Goal: Information Seeking & Learning: Learn about a topic

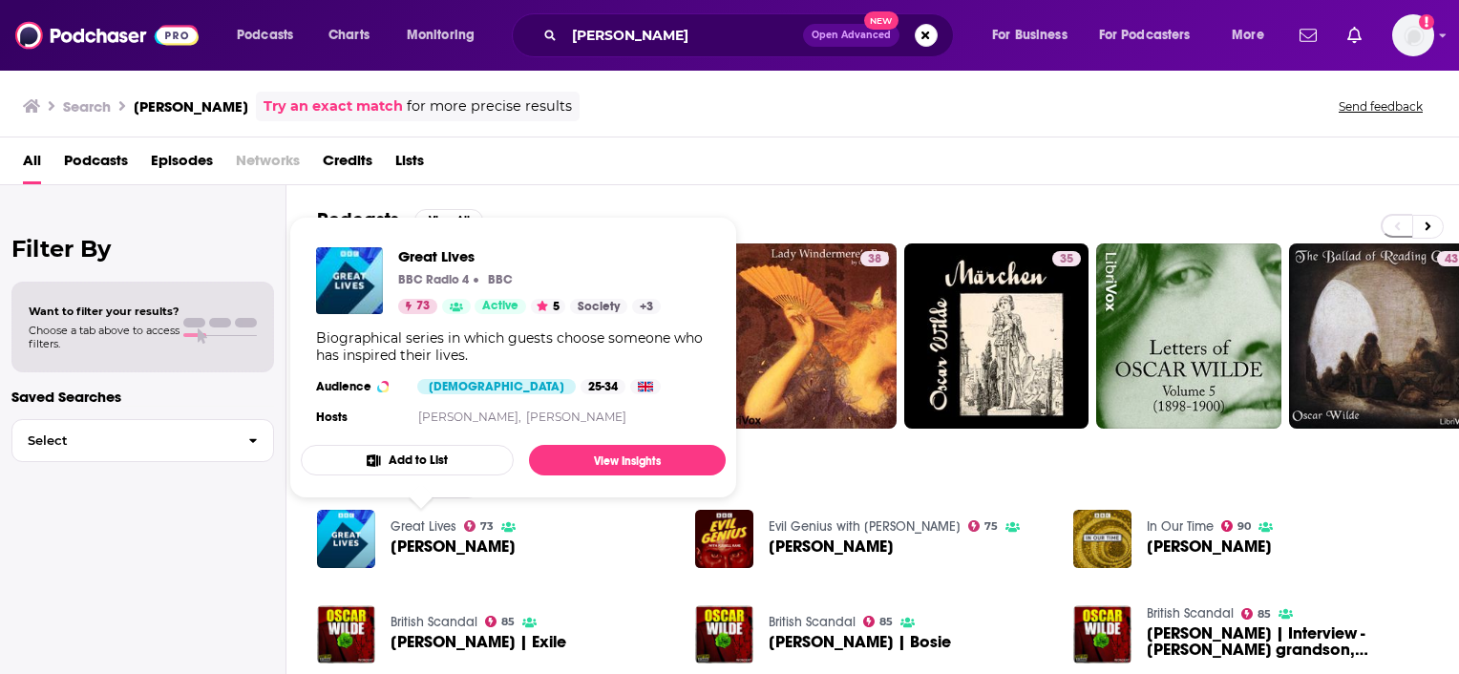
click at [409, 533] on link "Great Lives" at bounding box center [423, 526] width 66 height 16
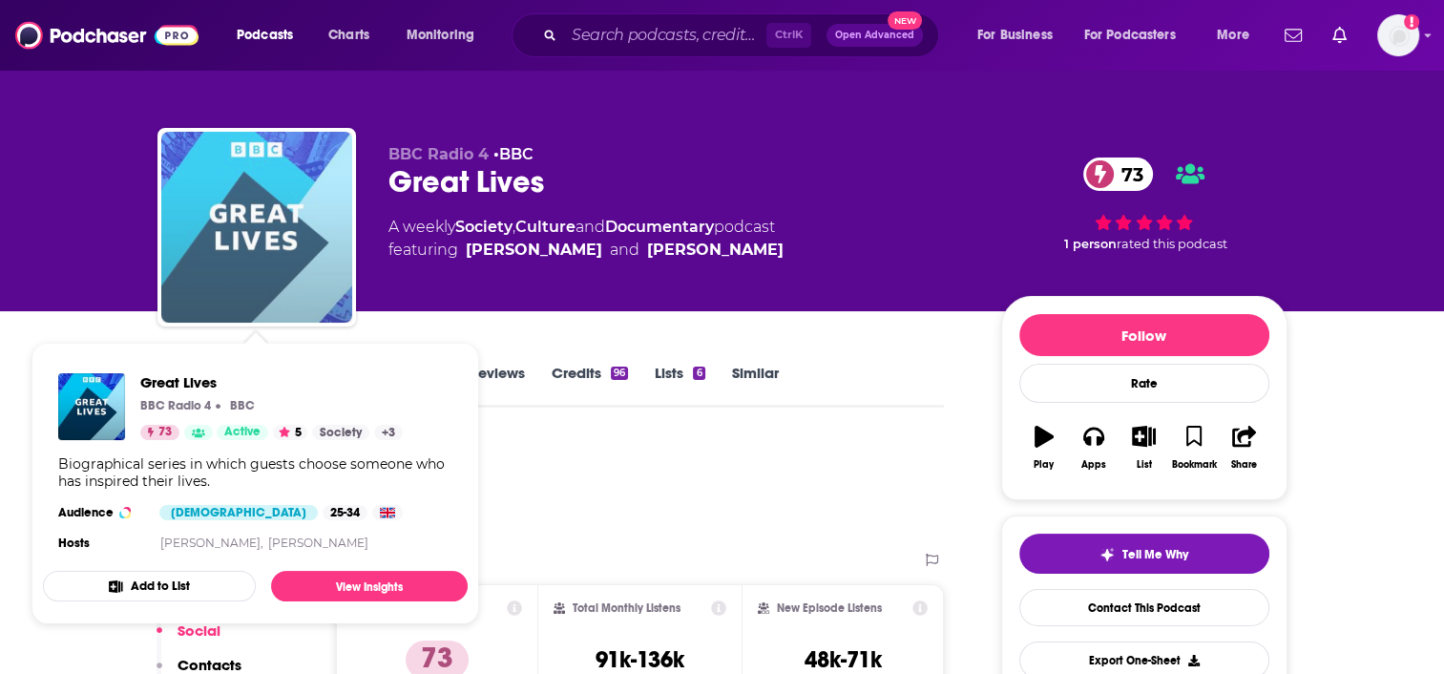
click at [314, 223] on img "Great Lives" at bounding box center [256, 227] width 191 height 191
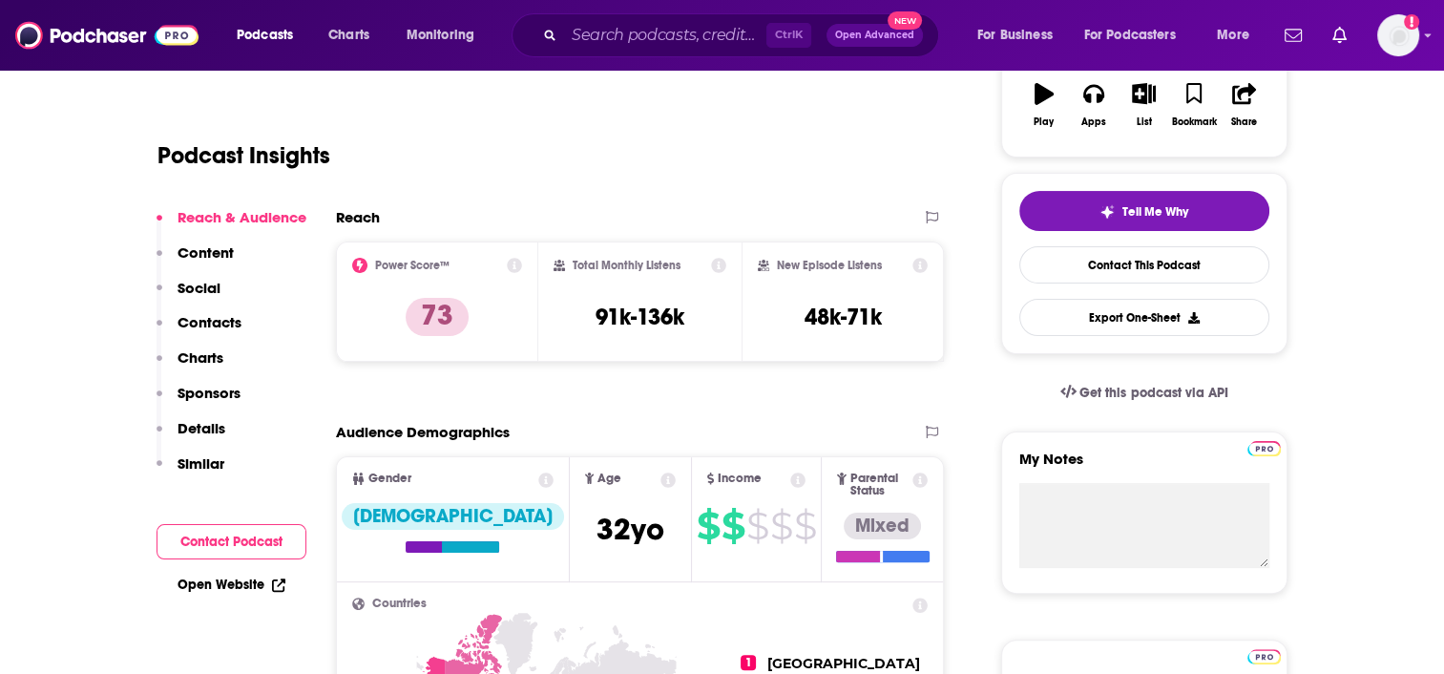
scroll to position [369, 0]
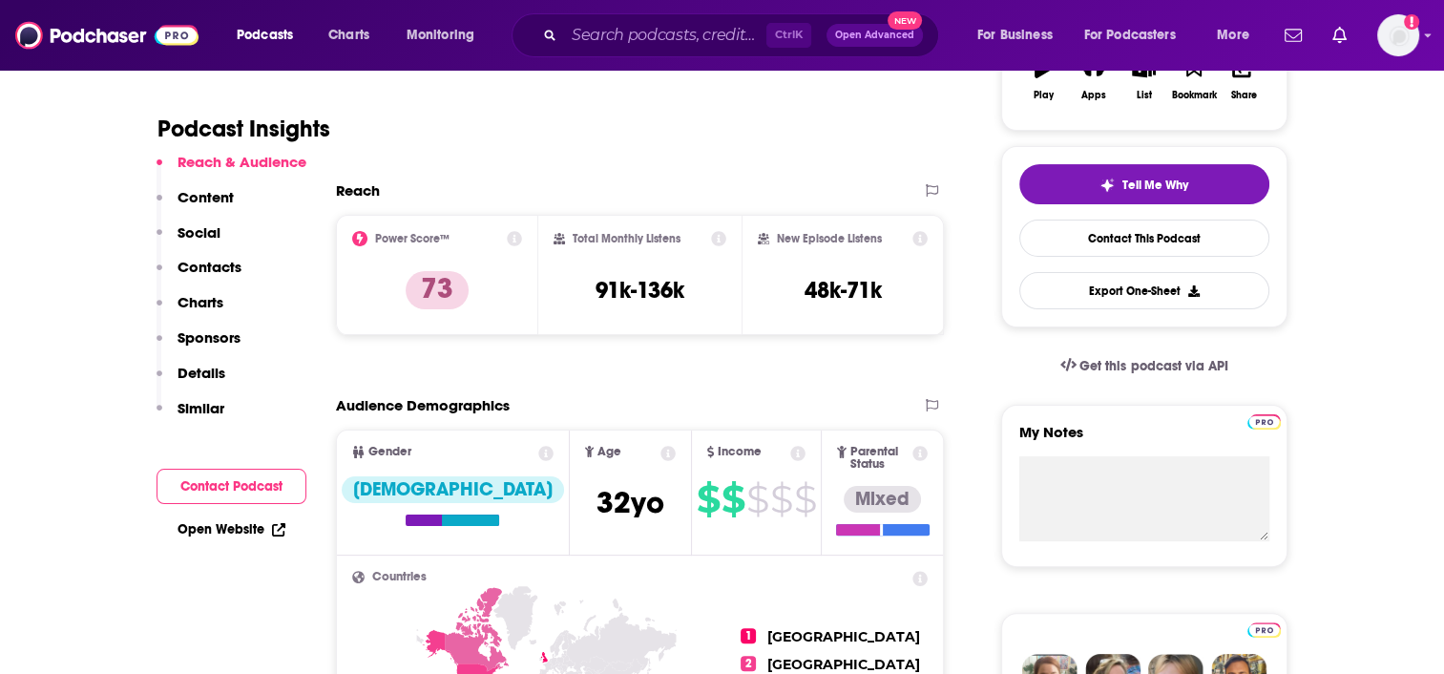
click at [272, 524] on icon at bounding box center [278, 529] width 13 height 13
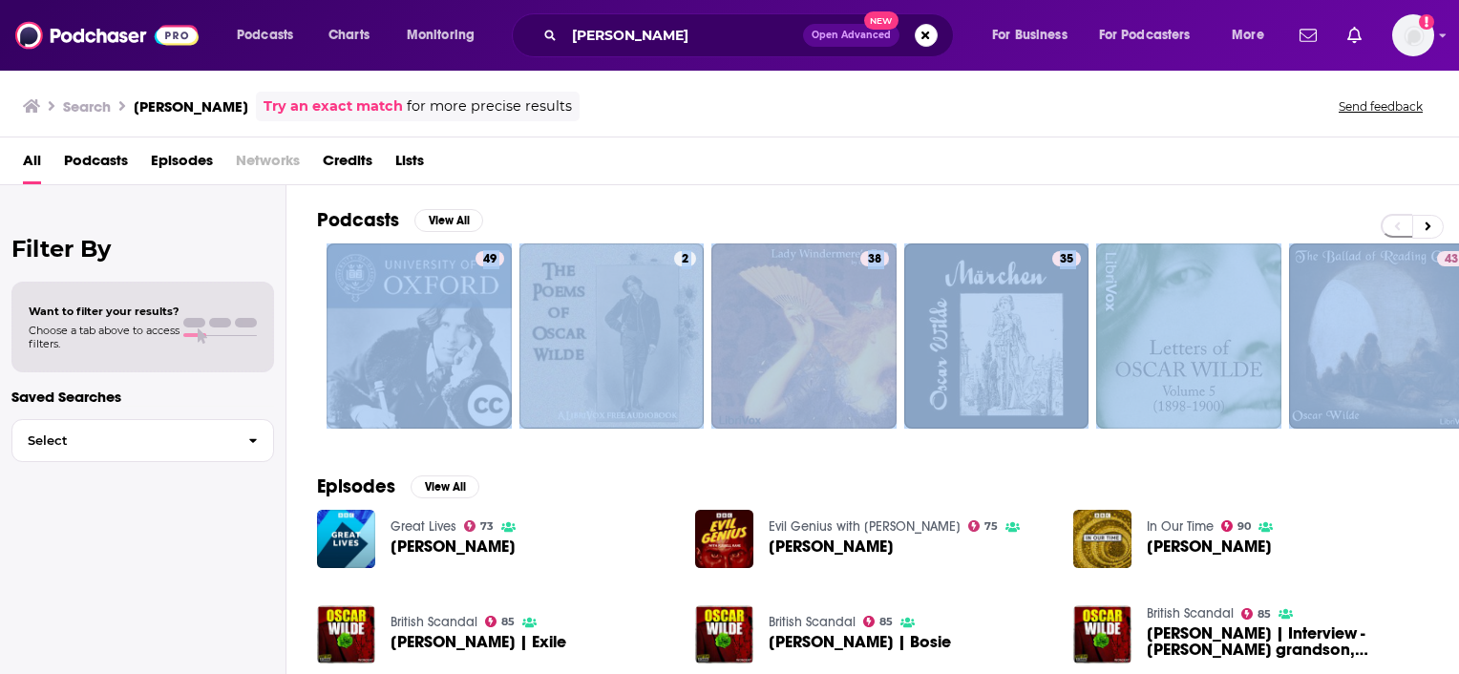
drag, startPoint x: 1458, startPoint y: 220, endPoint x: 1462, endPoint y: 417, distance: 197.7
click at [1458, 417] on html "Podcasts Charts Monitoring [PERSON_NAME] Open Advanced New For Business For Pod…" at bounding box center [729, 337] width 1459 height 674
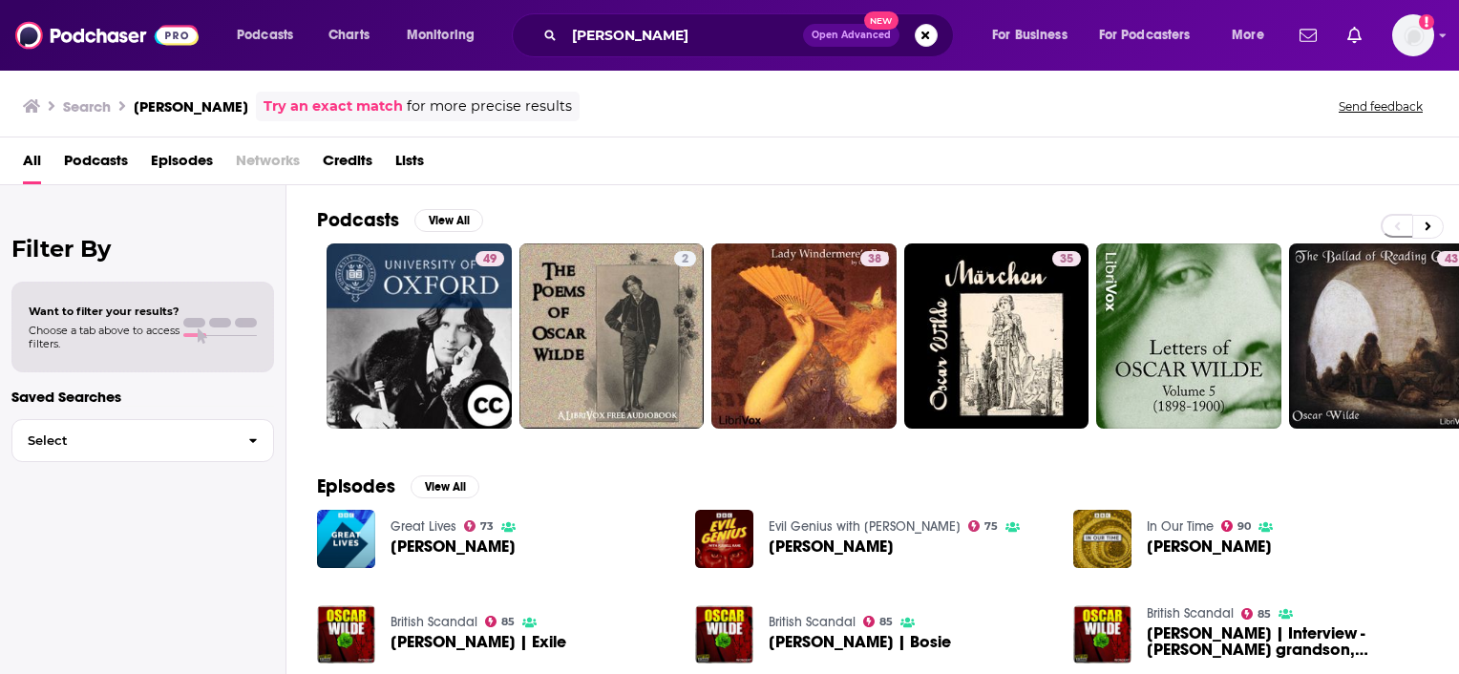
click at [1346, 552] on div "In Our Time 90 [PERSON_NAME]" at bounding box center [1250, 539] width 355 height 59
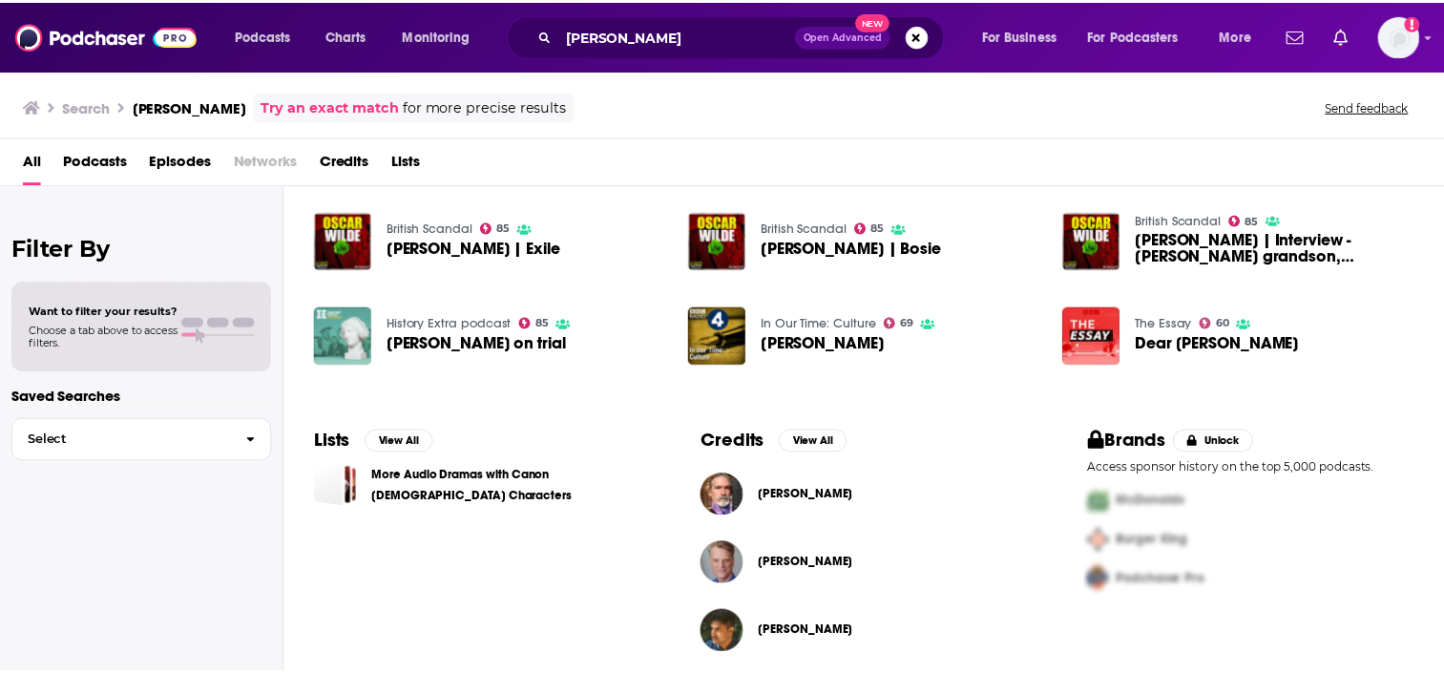
scroll to position [402, 0]
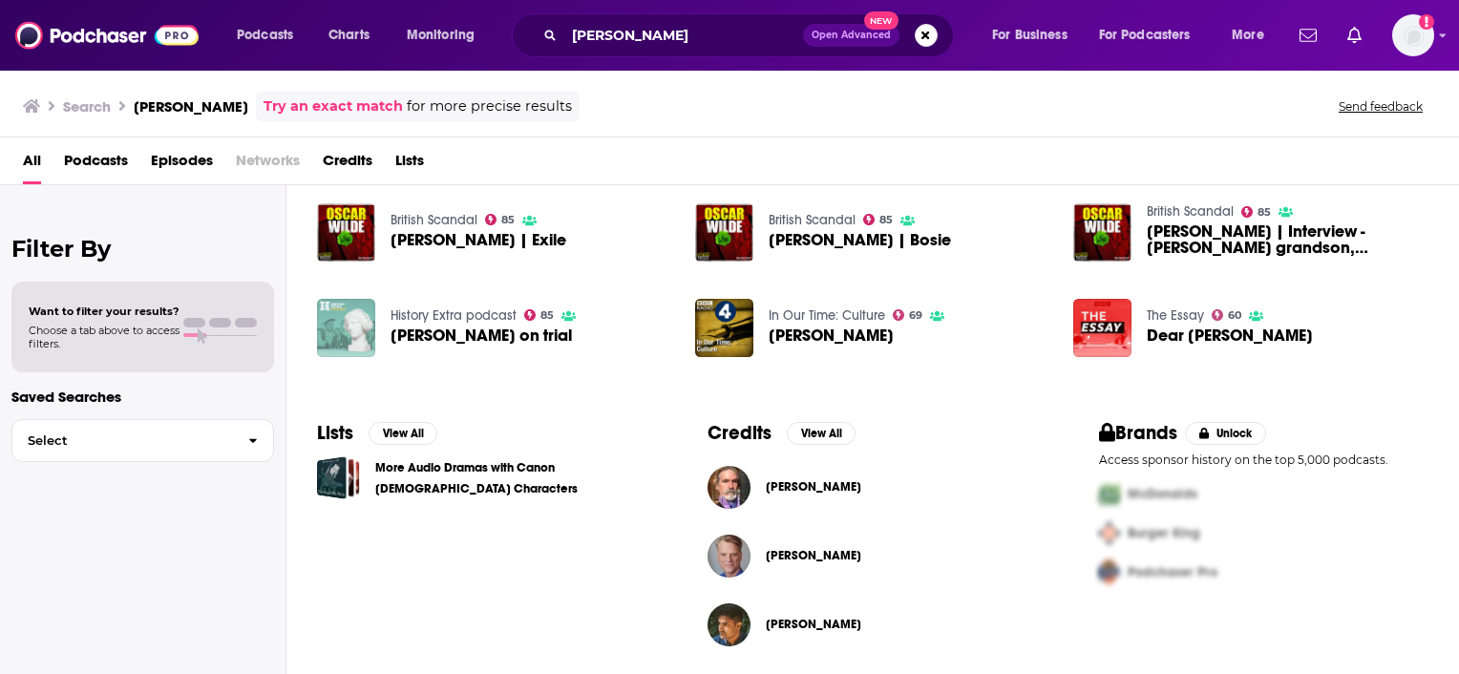
click at [360, 312] on img "Oscar Wilde on trial" at bounding box center [346, 328] width 58 height 58
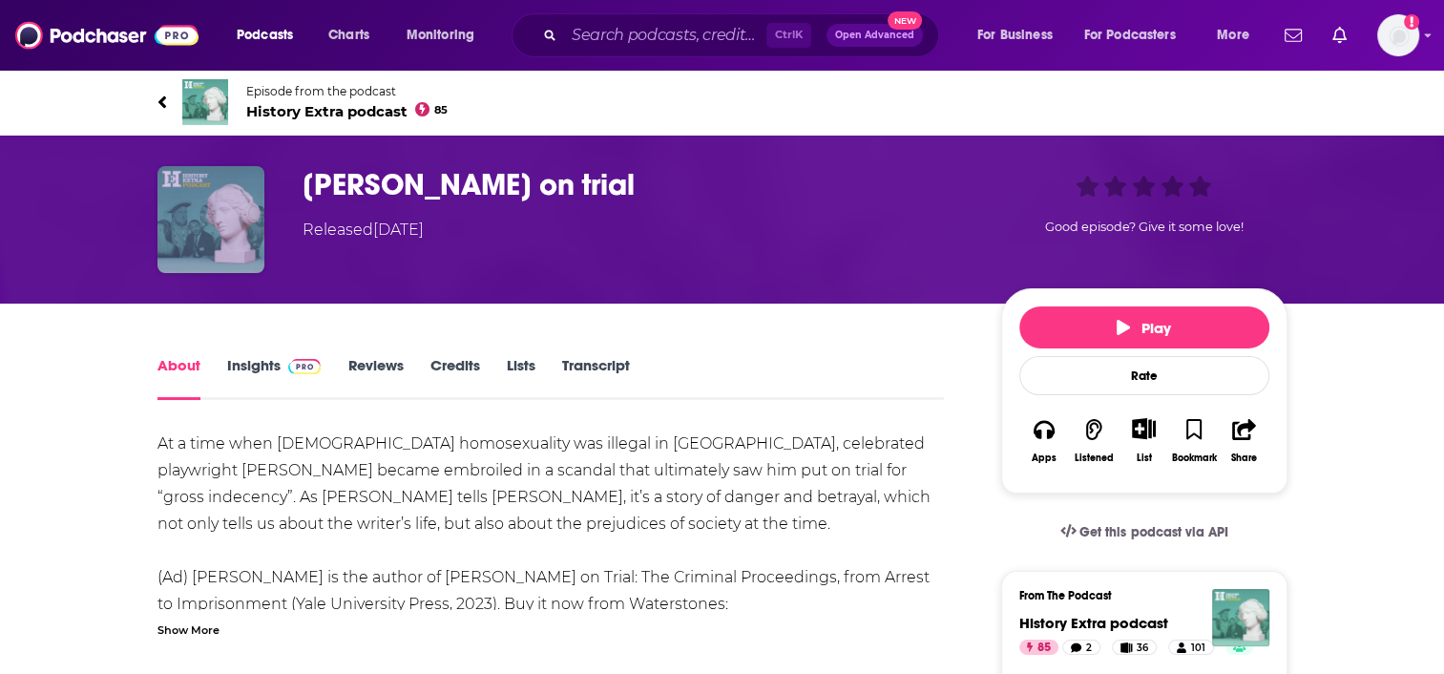
click at [234, 227] on img "Oscar Wilde on trial" at bounding box center [211, 219] width 107 height 107
click at [1199, 316] on button "Play" at bounding box center [1145, 327] width 250 height 42
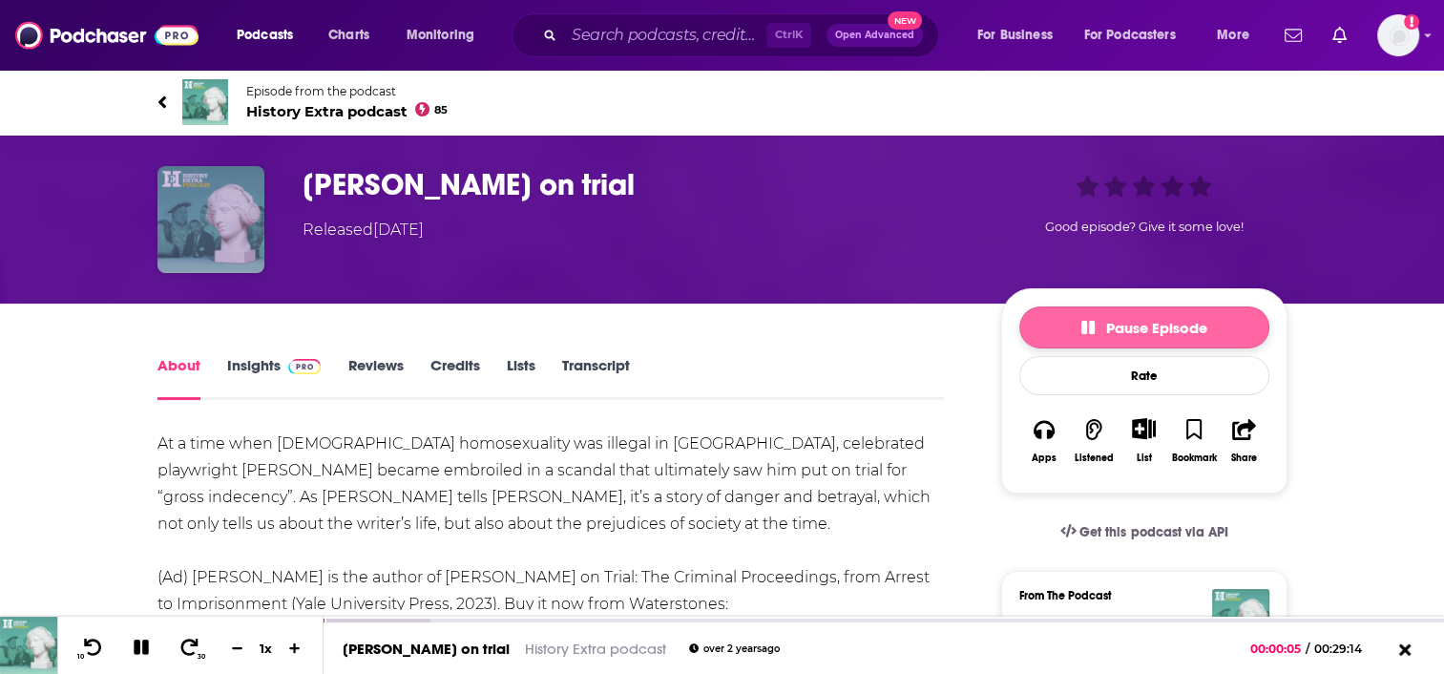
click at [1207, 322] on span "Pause Episode" at bounding box center [1145, 328] width 126 height 18
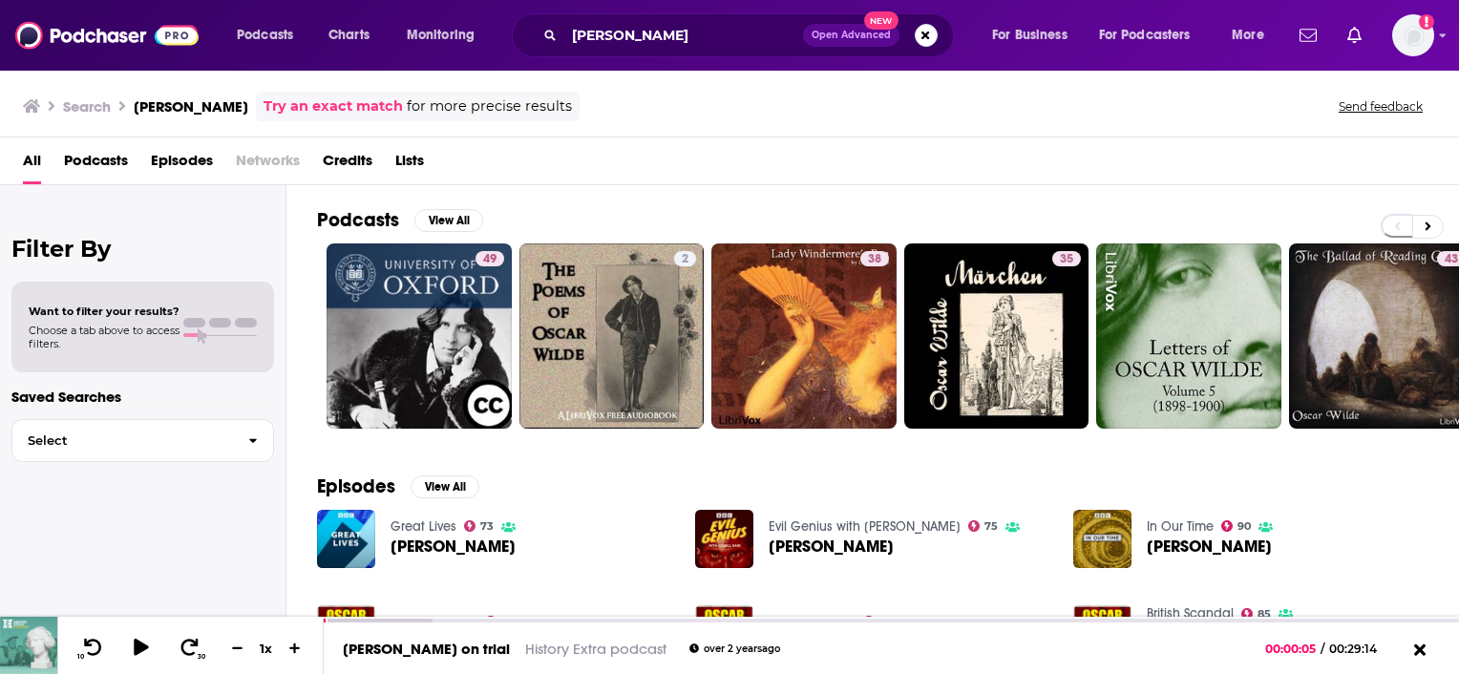
drag, startPoint x: 1458, startPoint y: 244, endPoint x: 1461, endPoint y: 446, distance: 201.5
click at [1458, 446] on html "Podcasts Charts Monitoring [PERSON_NAME] Open Advanced New For Business For Pod…" at bounding box center [729, 337] width 1459 height 674
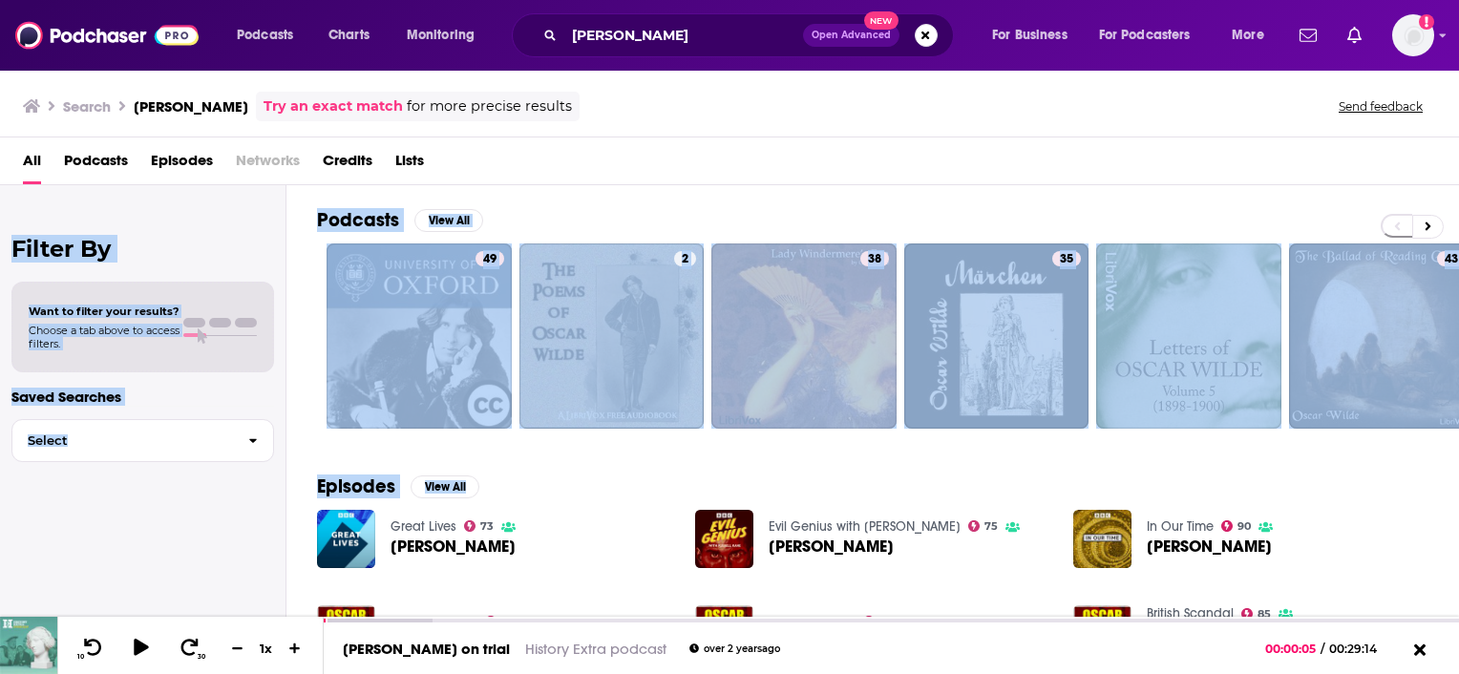
drag, startPoint x: 1458, startPoint y: 171, endPoint x: 1459, endPoint y: 456, distance: 285.5
click at [1458, 456] on html "Podcasts Charts Monitoring [PERSON_NAME] Open Advanced New For Business For Pod…" at bounding box center [729, 337] width 1459 height 674
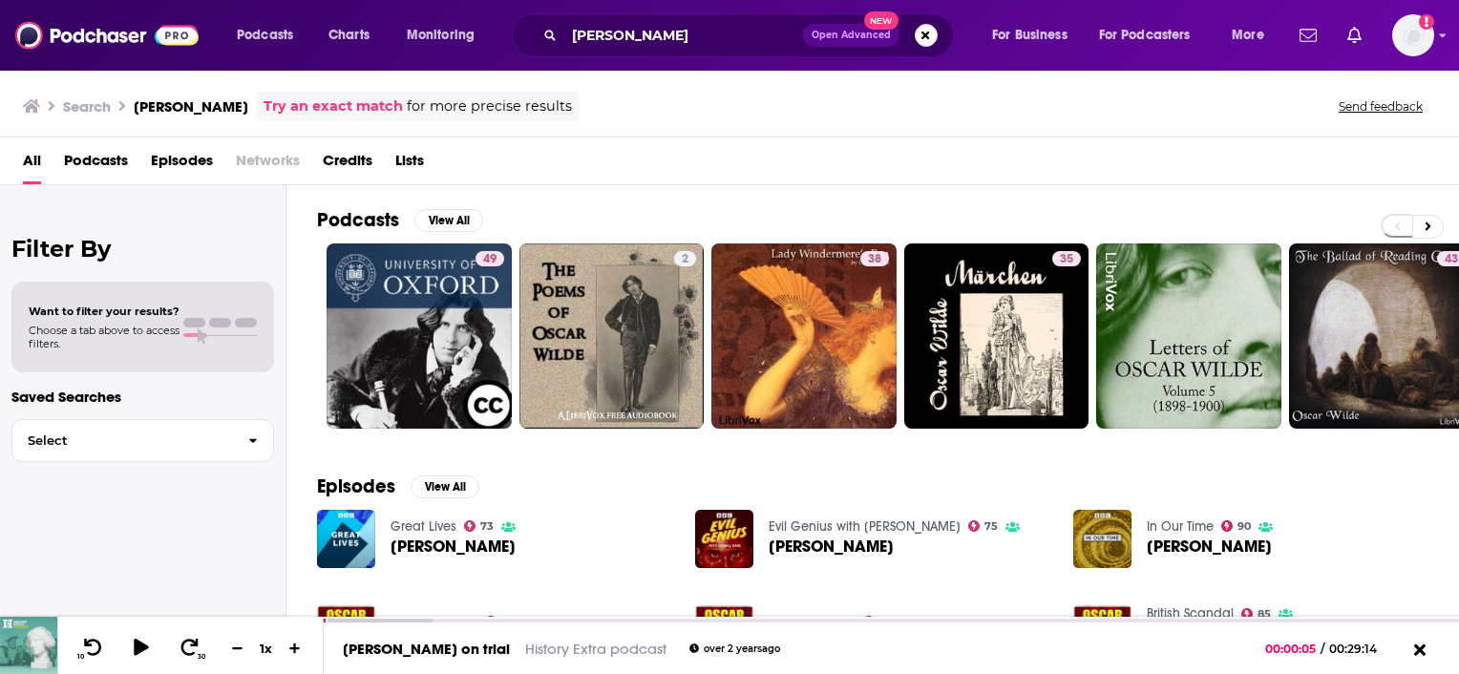
drag, startPoint x: 1459, startPoint y: 456, endPoint x: 1359, endPoint y: 529, distance: 123.0
click at [1359, 529] on div "In Our Time 90 [PERSON_NAME]" at bounding box center [1250, 539] width 355 height 59
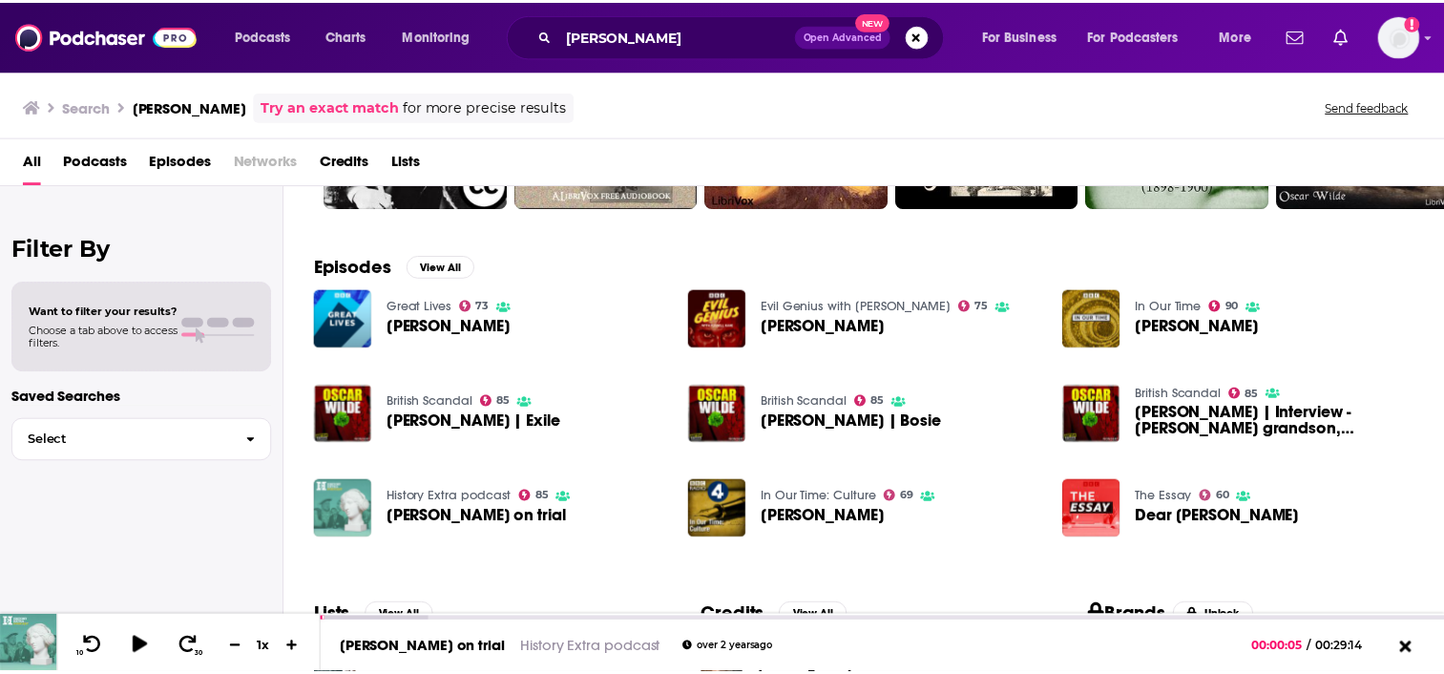
scroll to position [305, 0]
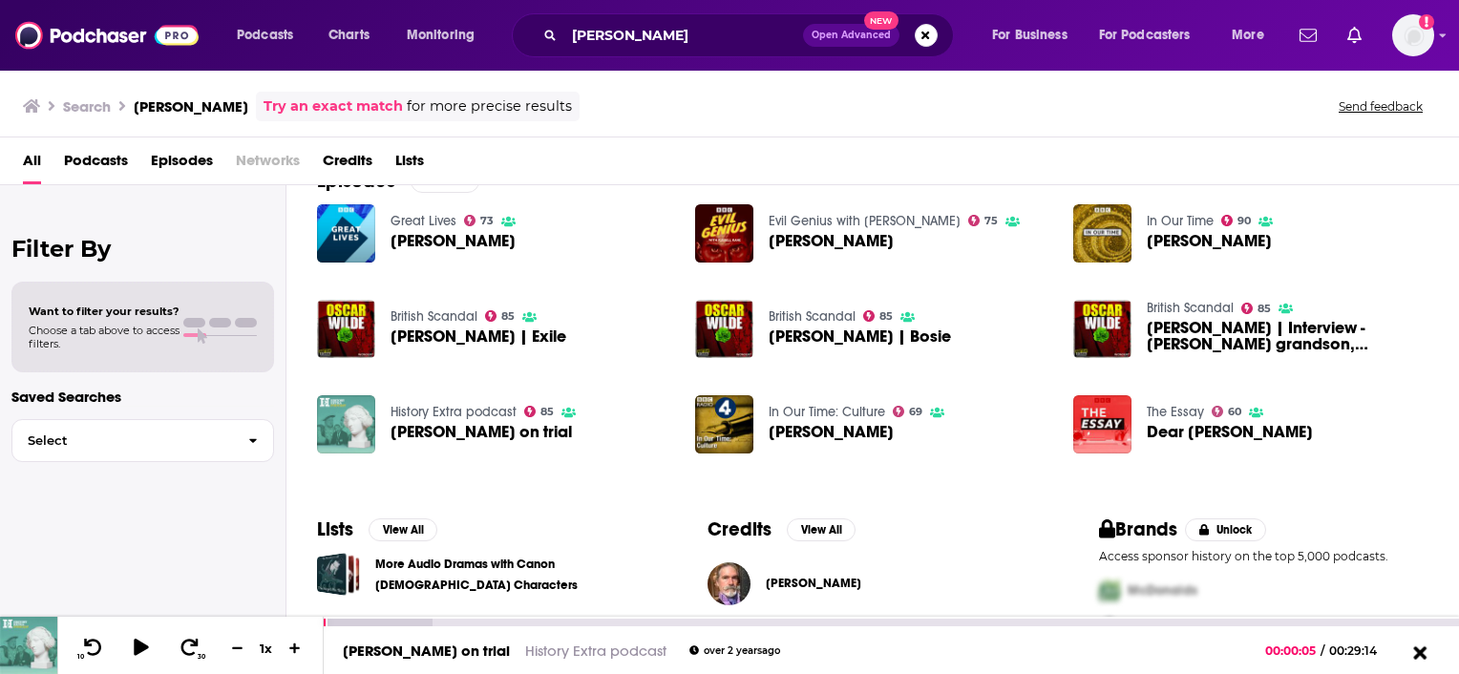
click at [1422, 652] on icon at bounding box center [1419, 652] width 24 height 19
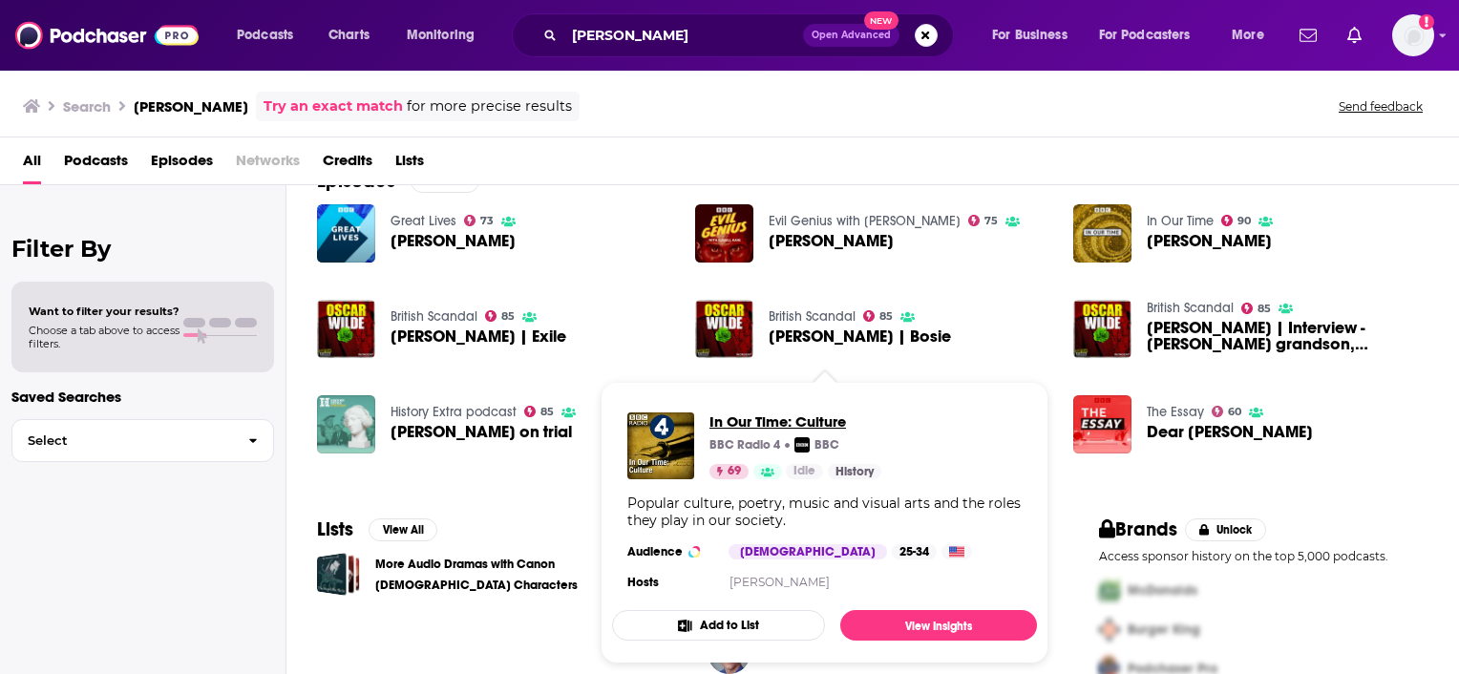
click at [773, 422] on span "In Our Time: Culture" at bounding box center [795, 421] width 172 height 18
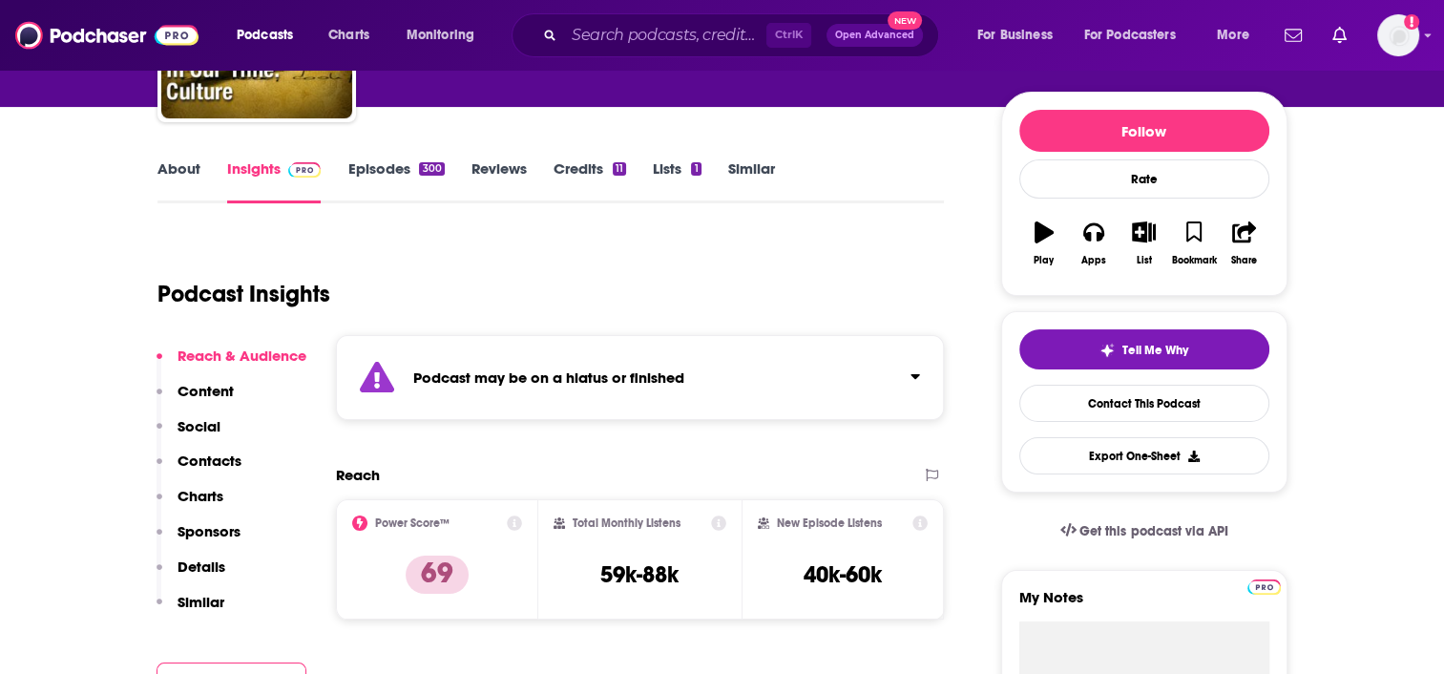
scroll to position [102, 0]
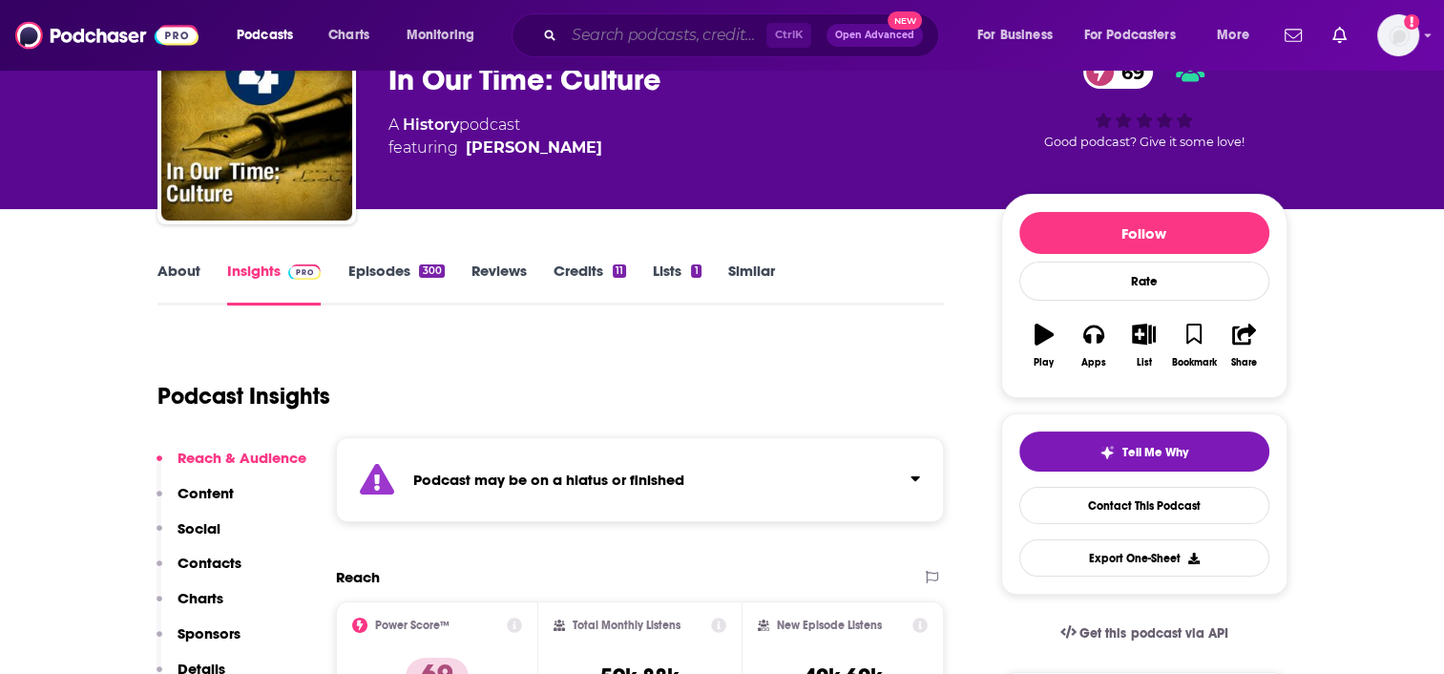
click at [630, 36] on input "Search podcasts, credits, & more..." at bounding box center [665, 35] width 202 height 31
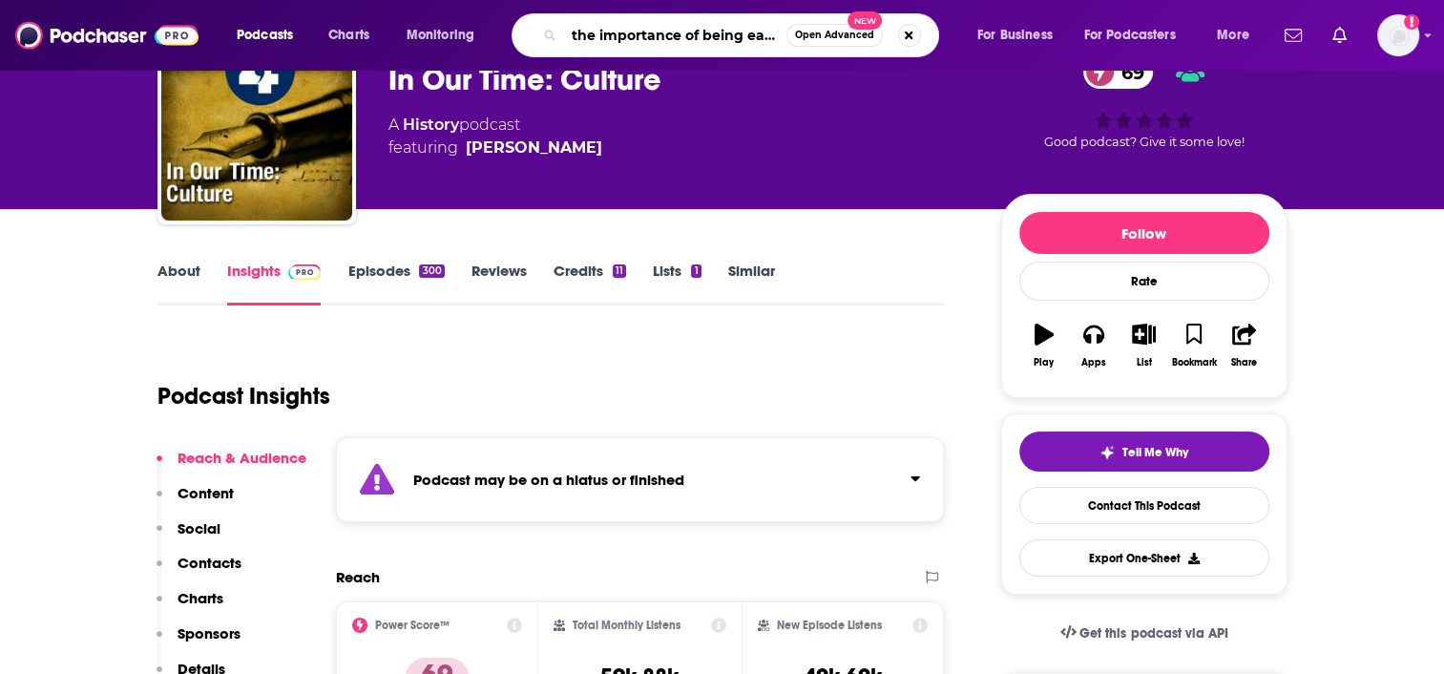
scroll to position [0, 0]
type input "the importance of being [PERSON_NAME]"
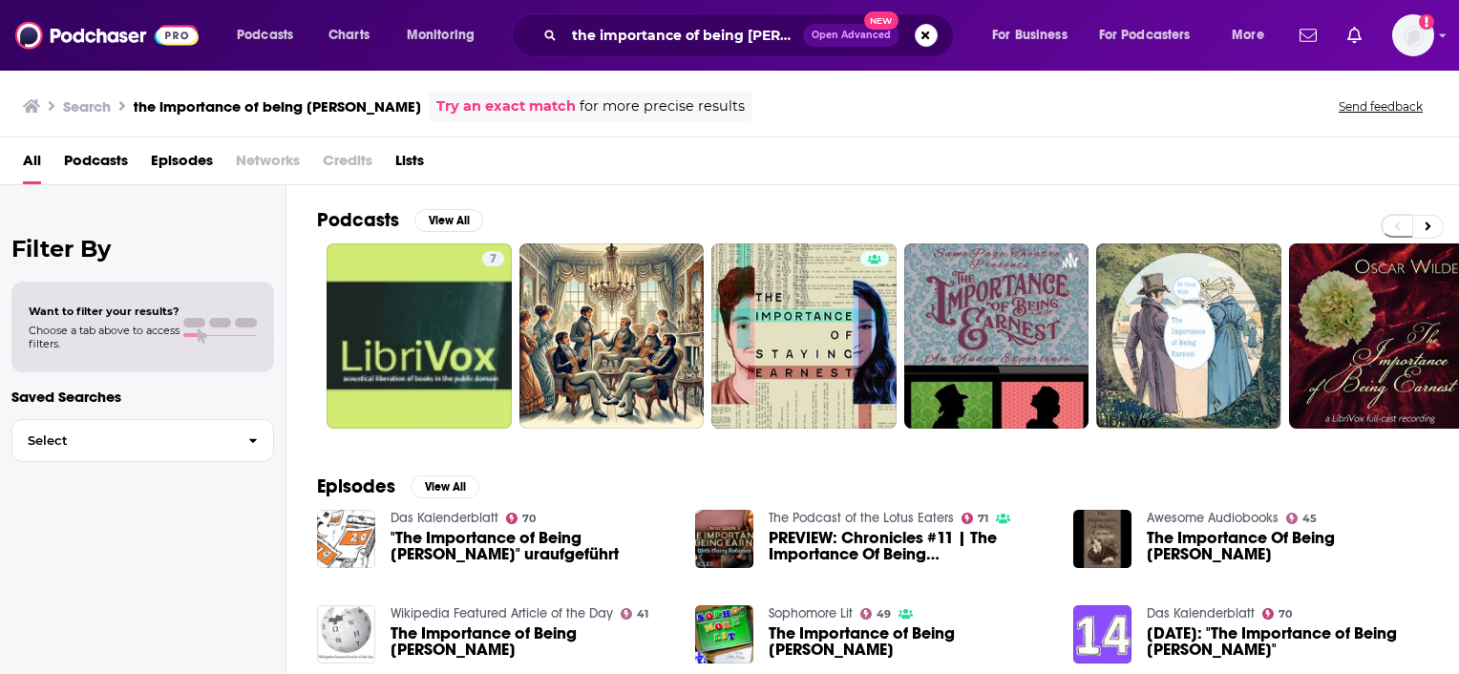
click at [1028, 123] on div "Search the importance of being [PERSON_NAME] Try an exact match for more precis…" at bounding box center [729, 103] width 1459 height 69
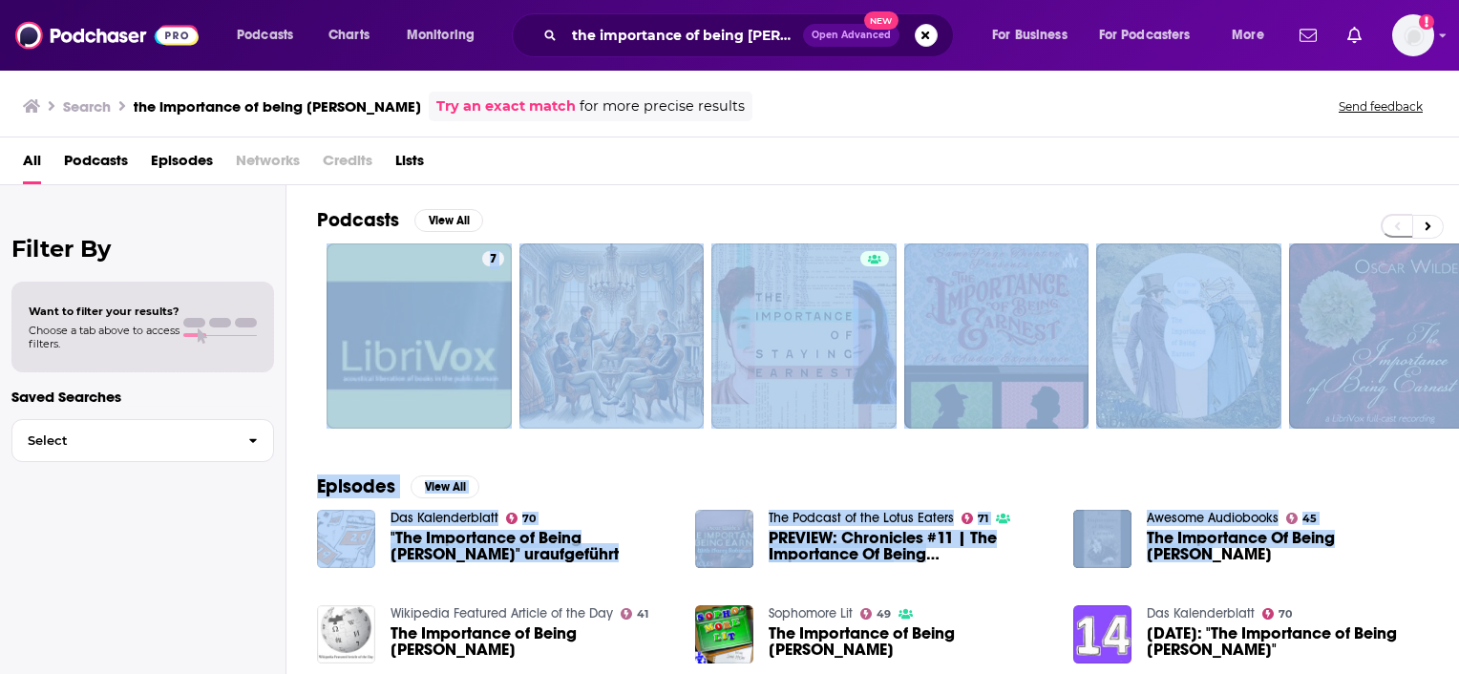
drag, startPoint x: 1458, startPoint y: 241, endPoint x: 1462, endPoint y: 549, distance: 308.4
click at [1458, 549] on html "Podcasts Charts Monitoring the importance of being [PERSON_NAME] Open Advanced …" at bounding box center [729, 337] width 1459 height 674
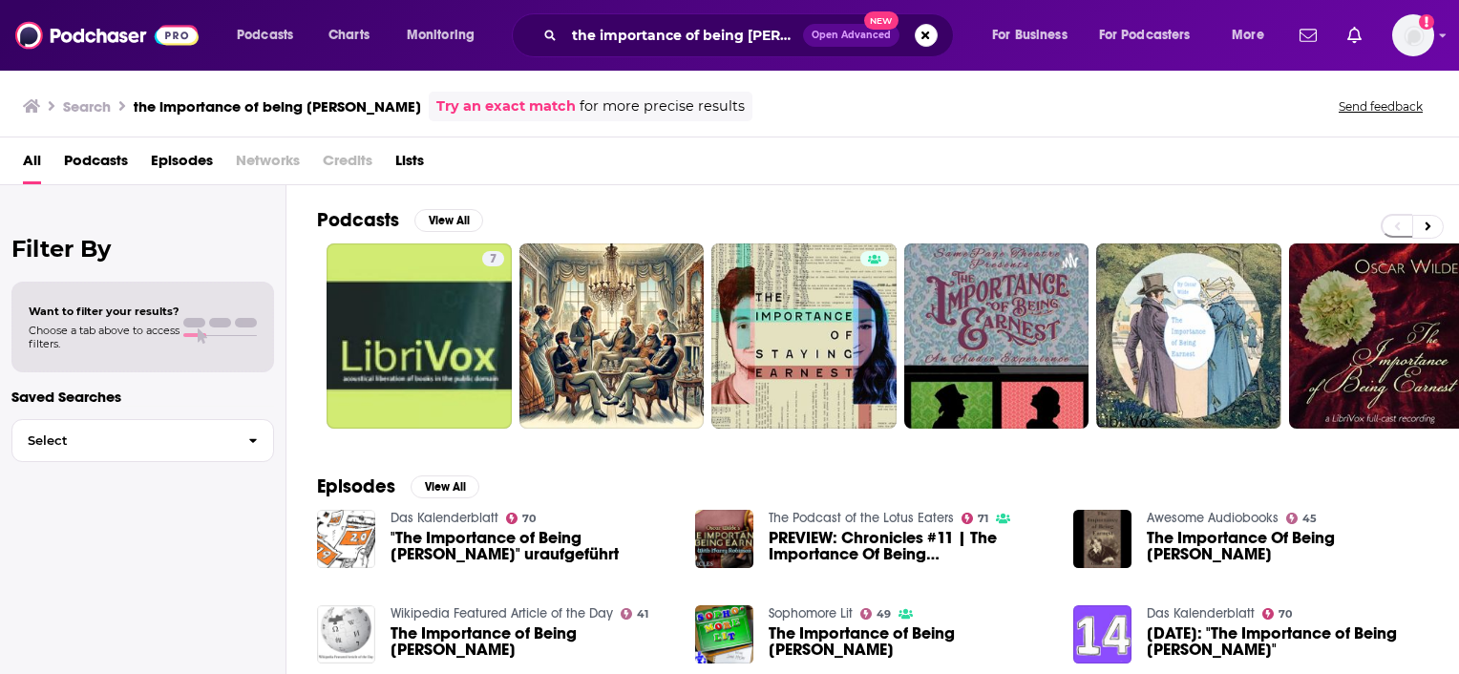
click at [1279, 171] on div "All Podcasts Episodes Networks Credits Lists" at bounding box center [733, 164] width 1421 height 39
click at [440, 484] on button "View All" at bounding box center [445, 486] width 69 height 23
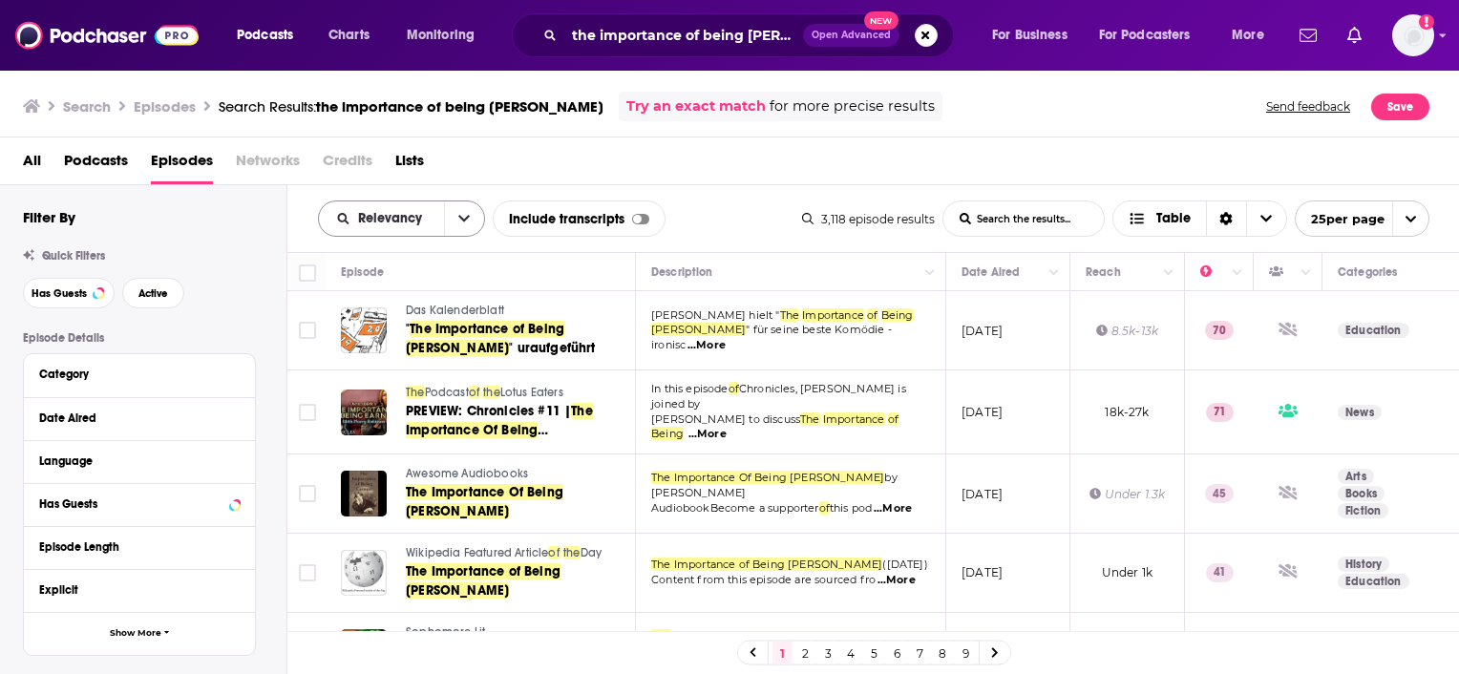
click at [458, 220] on icon "open menu" at bounding box center [463, 218] width 11 height 13
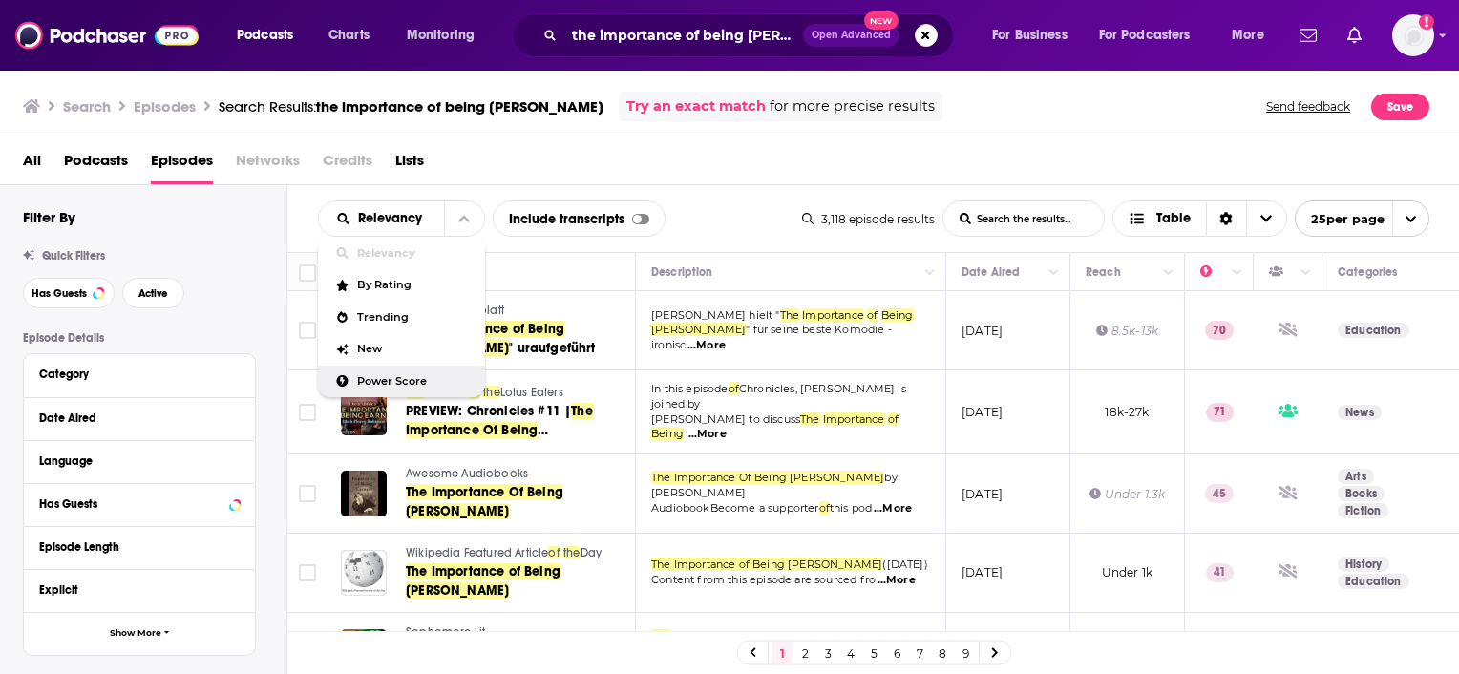
click at [379, 383] on span "Power Score" at bounding box center [413, 381] width 113 height 11
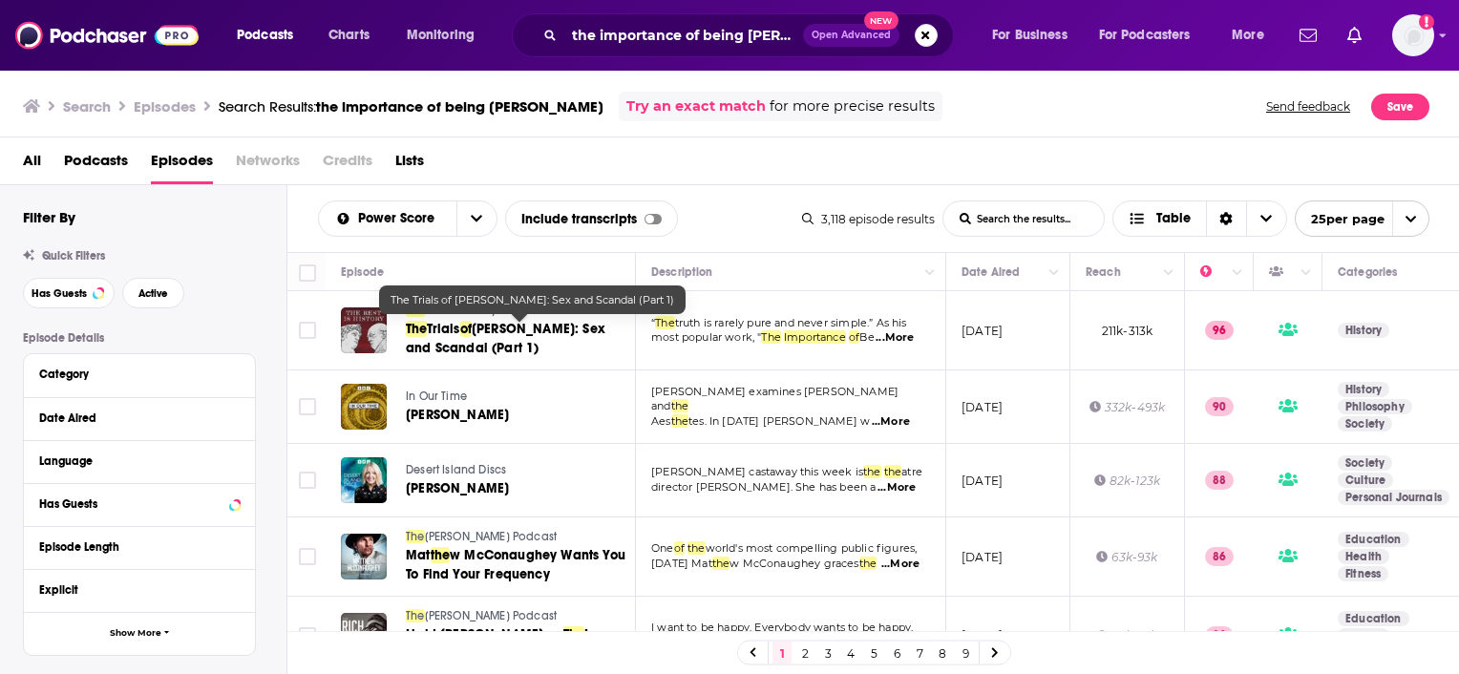
click at [553, 330] on span "[PERSON_NAME]: Sex and Scandal (Part 1)" at bounding box center [506, 338] width 200 height 35
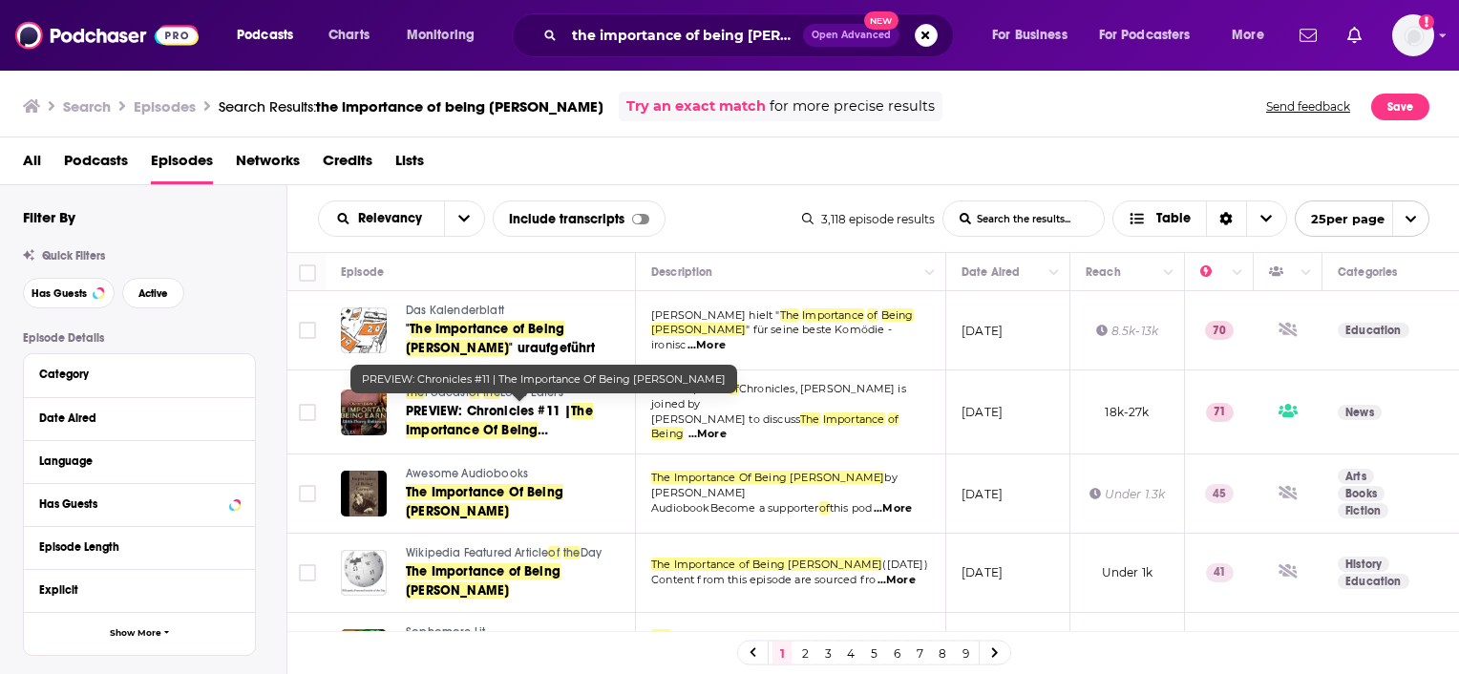
click at [482, 405] on span "PREVIEW: Chronicles #11 |" at bounding box center [488, 411] width 165 height 16
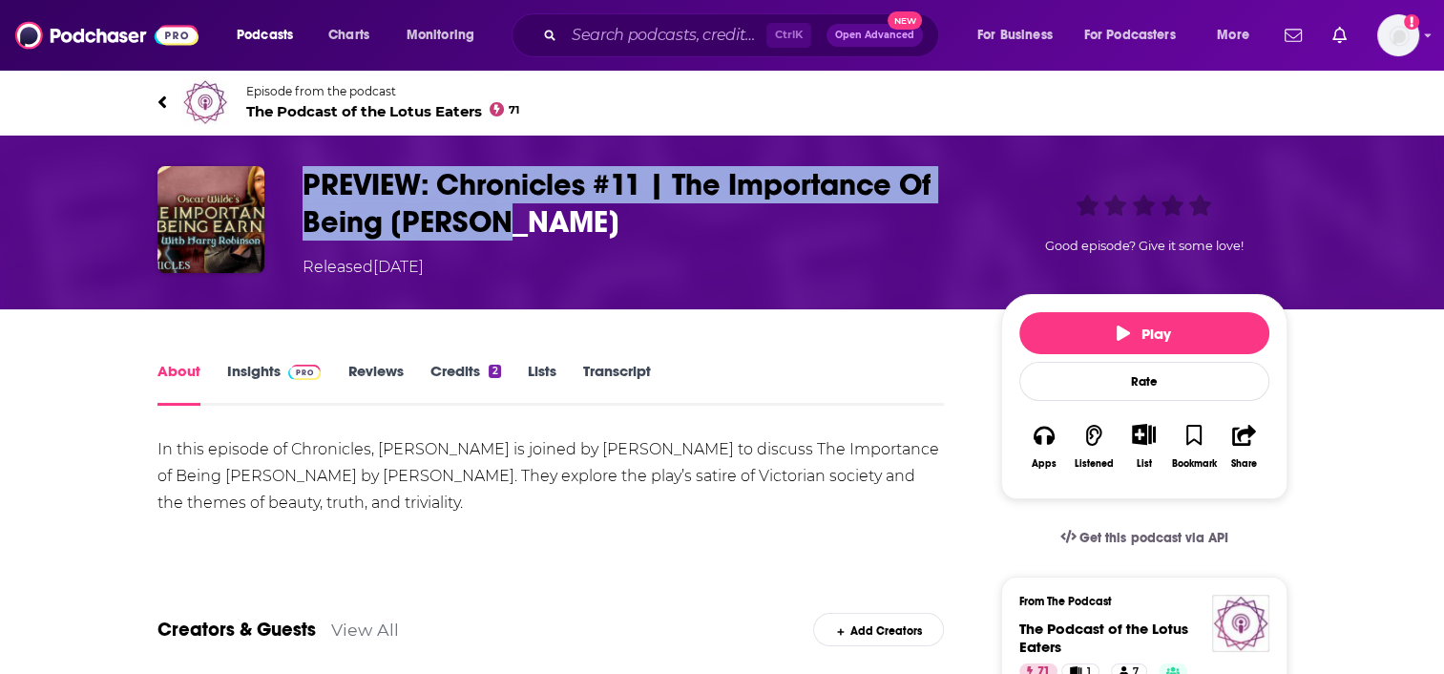
drag, startPoint x: 539, startPoint y: 221, endPoint x: 291, endPoint y: 183, distance: 251.0
click at [291, 183] on div "PREVIEW: Chronicles #11 | The Importance Of Being [PERSON_NAME] Released [DATE]…" at bounding box center [723, 222] width 1130 height 113
copy h1 "PREVIEW: Chronicles #11 | The Importance Of Being [PERSON_NAME]"
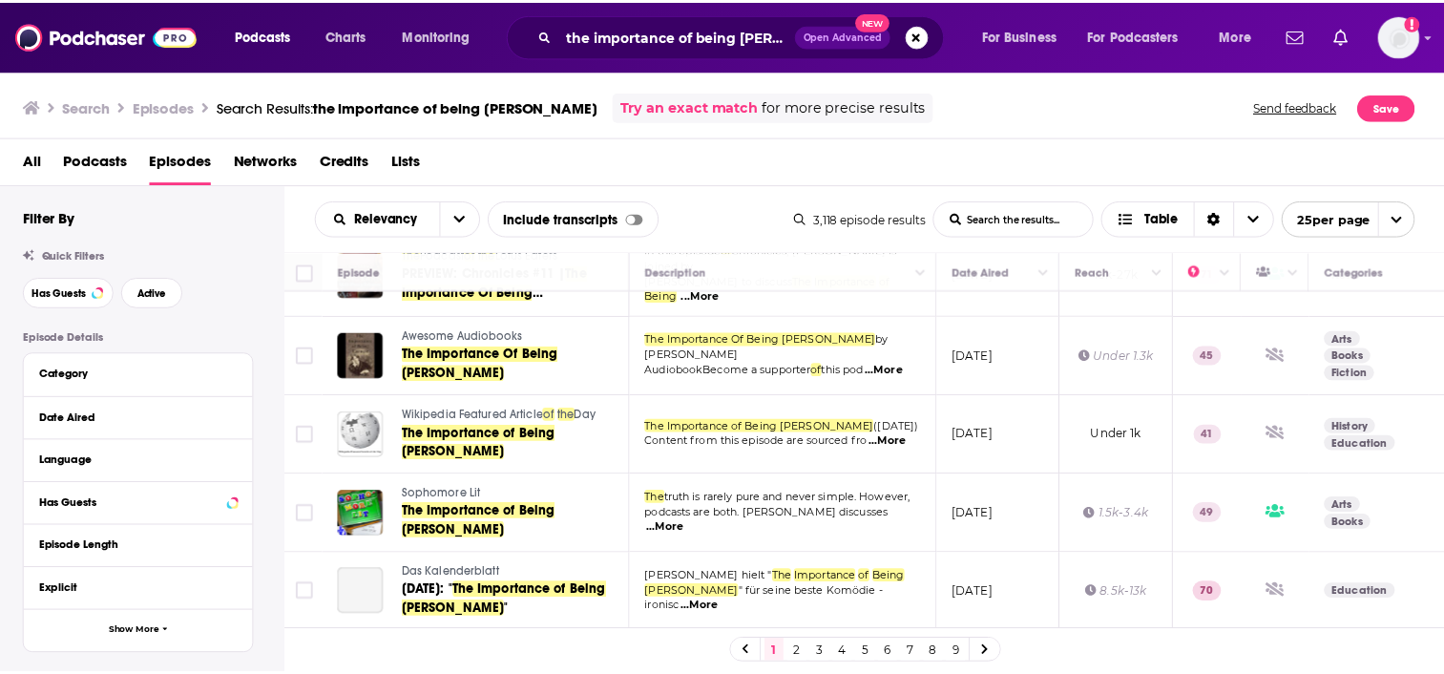
scroll to position [179, 0]
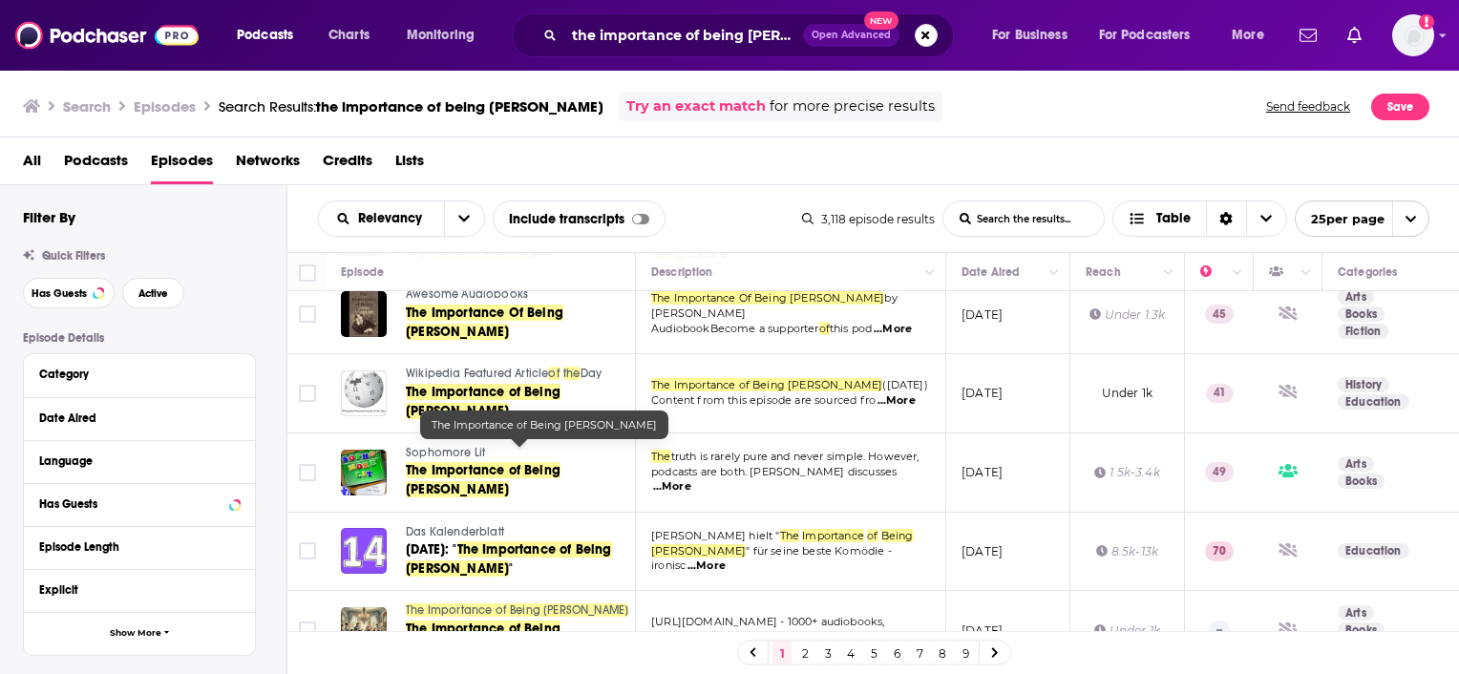
click at [486, 462] on span "The Importance of Being [PERSON_NAME]" at bounding box center [483, 479] width 155 height 35
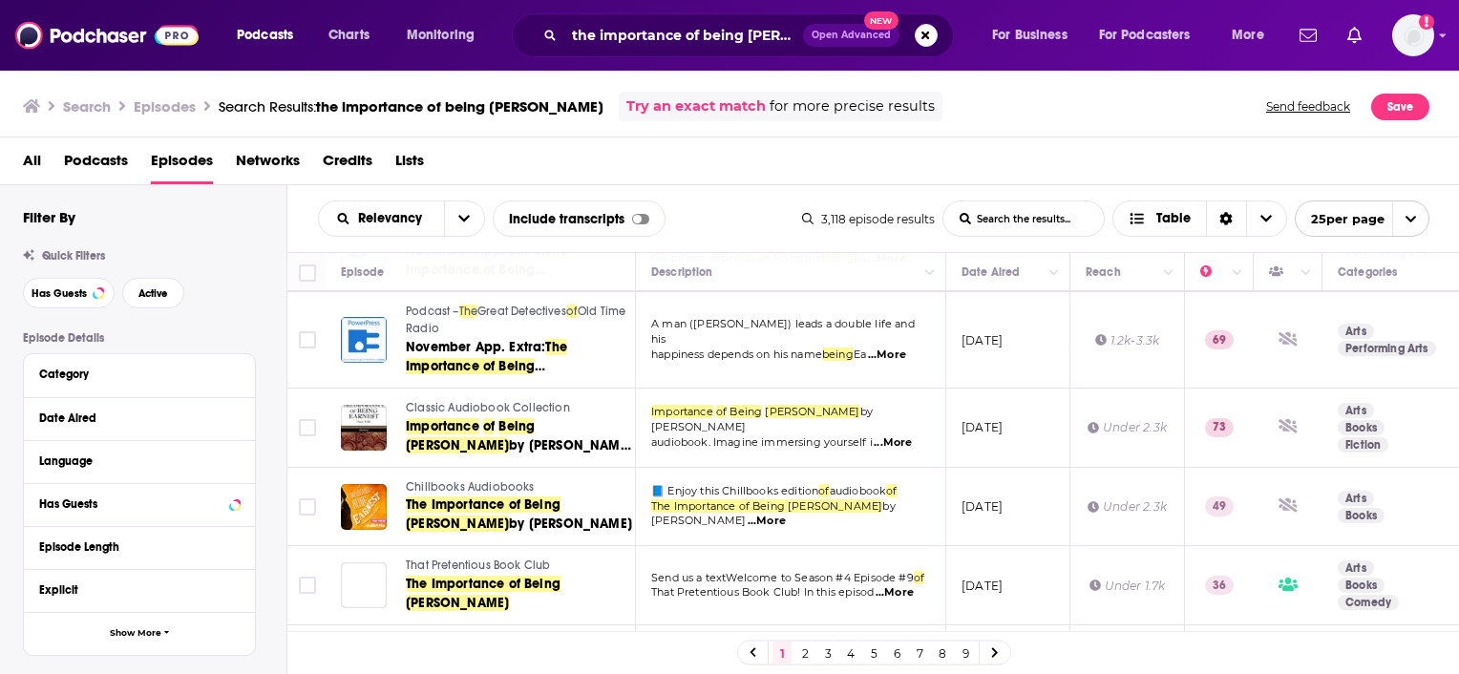
scroll to position [1161, 0]
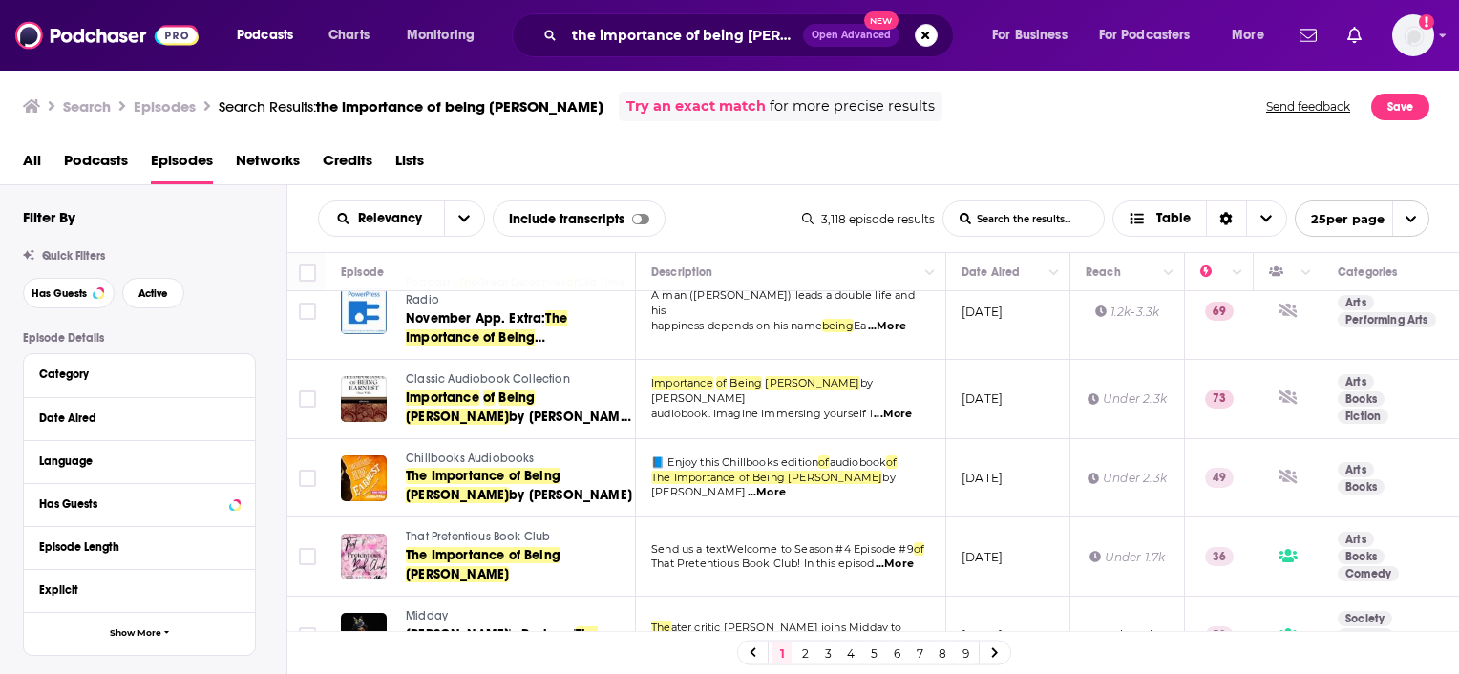
click at [524, 492] on div "Podcasts Charts Monitoring the importance of being [PERSON_NAME] Open Advanced …" at bounding box center [729, 337] width 1459 height 674
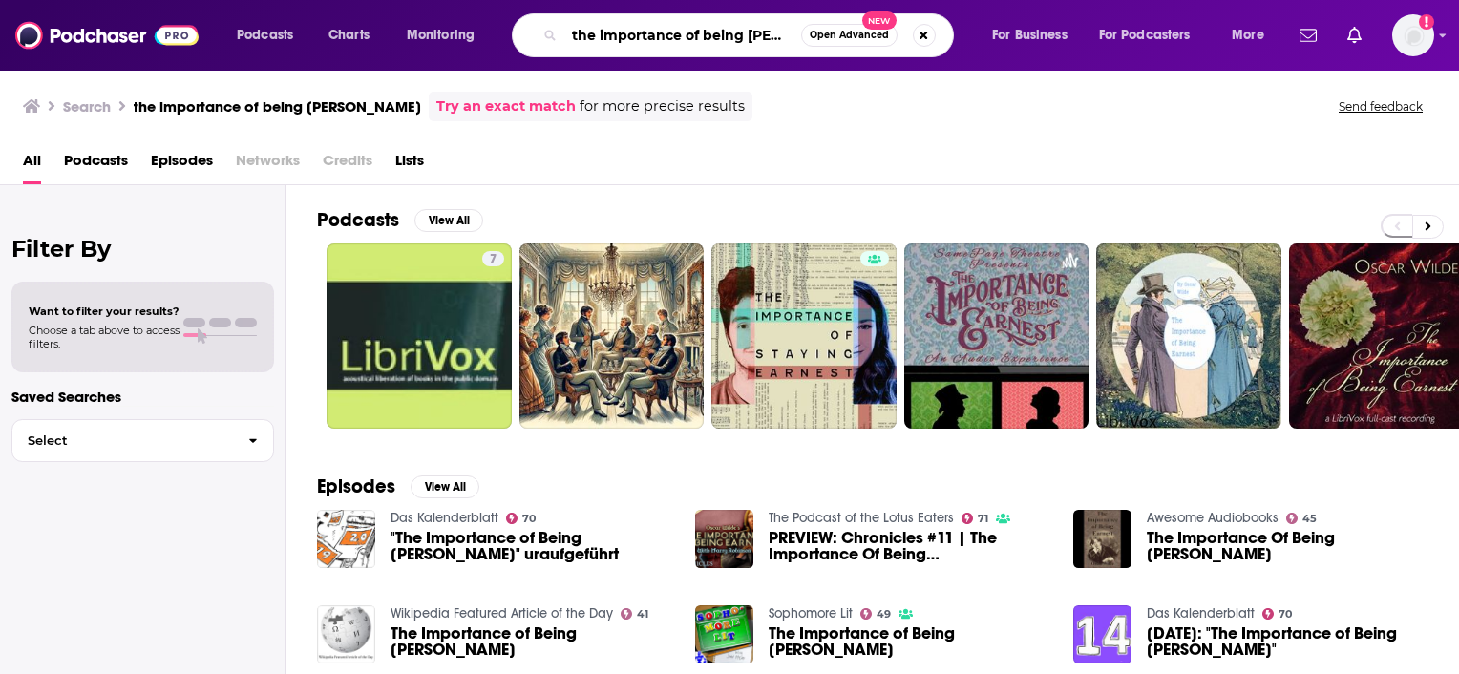
drag, startPoint x: 571, startPoint y: 36, endPoint x: 639, endPoint y: 21, distance: 69.5
click at [639, 21] on input "the importance of being [PERSON_NAME]" at bounding box center [682, 35] width 237 height 31
click at [568, 32] on input "the importance of being [PERSON_NAME]" at bounding box center [682, 35] width 237 height 31
drag, startPoint x: 569, startPoint y: 33, endPoint x: 1189, endPoint y: 14, distance: 619.9
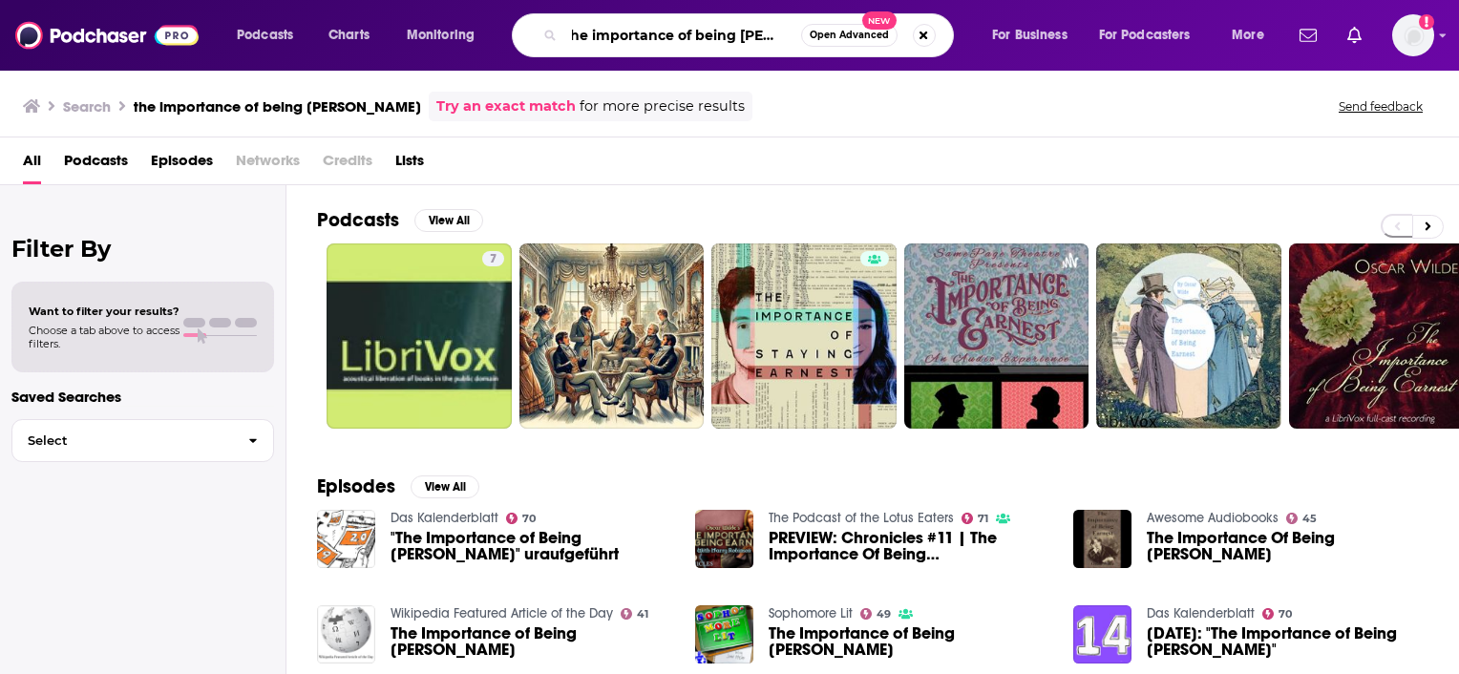
click at [1189, 14] on div "Podcasts Charts Monitoring the importance of being [PERSON_NAME] Open Advanced …" at bounding box center [752, 35] width 1059 height 44
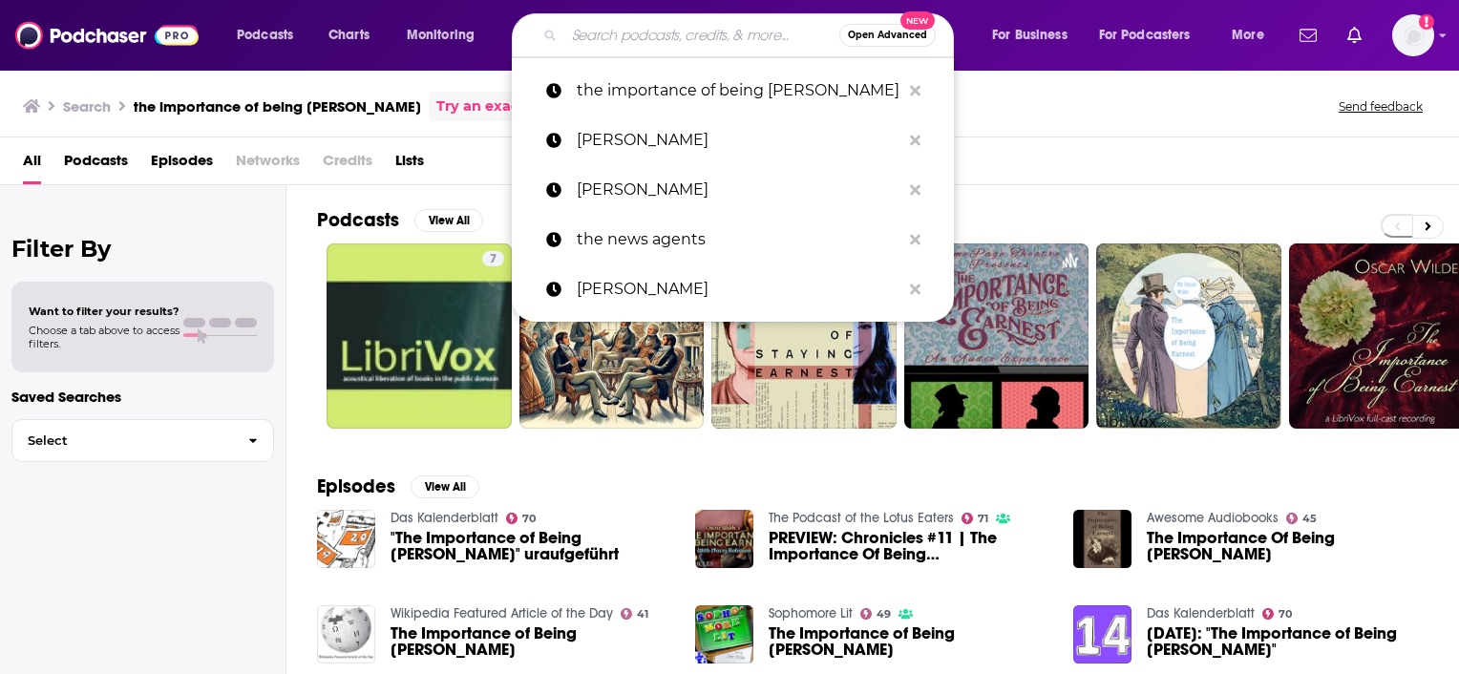
scroll to position [0, 0]
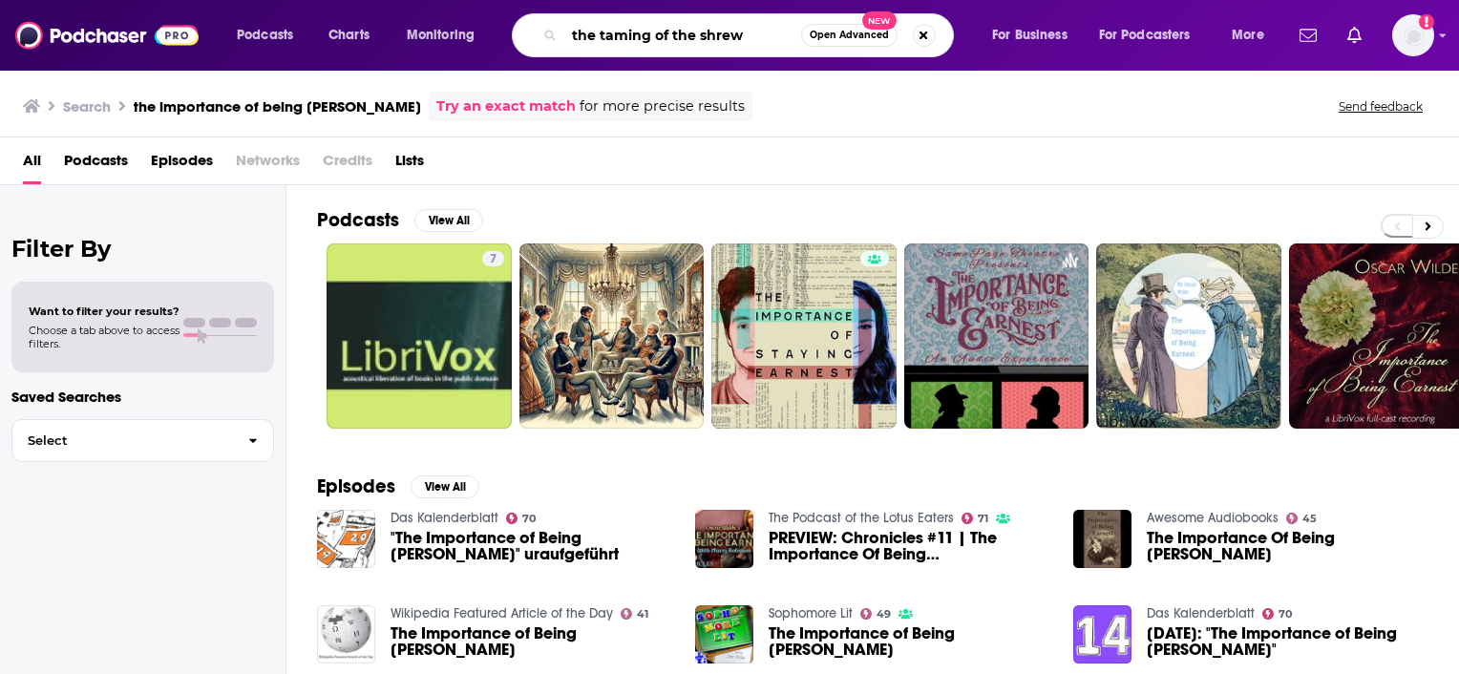
type input "the taming of the shrew"
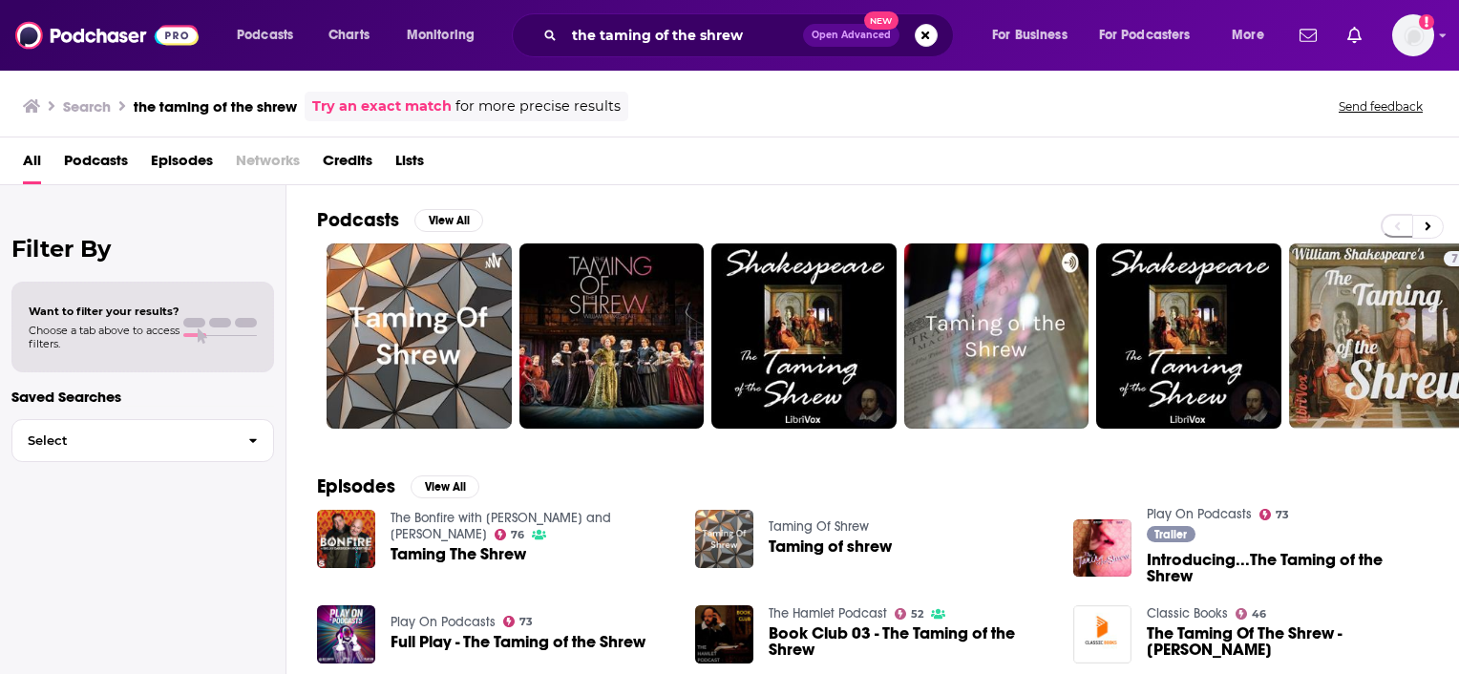
click at [1458, 128] on html "Podcasts Charts Monitoring the taming of the shrew Open Advanced New For Busine…" at bounding box center [729, 337] width 1459 height 674
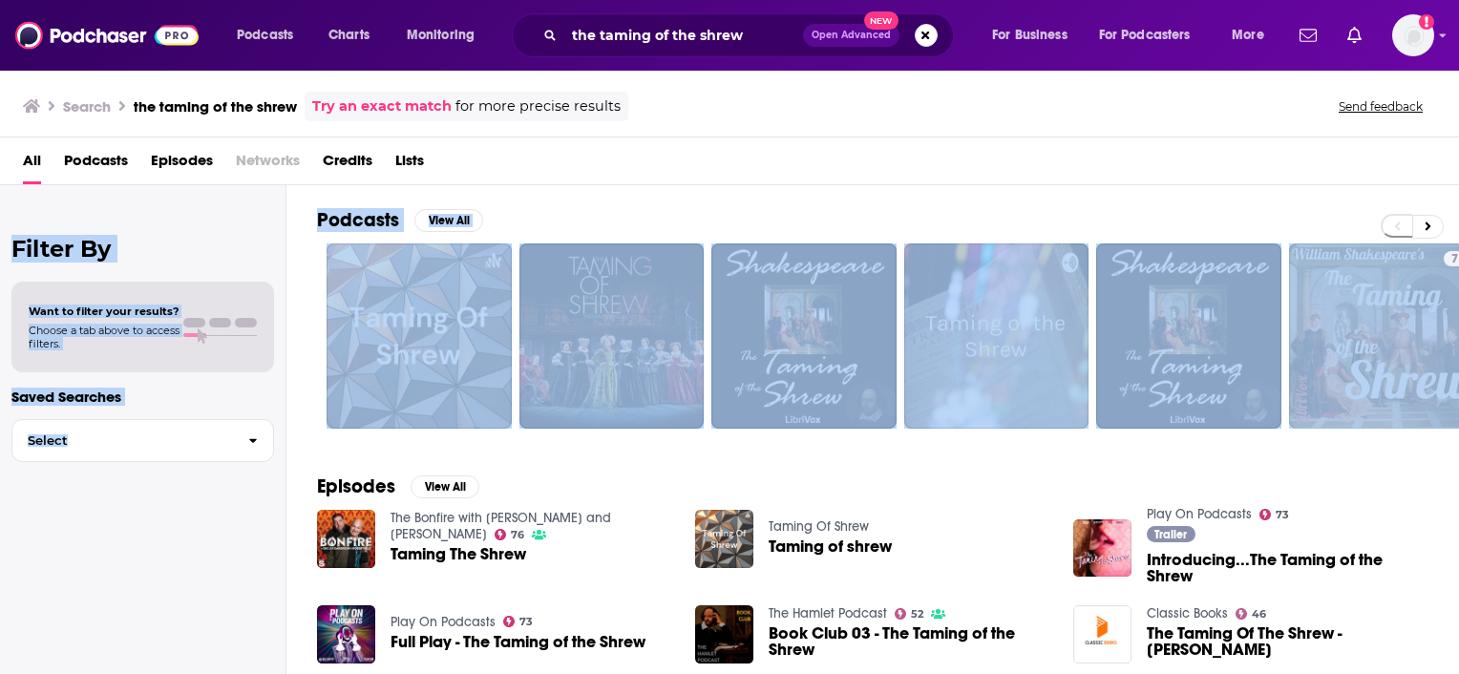
drag, startPoint x: 1458, startPoint y: 173, endPoint x: 1462, endPoint y: 326, distance: 152.8
click at [1458, 326] on html "Podcasts Charts Monitoring the taming of the shrew Open Advanced New For Busine…" at bounding box center [729, 337] width 1459 height 674
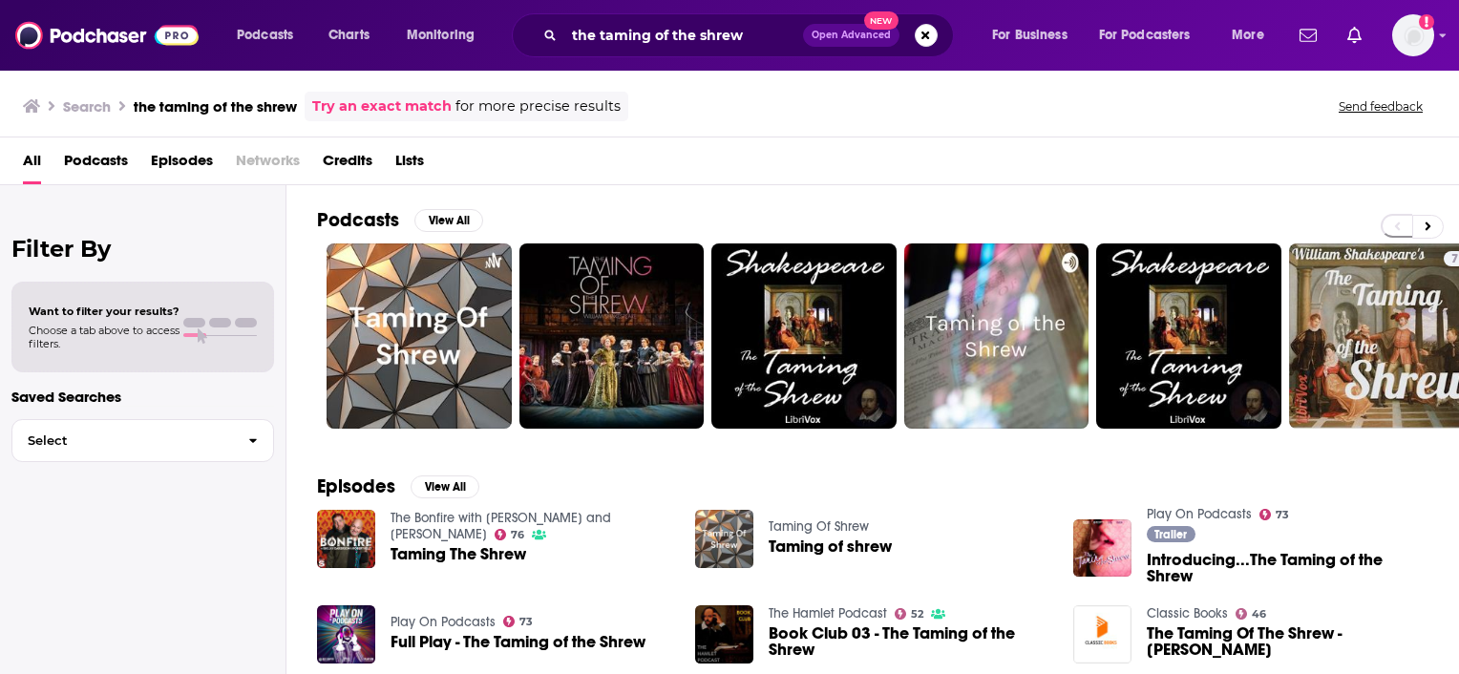
click at [991, 116] on div "Search the taming of the shrew Try an exact match for more precise results Send…" at bounding box center [725, 107] width 1405 height 30
click at [100, 165] on span "Podcasts" at bounding box center [96, 164] width 64 height 39
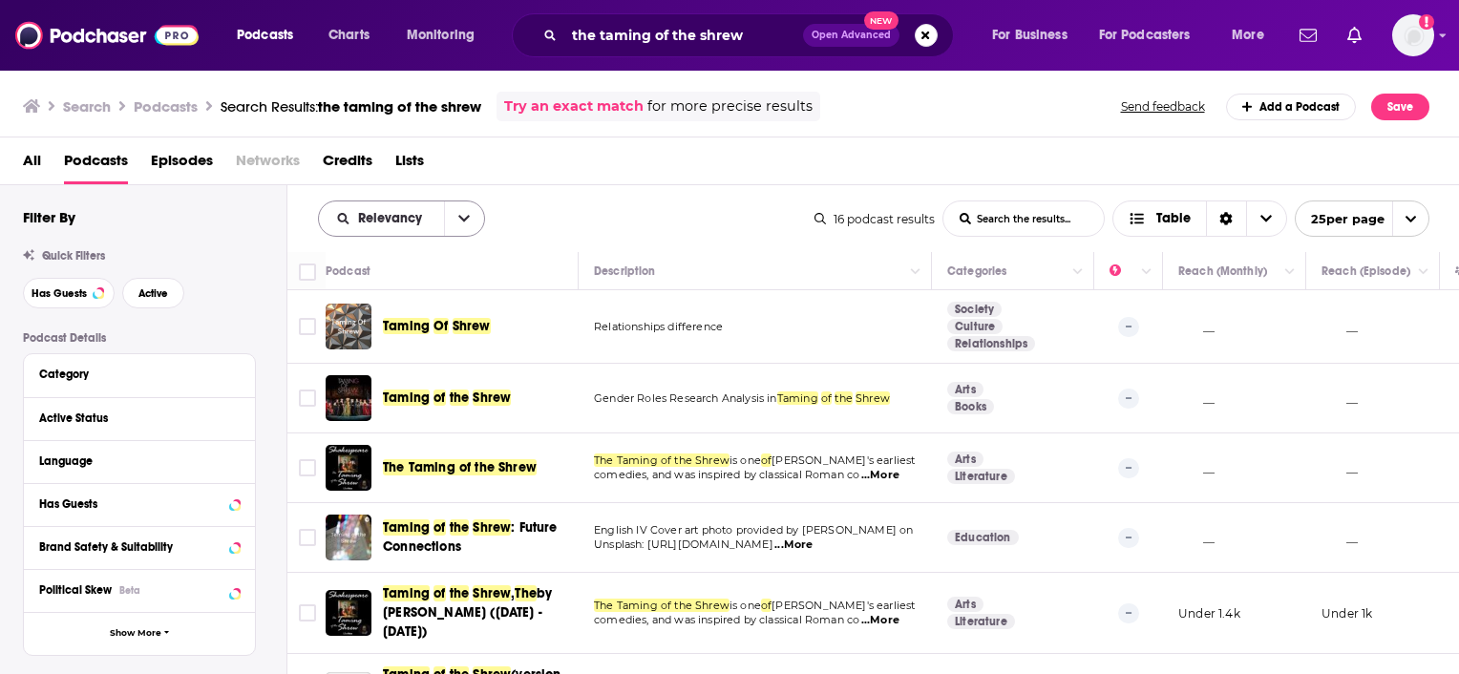
click at [458, 220] on icon "open menu" at bounding box center [463, 218] width 11 height 13
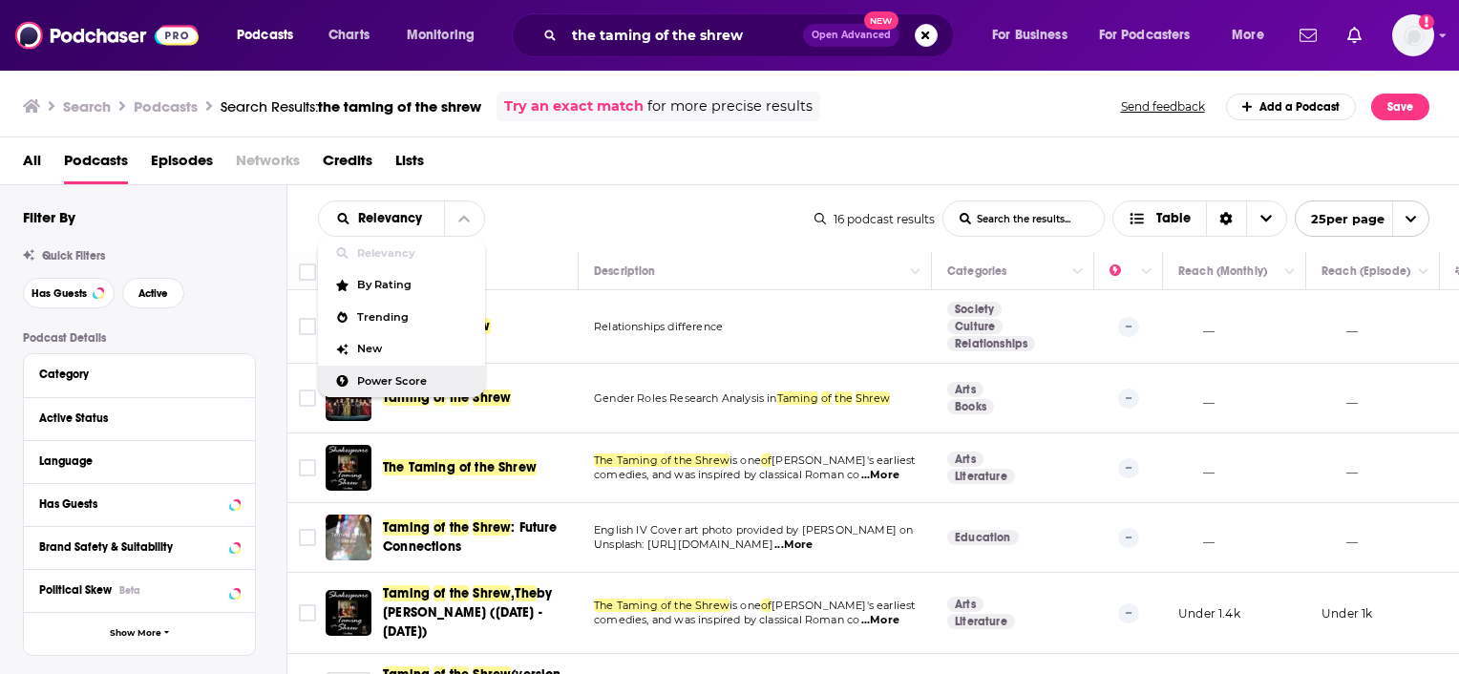
click at [376, 382] on span "Power Score" at bounding box center [413, 381] width 113 height 11
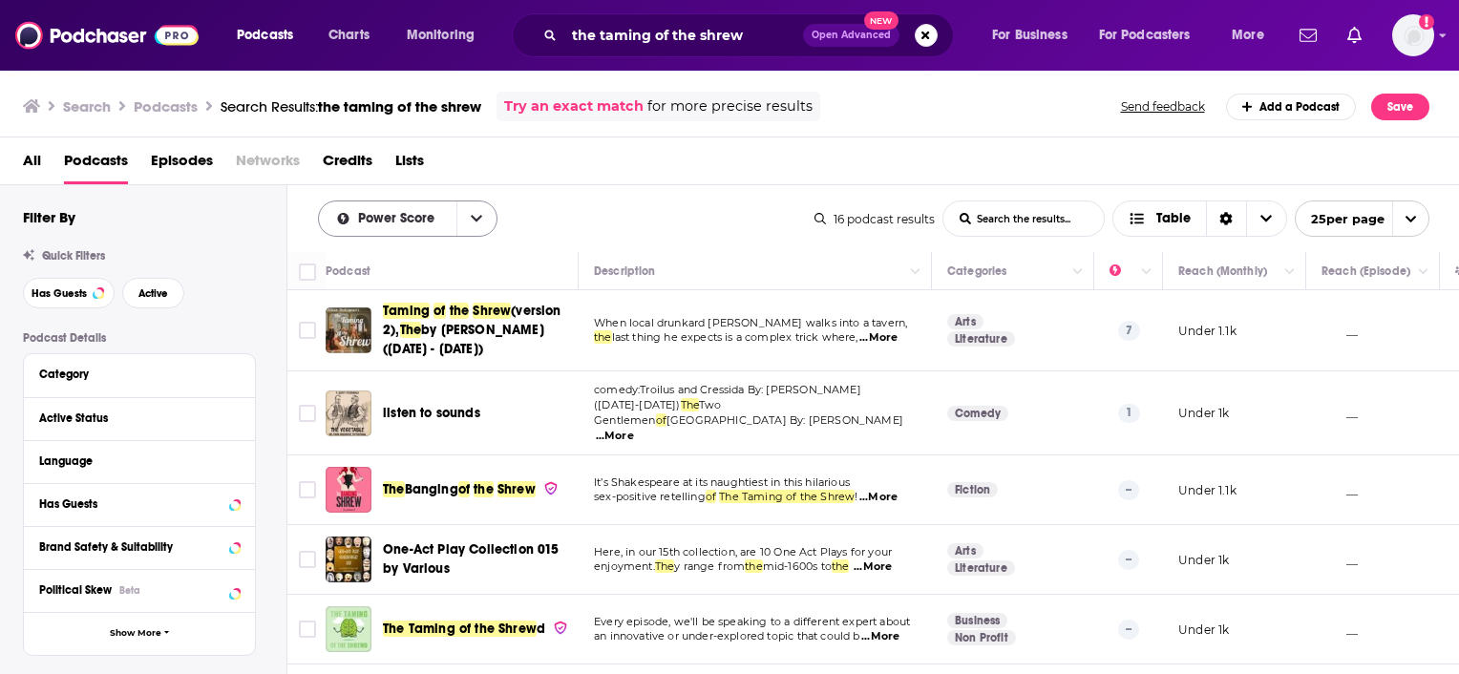
click at [476, 213] on icon "open menu" at bounding box center [476, 218] width 11 height 13
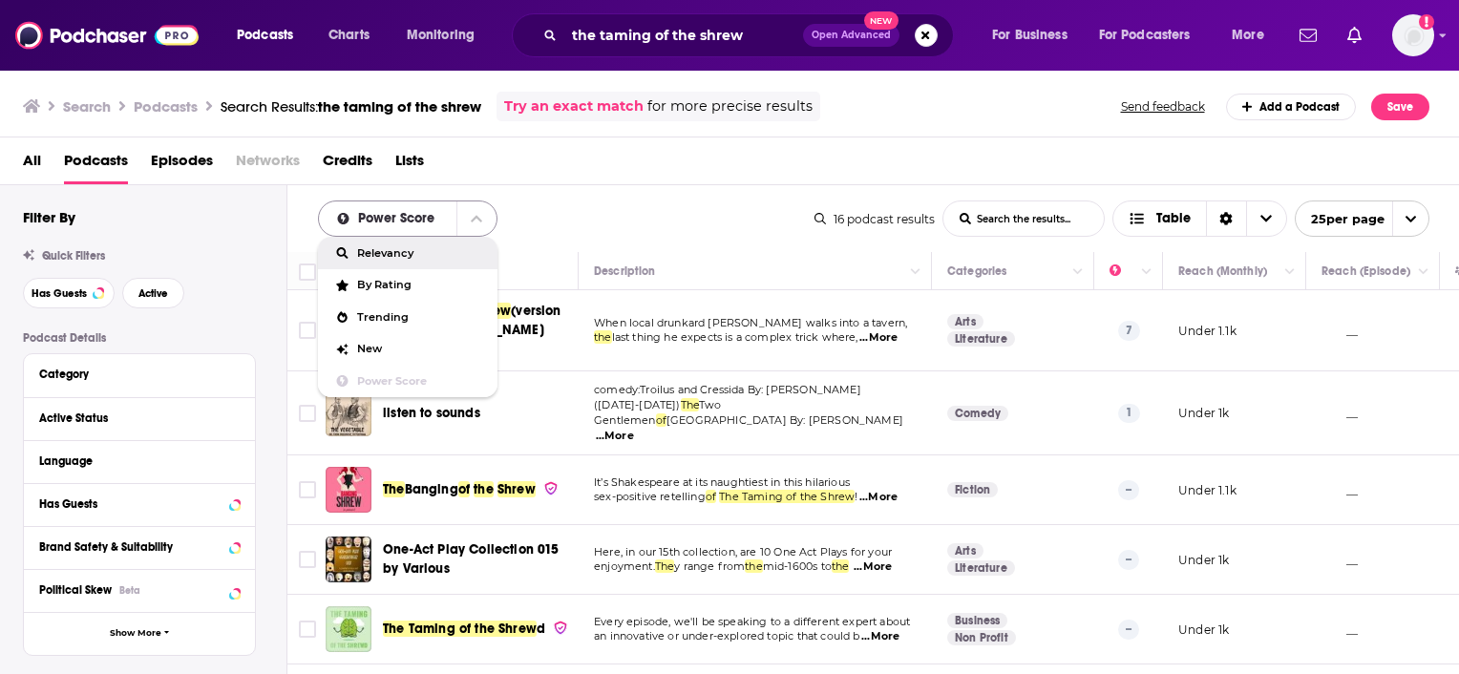
click at [403, 221] on span "Power Score" at bounding box center [399, 218] width 83 height 13
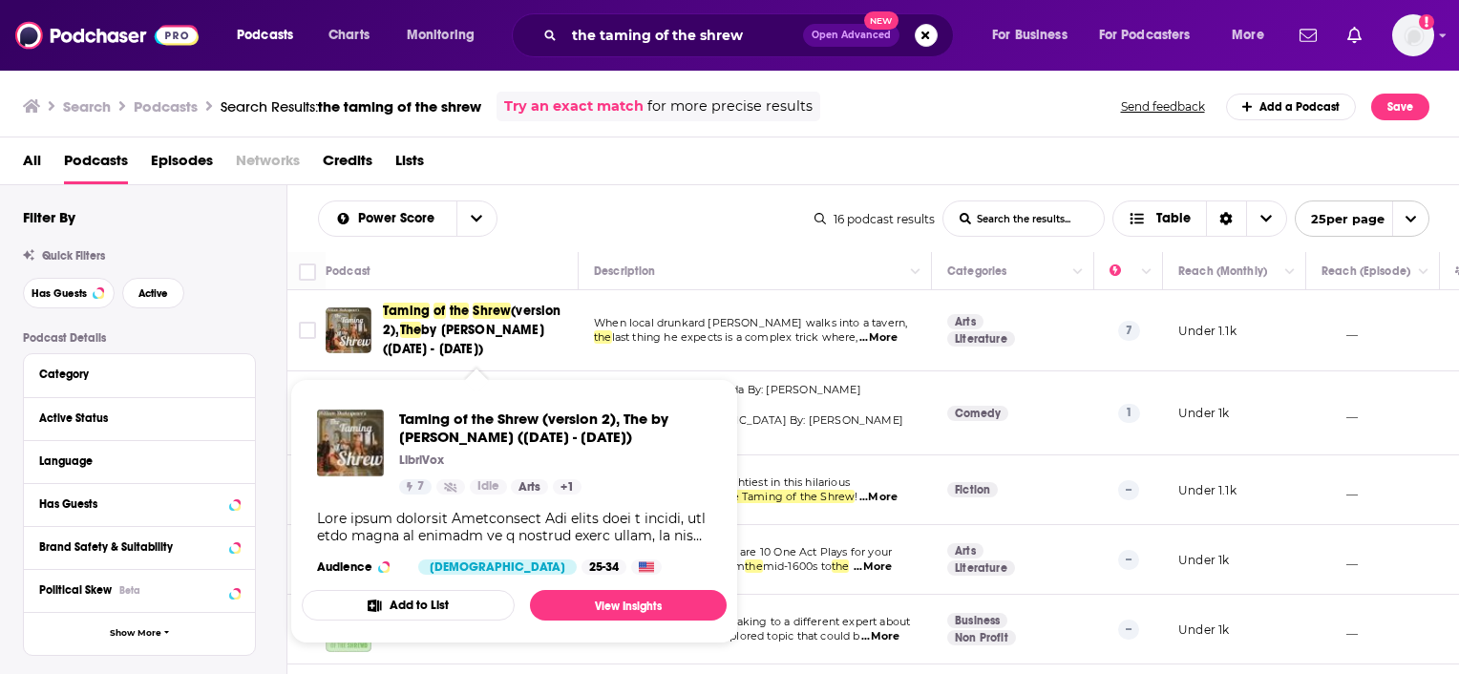
click at [483, 307] on span "Shrew" at bounding box center [492, 311] width 38 height 16
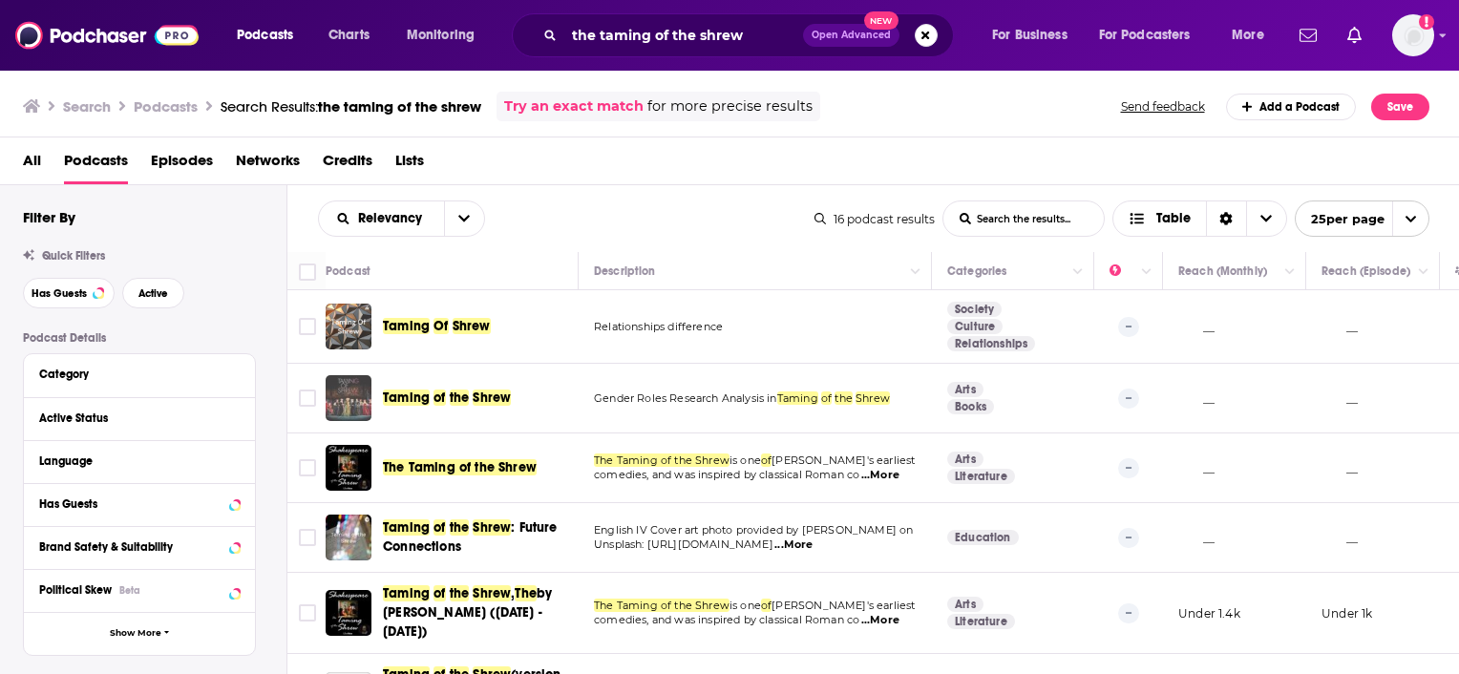
click at [348, 398] on img "Taming of the Shrew" at bounding box center [349, 398] width 46 height 46
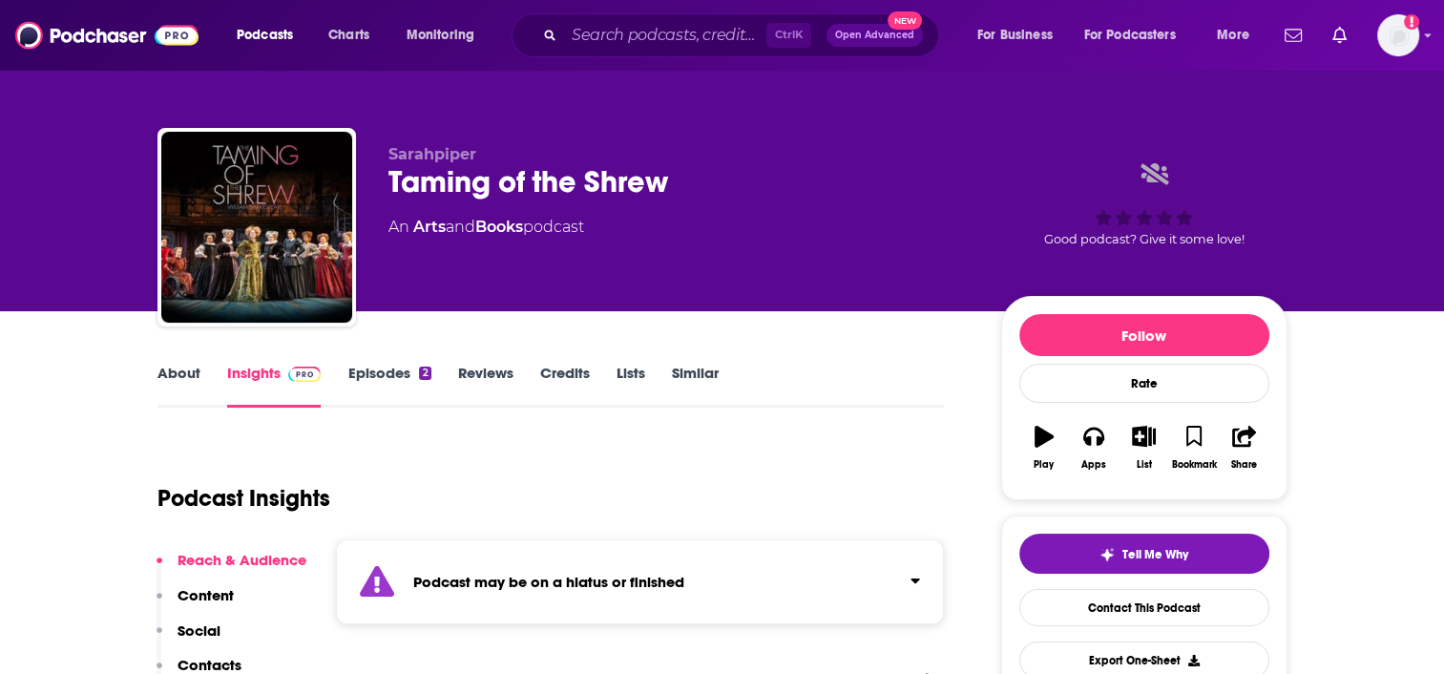
click at [395, 361] on div "About Insights Episodes 2 Reviews Credits Lists Similar" at bounding box center [552, 384] width 788 height 47
click at [382, 374] on link "Episodes 2" at bounding box center [389, 386] width 83 height 44
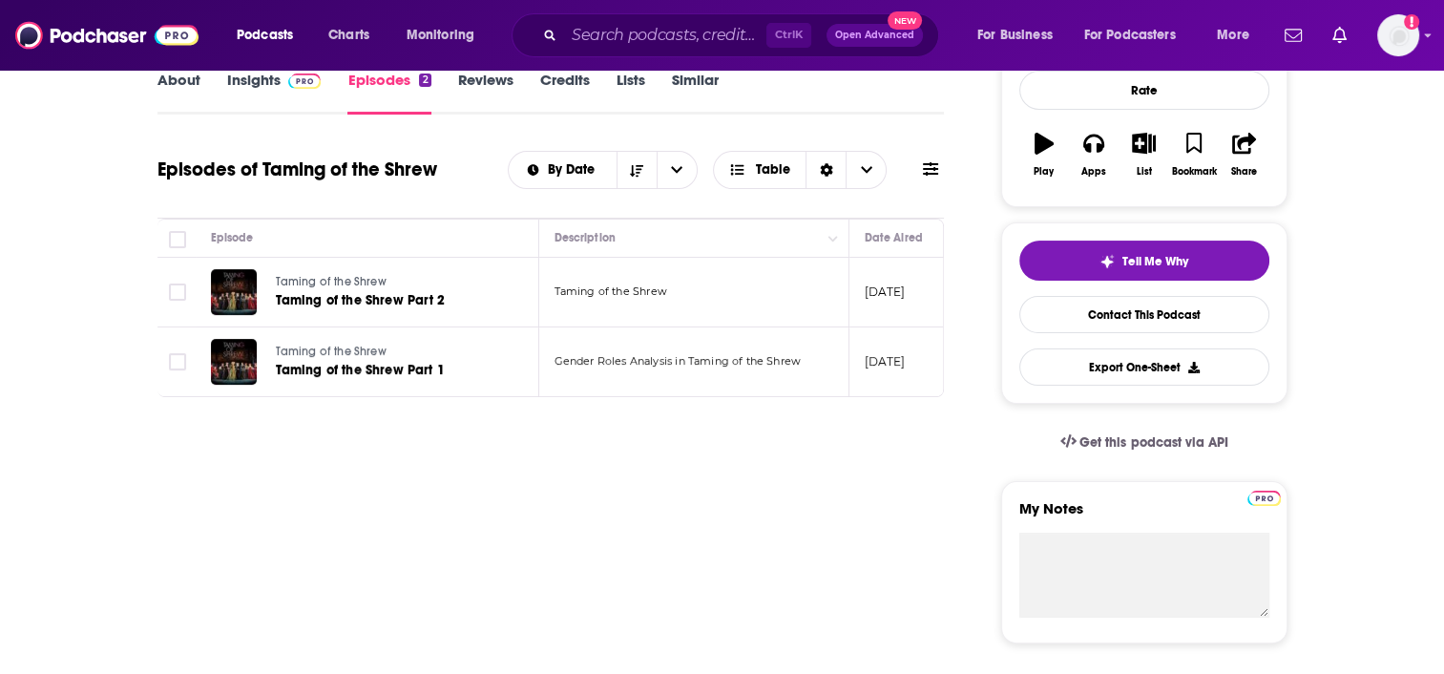
scroll to position [297, 0]
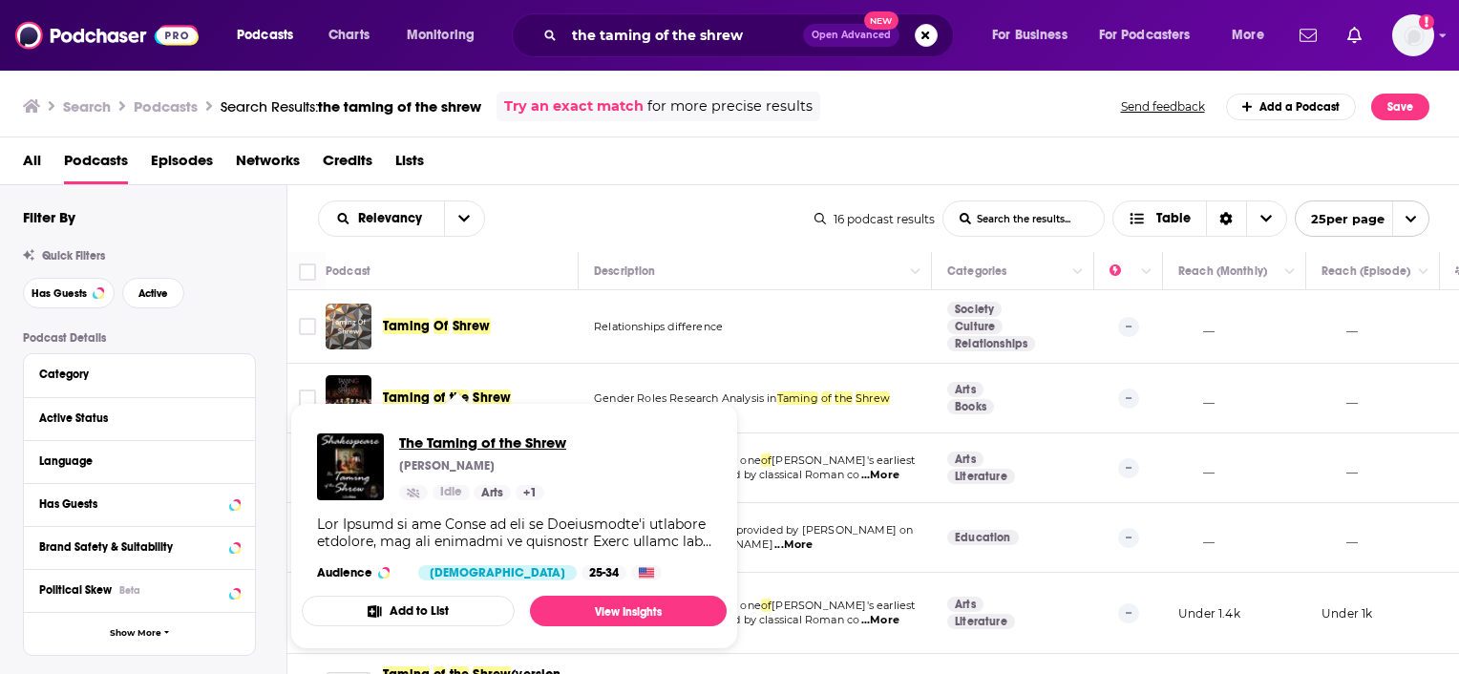
click at [450, 441] on span "The Taming of the Shrew" at bounding box center [482, 442] width 167 height 18
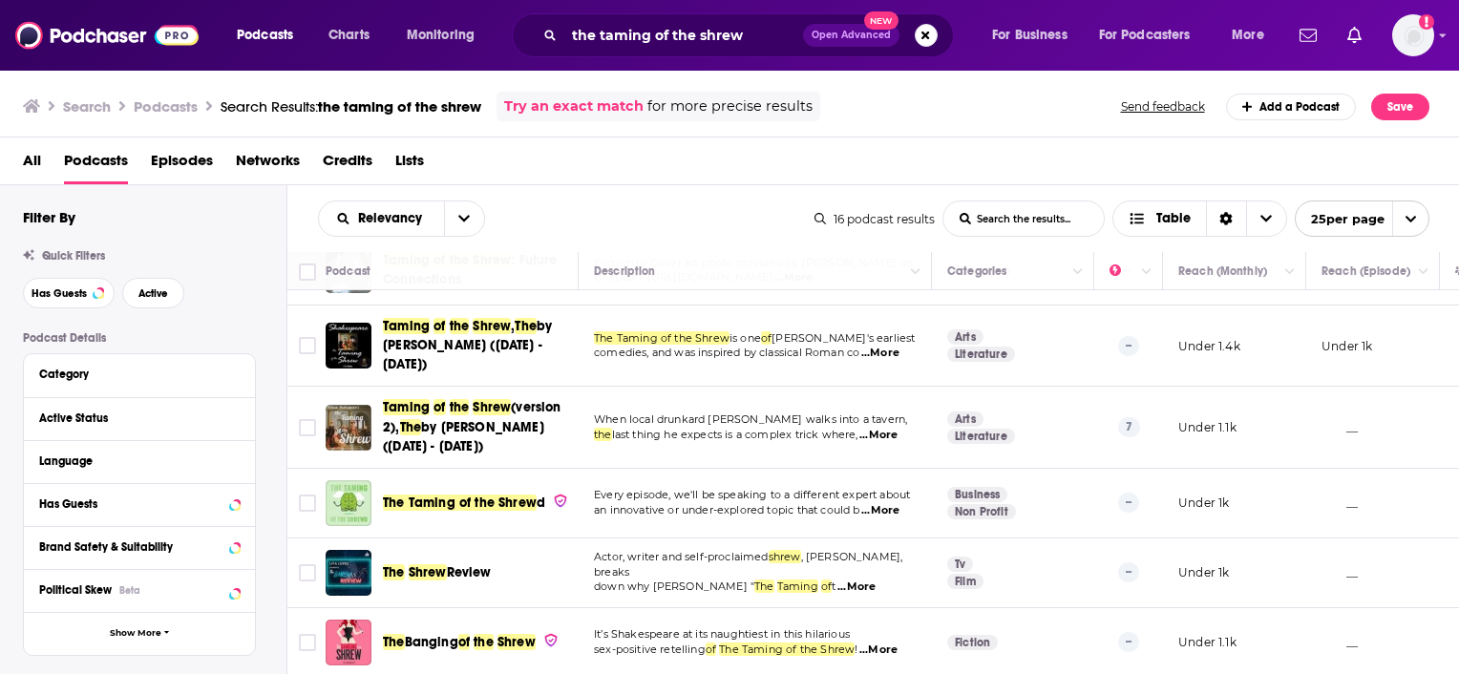
scroll to position [281, 0]
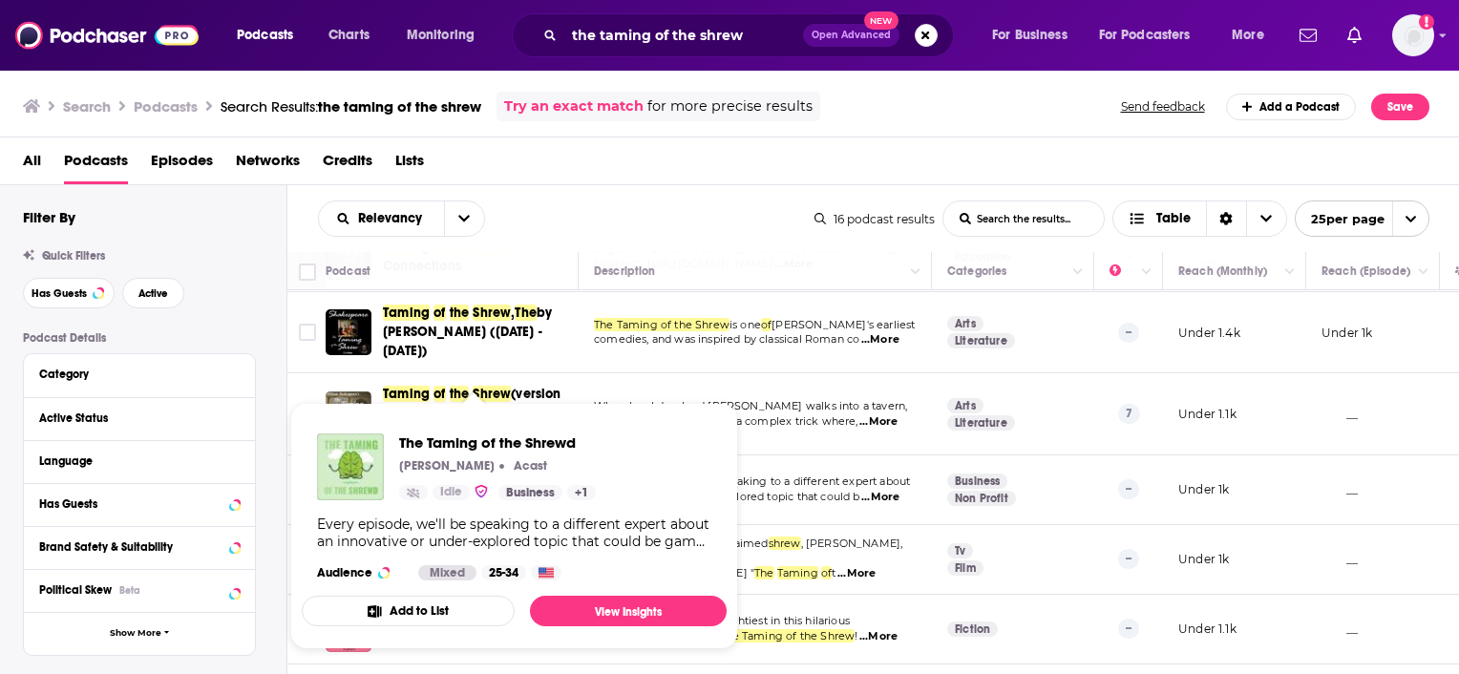
click at [491, 485] on div "Idle" at bounding box center [446, 492] width 95 height 15
click at [479, 443] on span "The Taming of the Shrewd" at bounding box center [497, 442] width 197 height 18
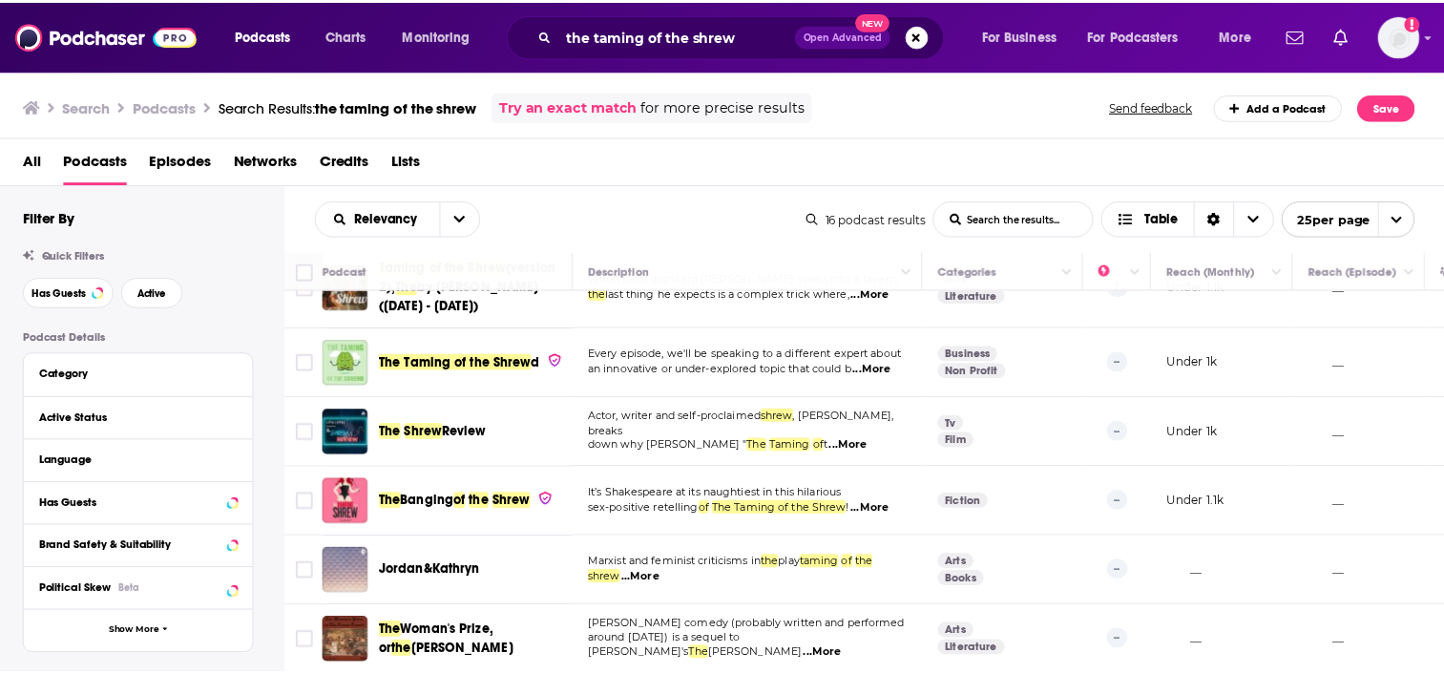
scroll to position [446, 0]
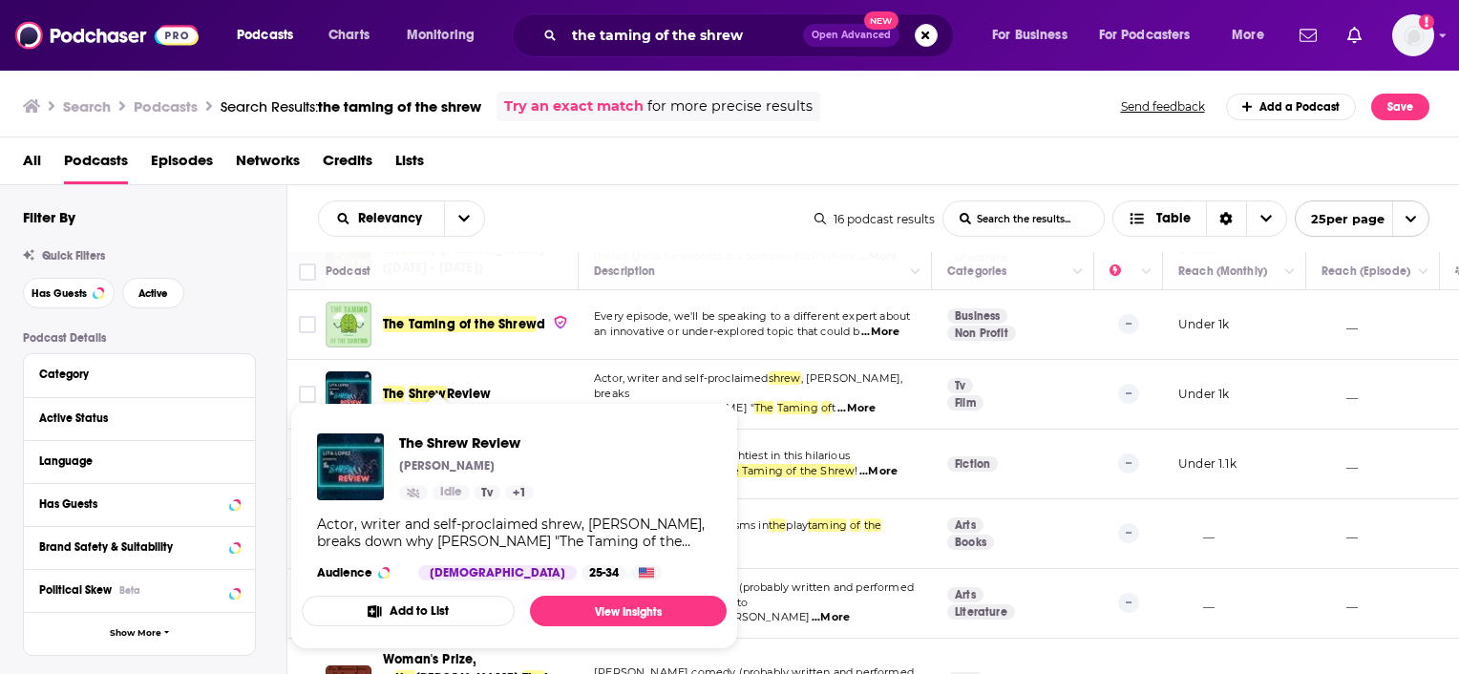
click at [464, 388] on span "Review" at bounding box center [469, 394] width 45 height 16
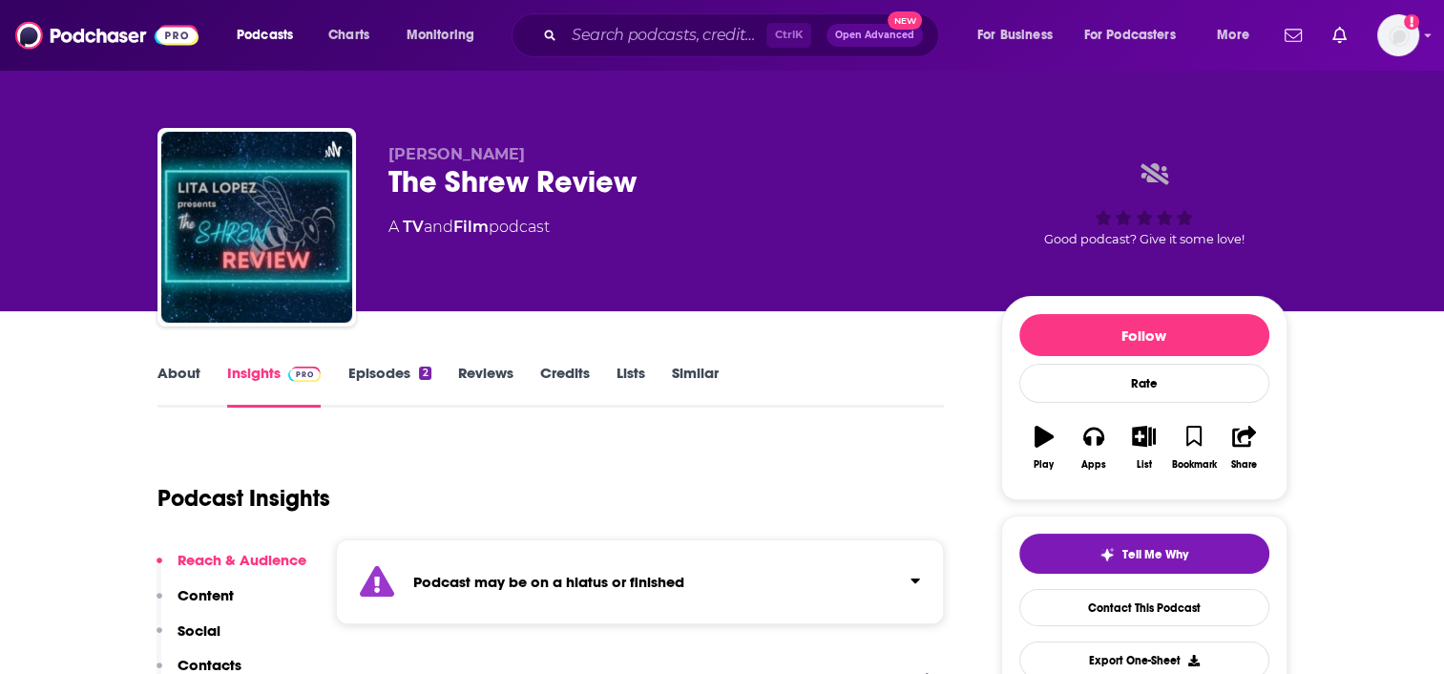
click at [397, 370] on link "Episodes 2" at bounding box center [389, 386] width 83 height 44
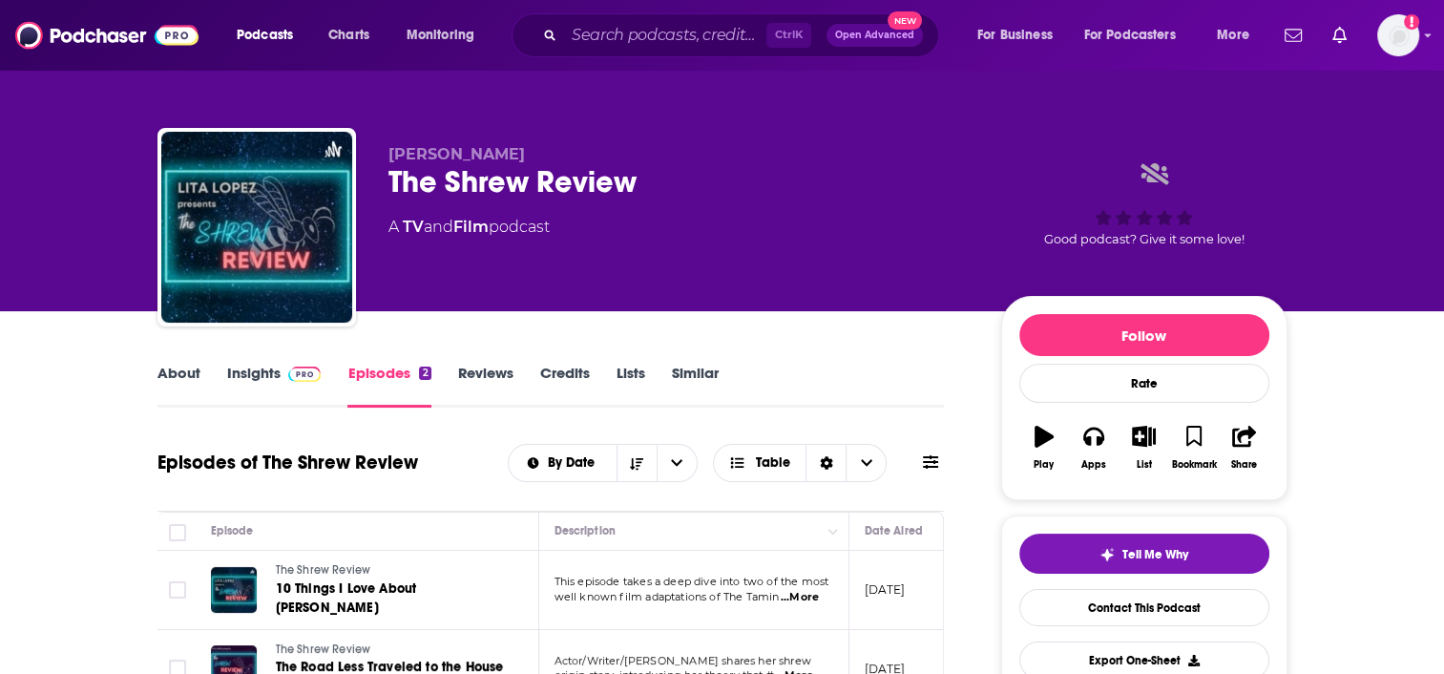
scroll to position [202, 0]
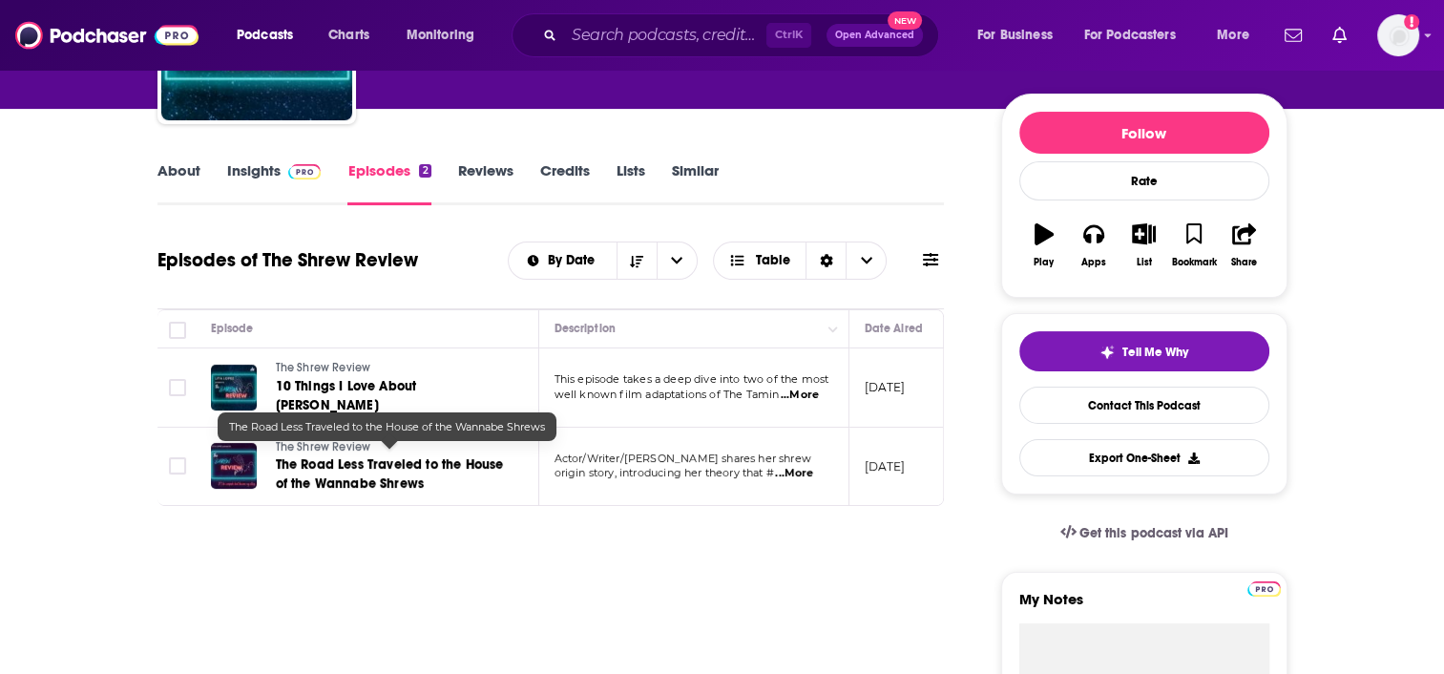
click at [349, 456] on span "The Road Less Traveled to the House of the Wannabe Shrews" at bounding box center [390, 473] width 228 height 35
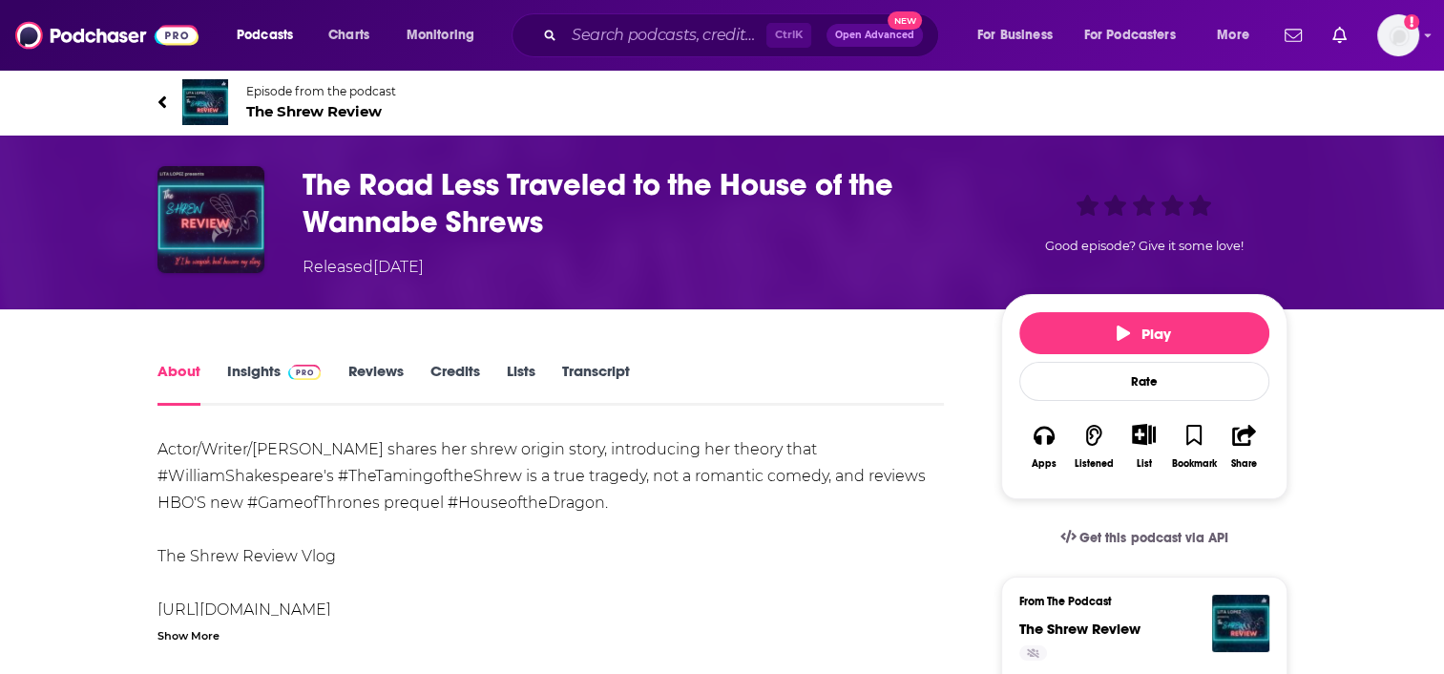
drag, startPoint x: 612, startPoint y: 245, endPoint x: 549, endPoint y: 215, distance: 70.0
click at [581, 238] on div "The Road Less Traveled to the House of the Wannabe Shrews Released [DATE]" at bounding box center [637, 222] width 668 height 113
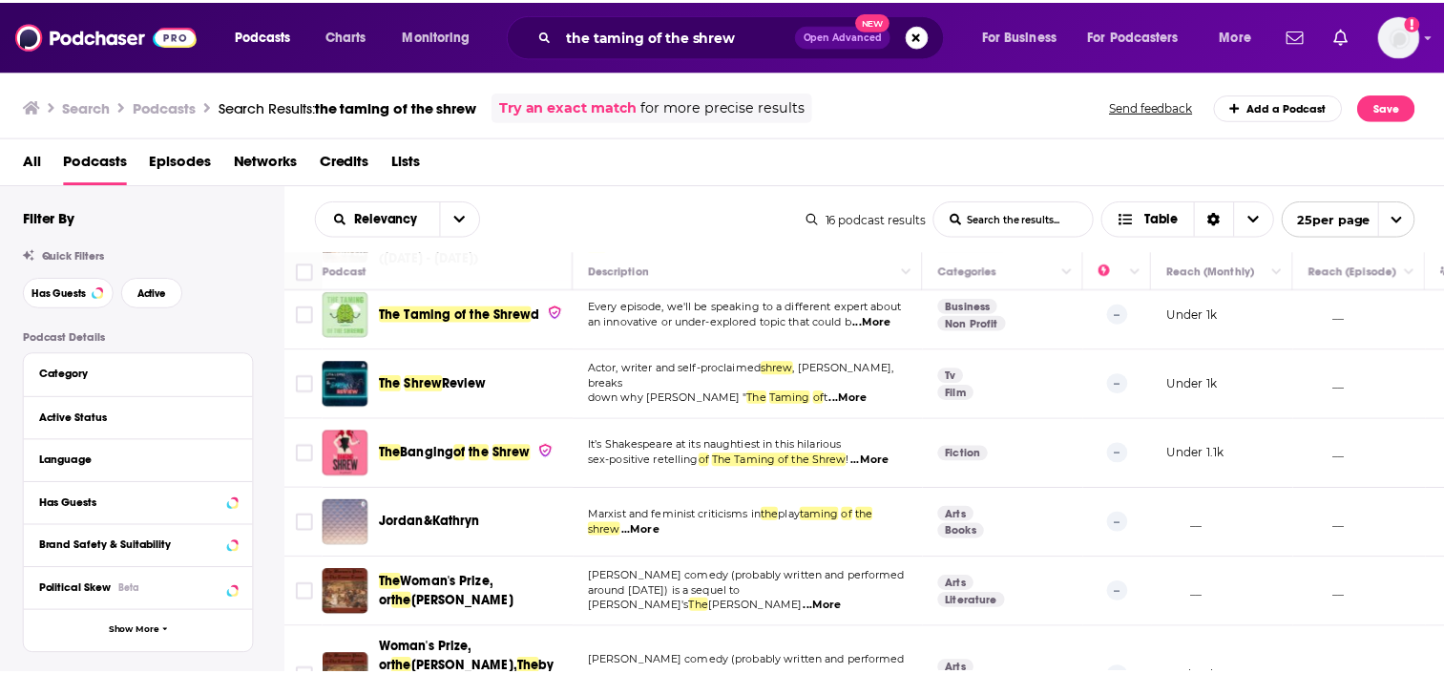
scroll to position [471, 0]
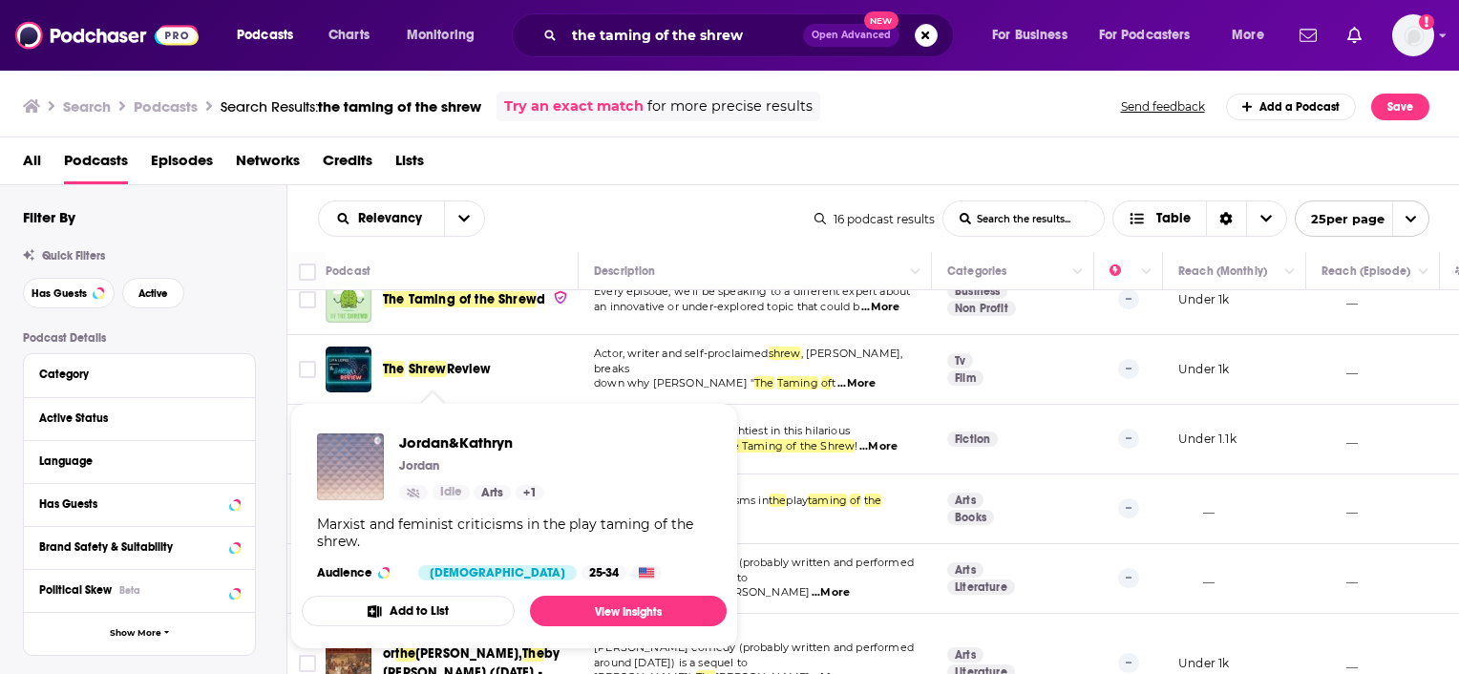
click at [458, 504] on div "[PERSON_NAME] Jordan Idle Arts + 1 Marxist and feminist criticisms in the play …" at bounding box center [514, 507] width 425 height 178
click at [447, 441] on span "Jordan&Kathryn" at bounding box center [471, 442] width 145 height 18
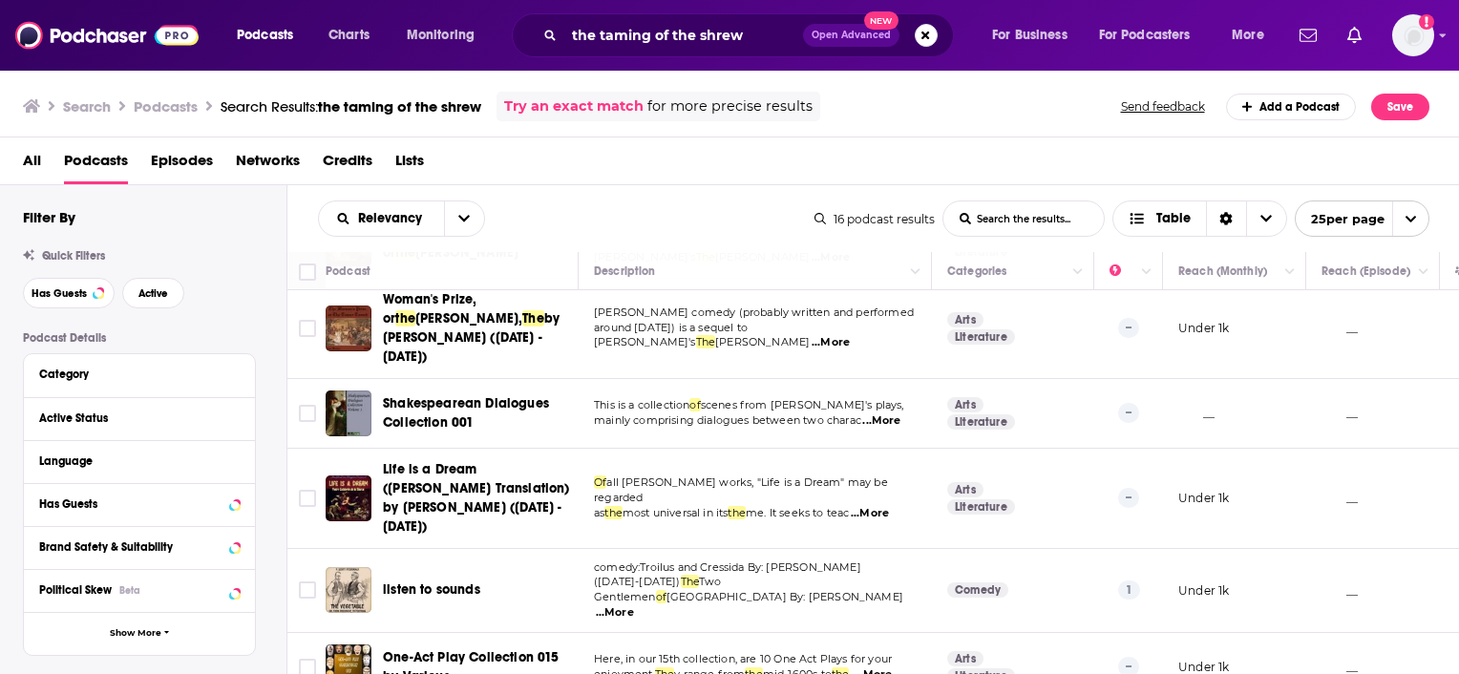
scroll to position [807, 0]
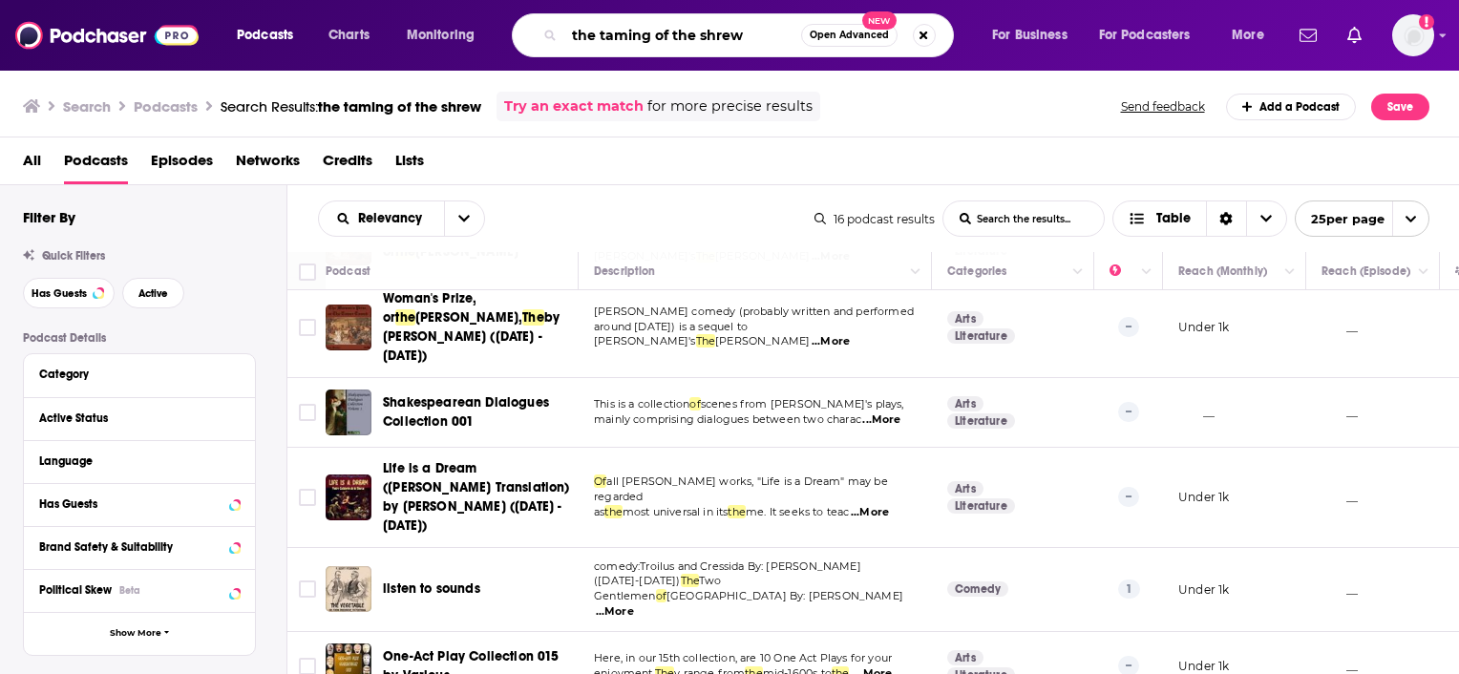
drag, startPoint x: 760, startPoint y: 36, endPoint x: 158, endPoint y: 20, distance: 601.7
click at [158, 20] on div "Podcasts Charts Monitoring the taming of the shrew Open Advanced New For Busine…" at bounding box center [729, 35] width 1459 height 71
type input "women in shakespeare"
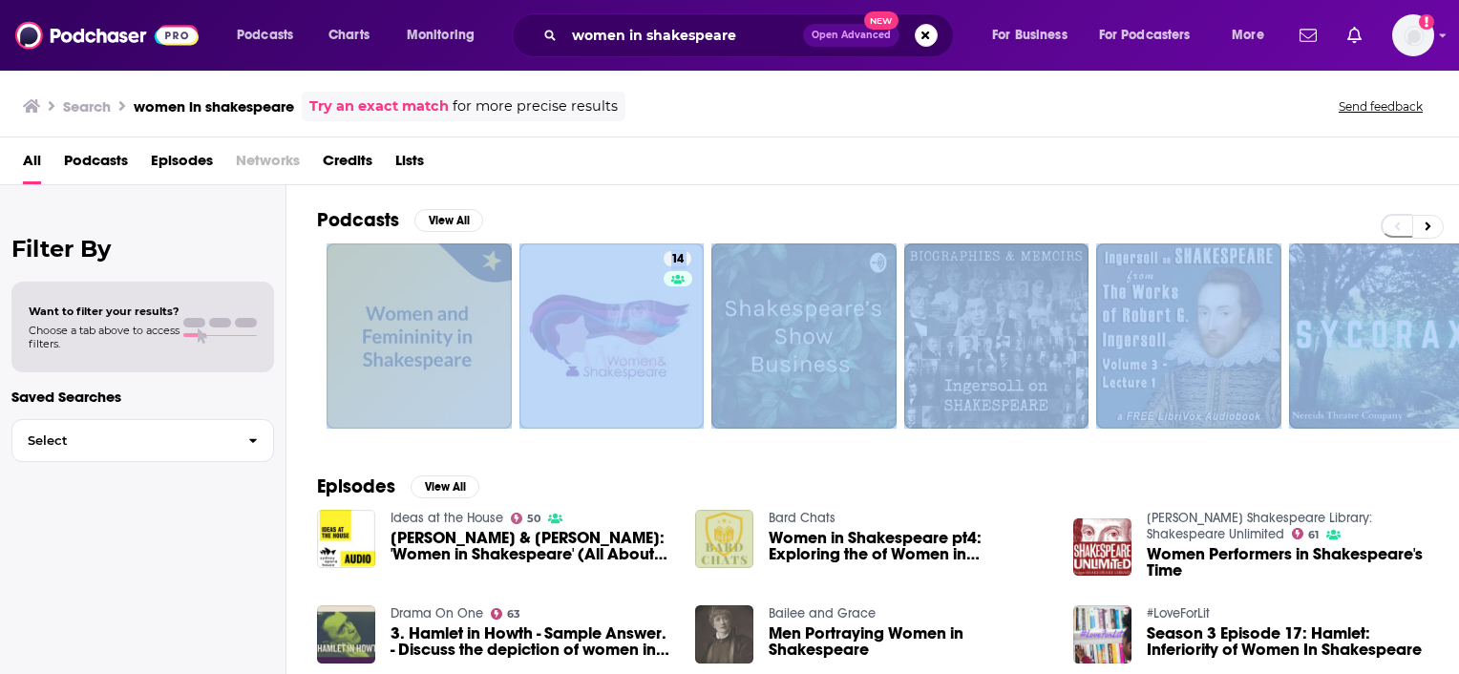
drag, startPoint x: 1458, startPoint y: 223, endPoint x: 1462, endPoint y: 312, distance: 88.9
click at [1458, 312] on html "Podcasts Charts Monitoring women in shakespeare Open Advanced New For Business …" at bounding box center [729, 337] width 1459 height 674
click at [478, 542] on span "[PERSON_NAME] & [PERSON_NAME]: 'Women in Shakespeare' (All About Women 2015)" at bounding box center [531, 546] width 282 height 32
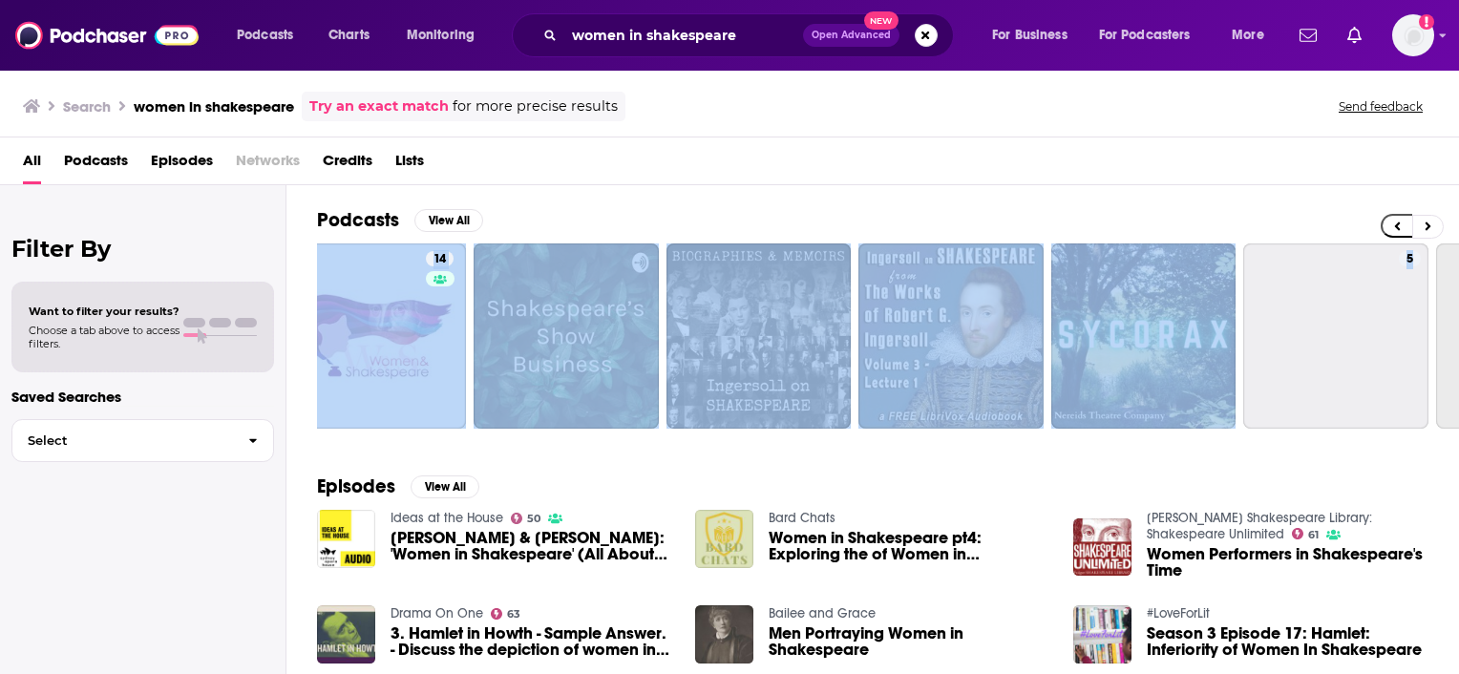
scroll to position [0, 476]
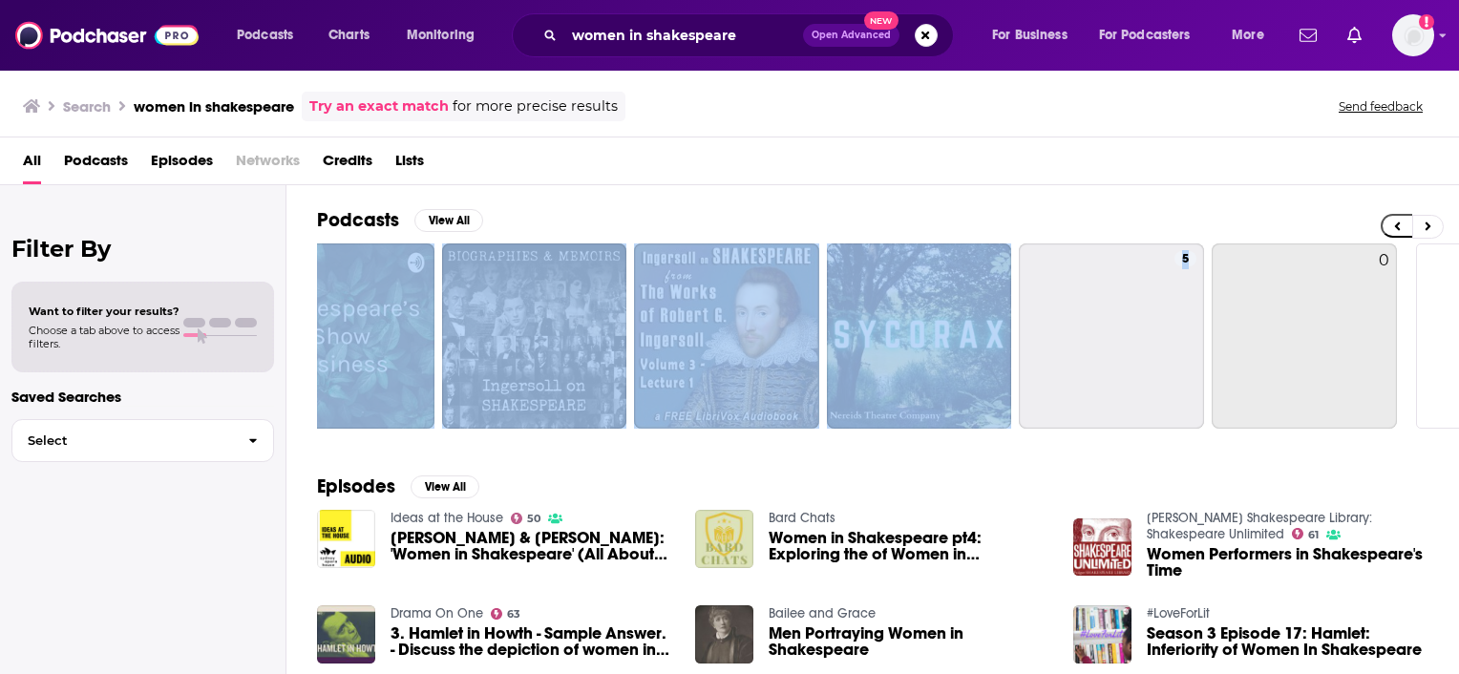
drag, startPoint x: 1457, startPoint y: 233, endPoint x: 1462, endPoint y: 289, distance: 56.5
click at [1458, 289] on html "Podcasts Charts Monitoring women in shakespeare Open Advanced New For Business …" at bounding box center [729, 337] width 1459 height 674
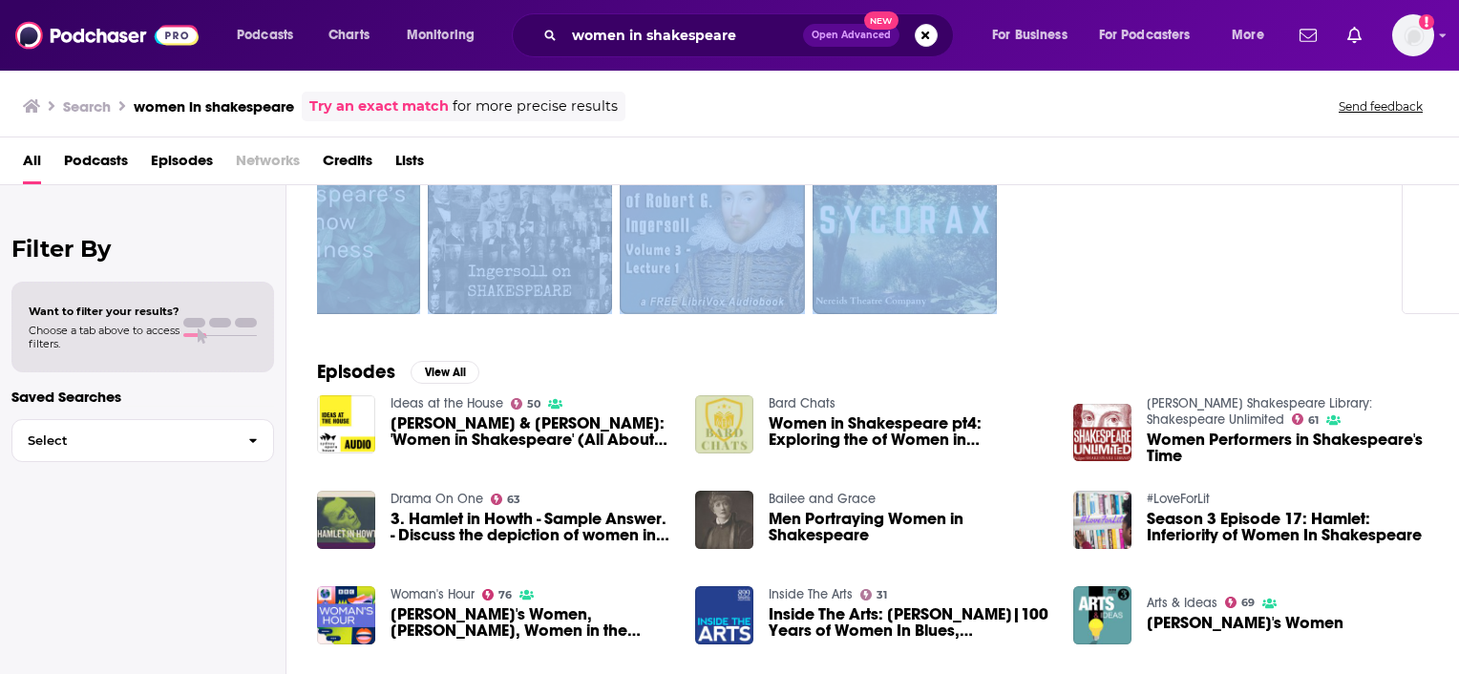
scroll to position [153, 0]
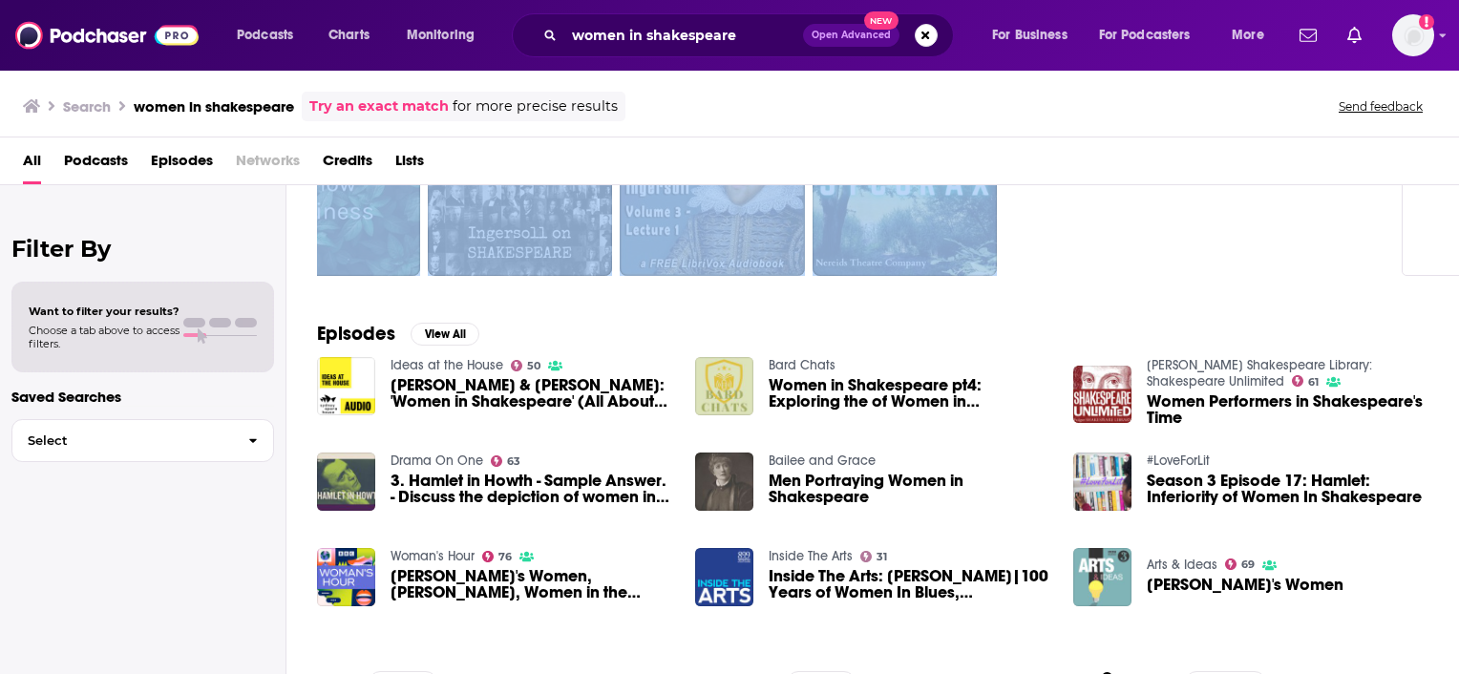
click at [1116, 576] on img "Shakespeare's Women" at bounding box center [1102, 577] width 58 height 58
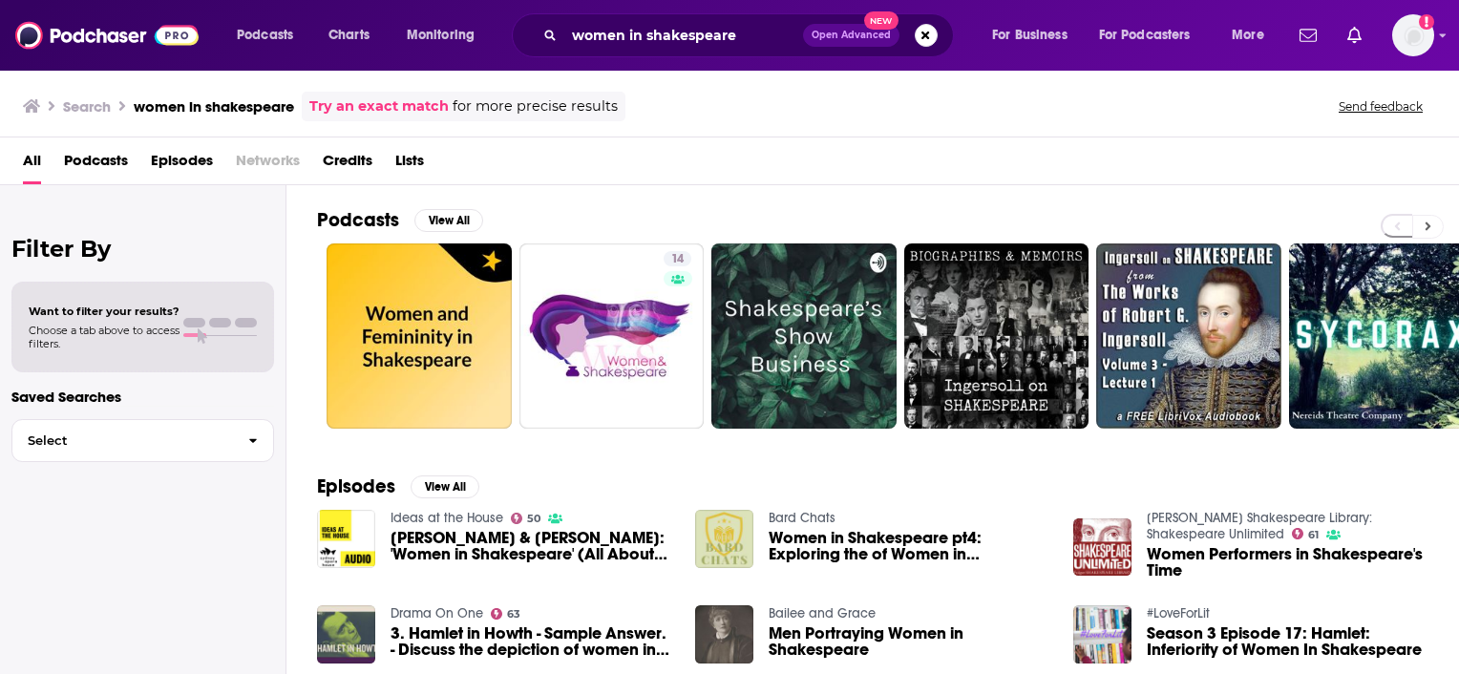
click at [1422, 229] on button at bounding box center [1428, 227] width 32 height 24
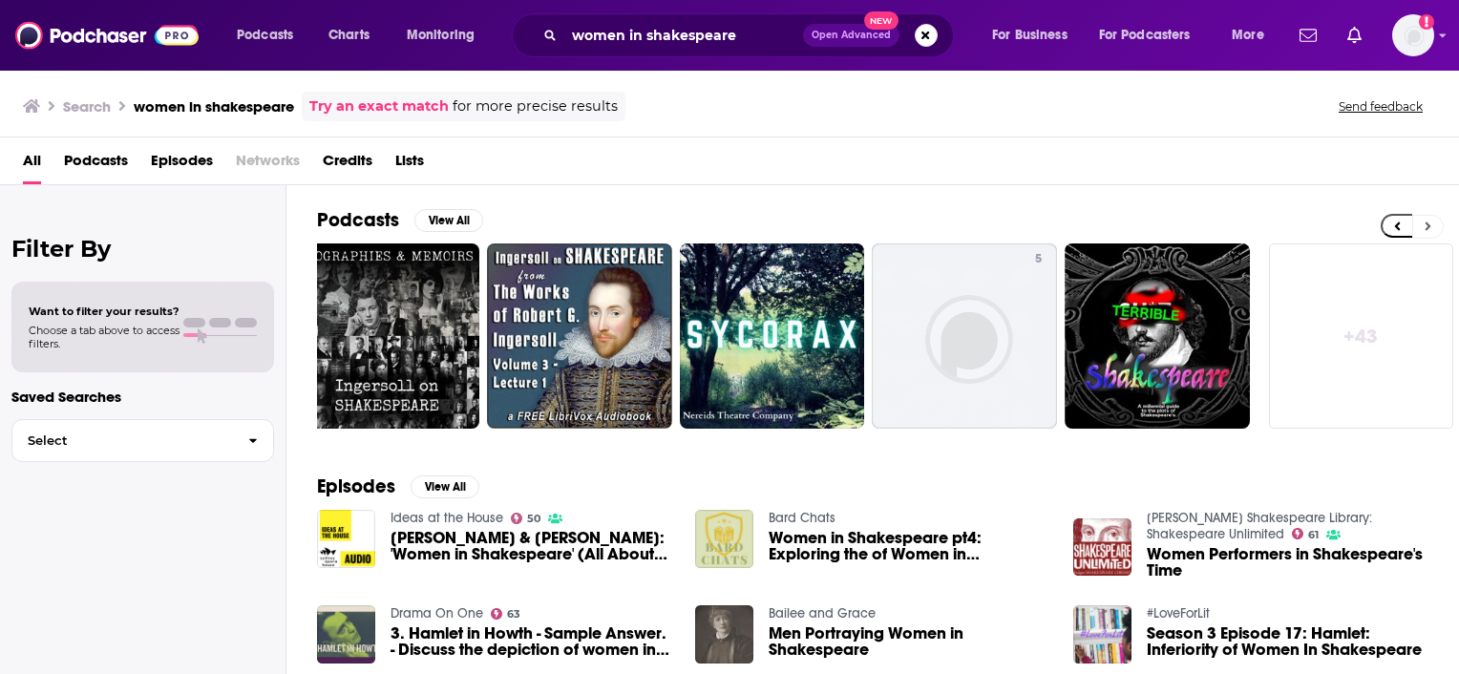
scroll to position [0, 611]
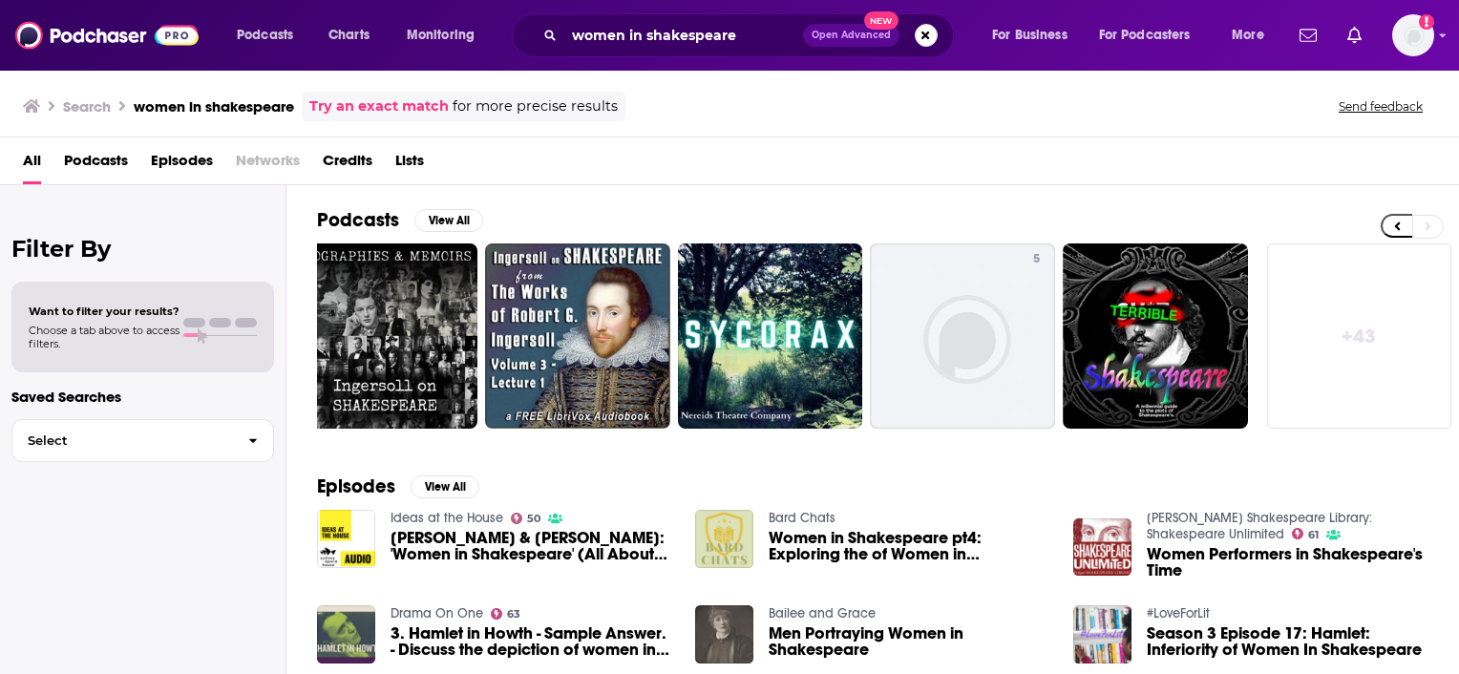
click at [77, 166] on span "Podcasts" at bounding box center [96, 164] width 64 height 39
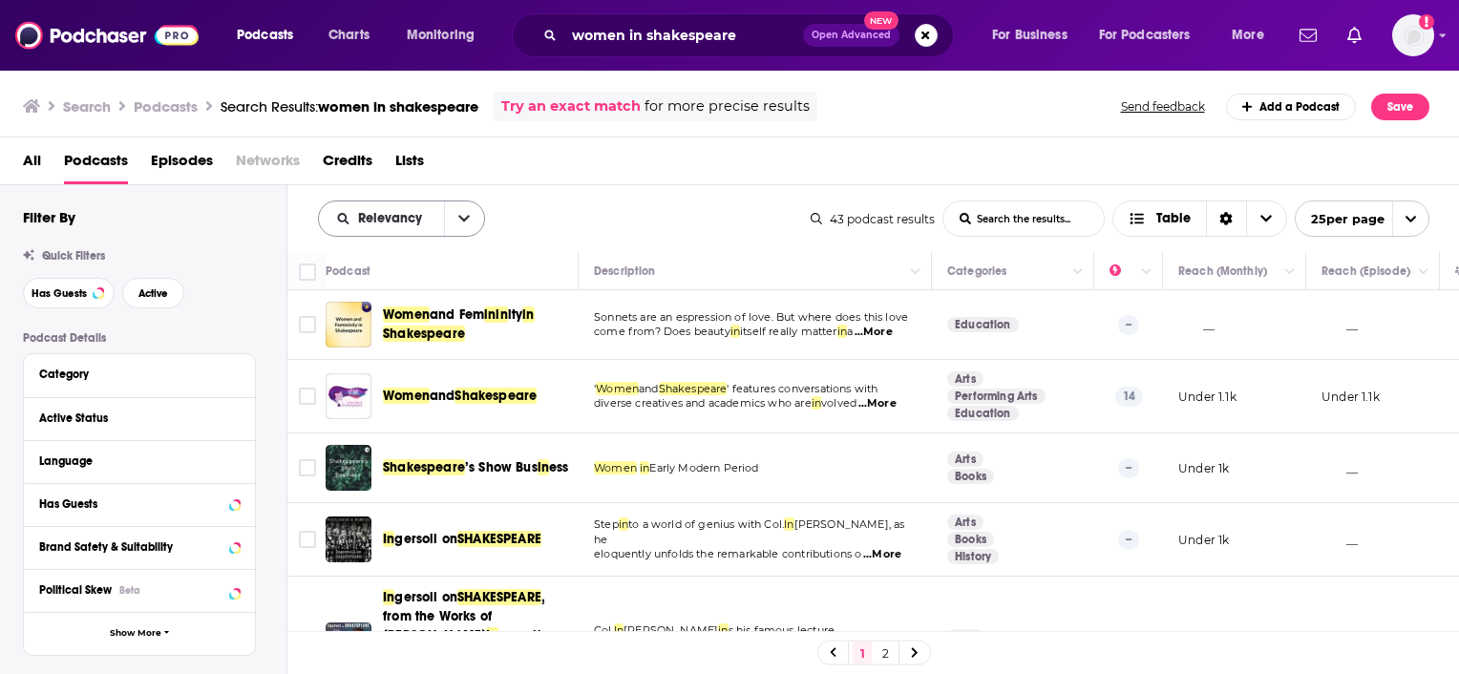
click at [466, 210] on button "open menu" at bounding box center [464, 218] width 40 height 34
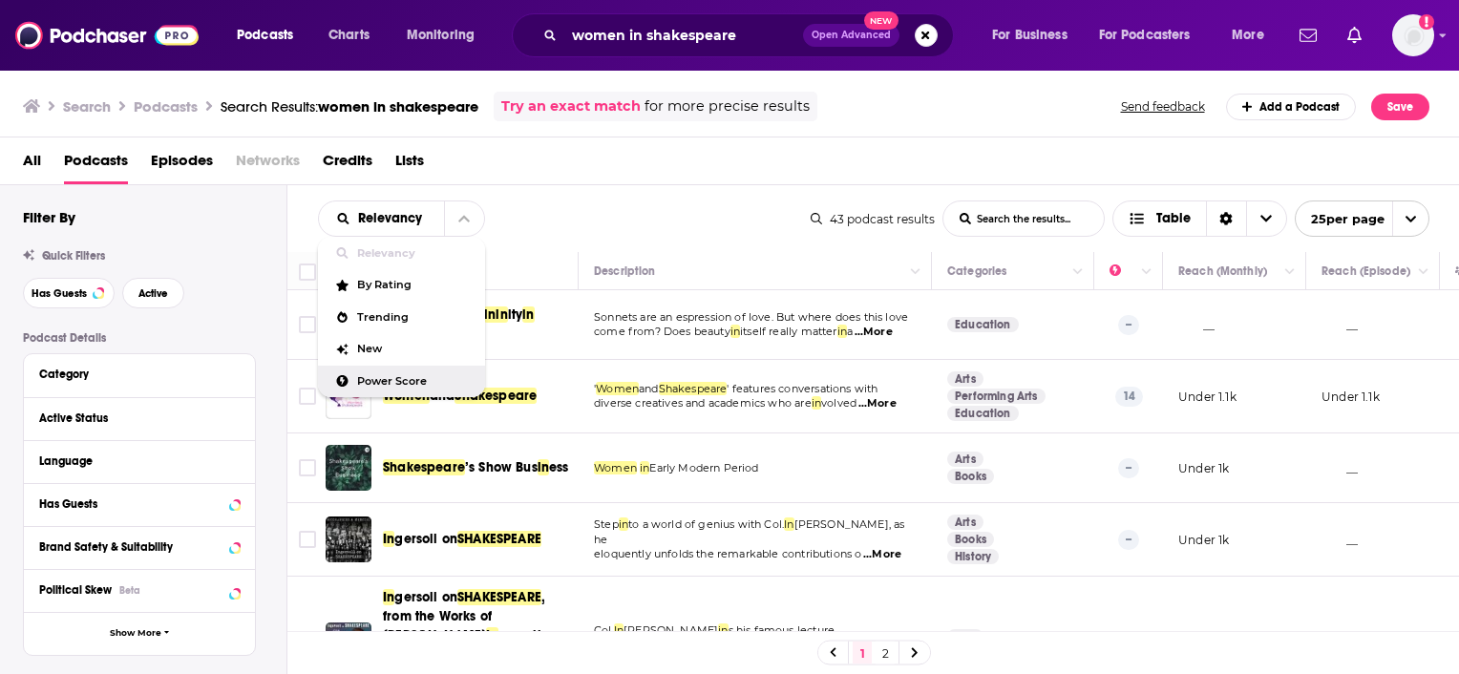
click at [401, 376] on span "Power Score" at bounding box center [413, 381] width 113 height 11
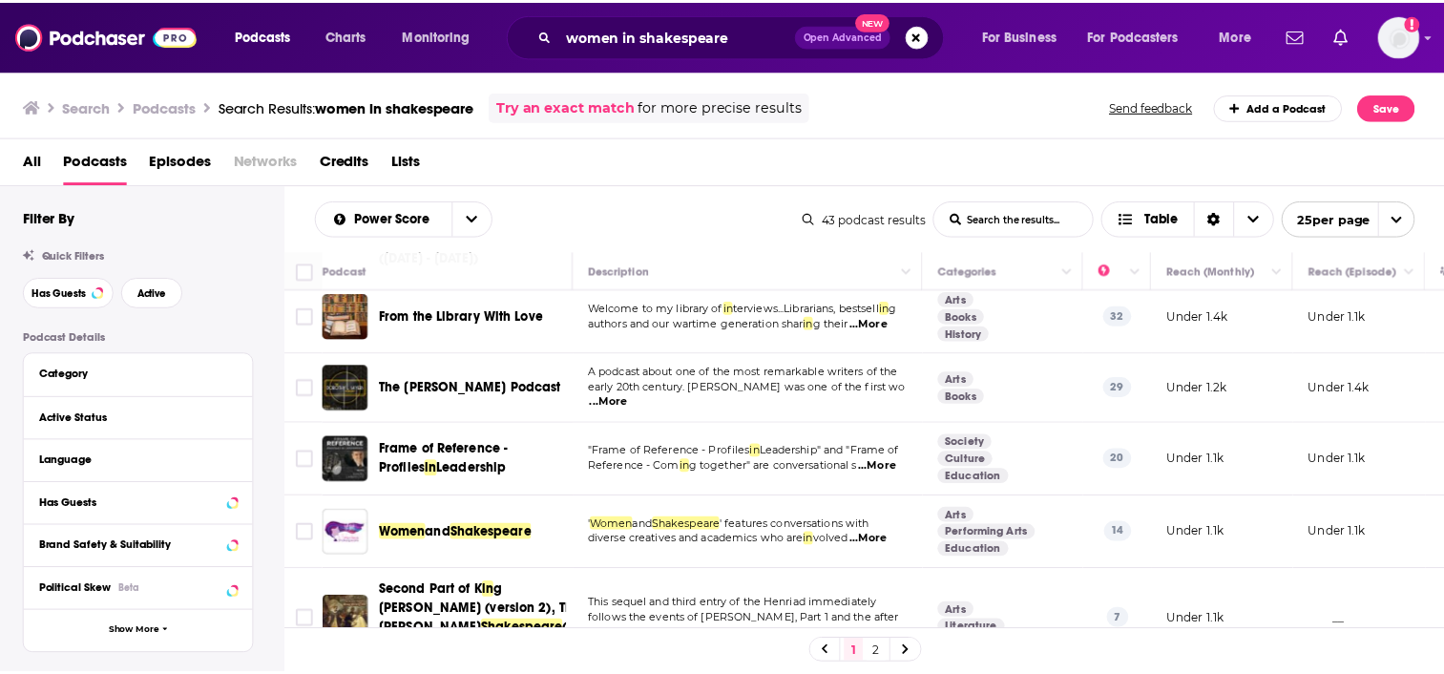
scroll to position [297, 0]
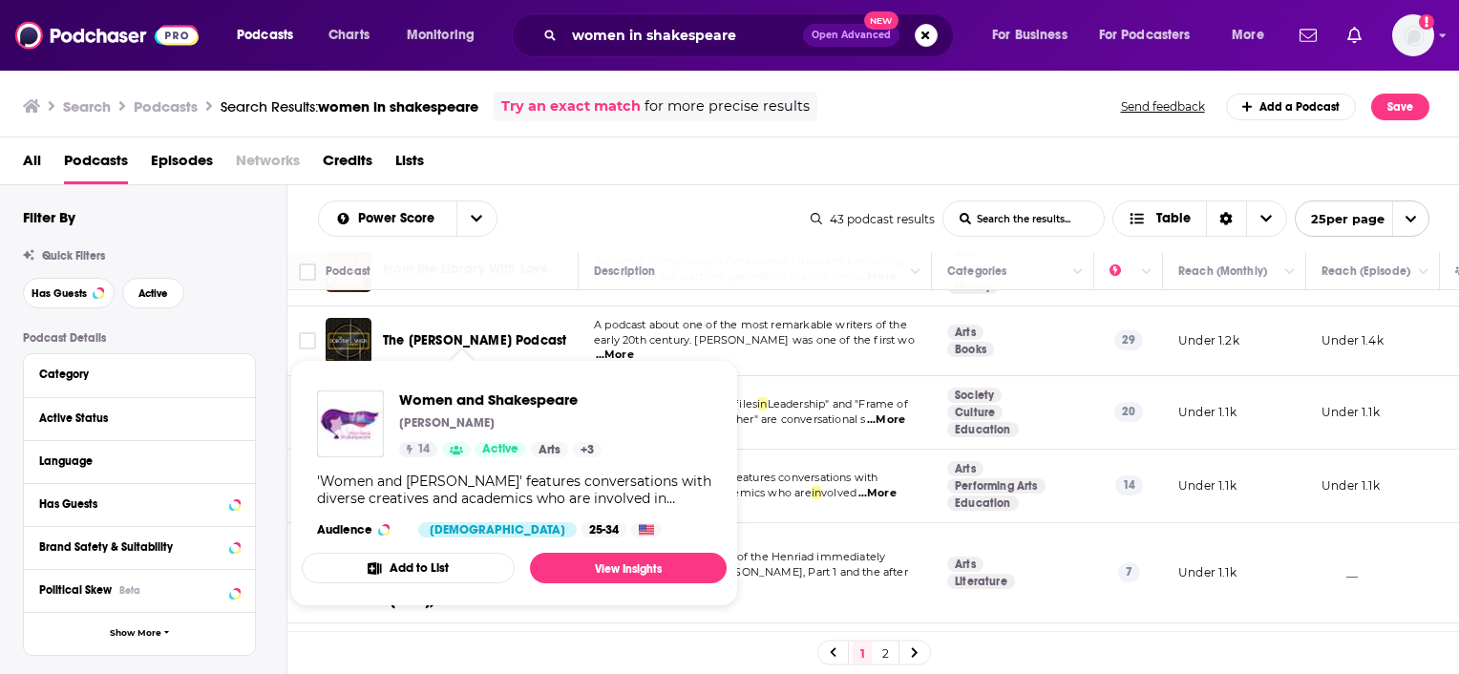
click at [454, 446] on icon "Show Podcast Details" at bounding box center [456, 450] width 13 height 11
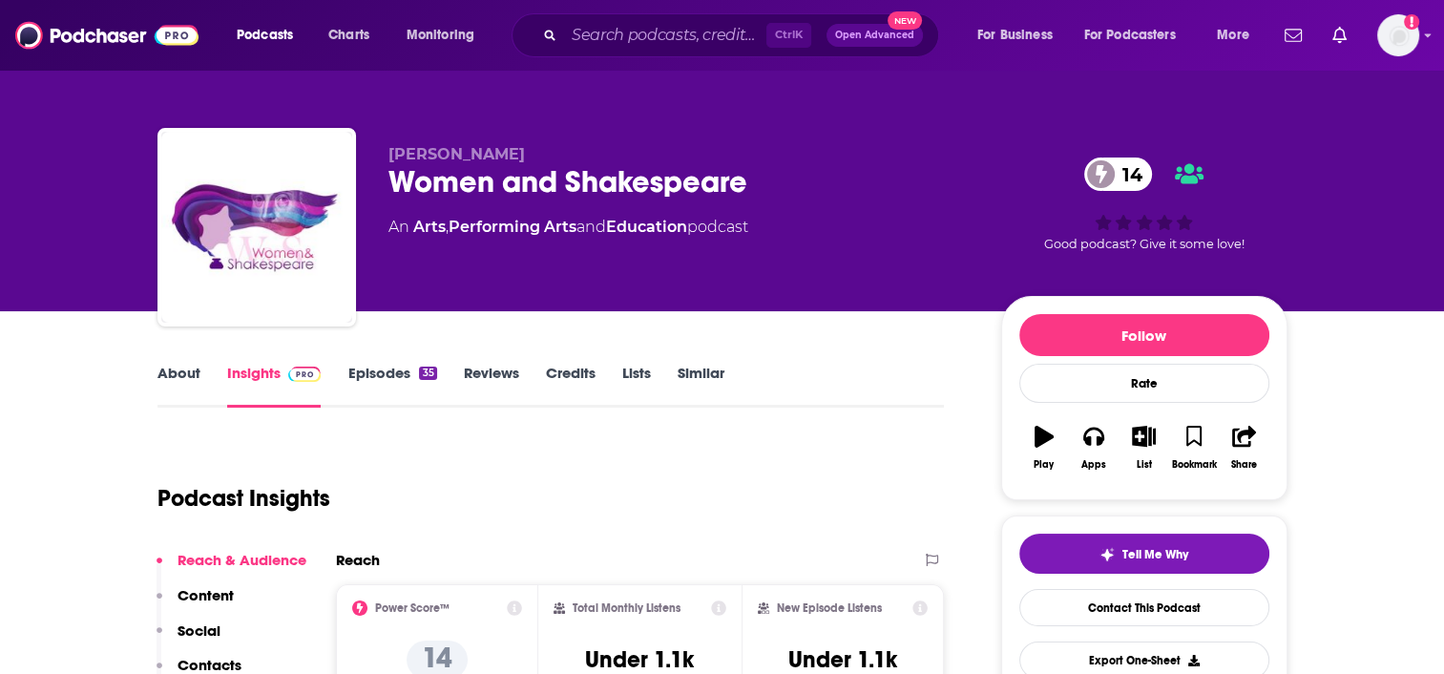
click at [377, 376] on link "Episodes 35" at bounding box center [392, 386] width 89 height 44
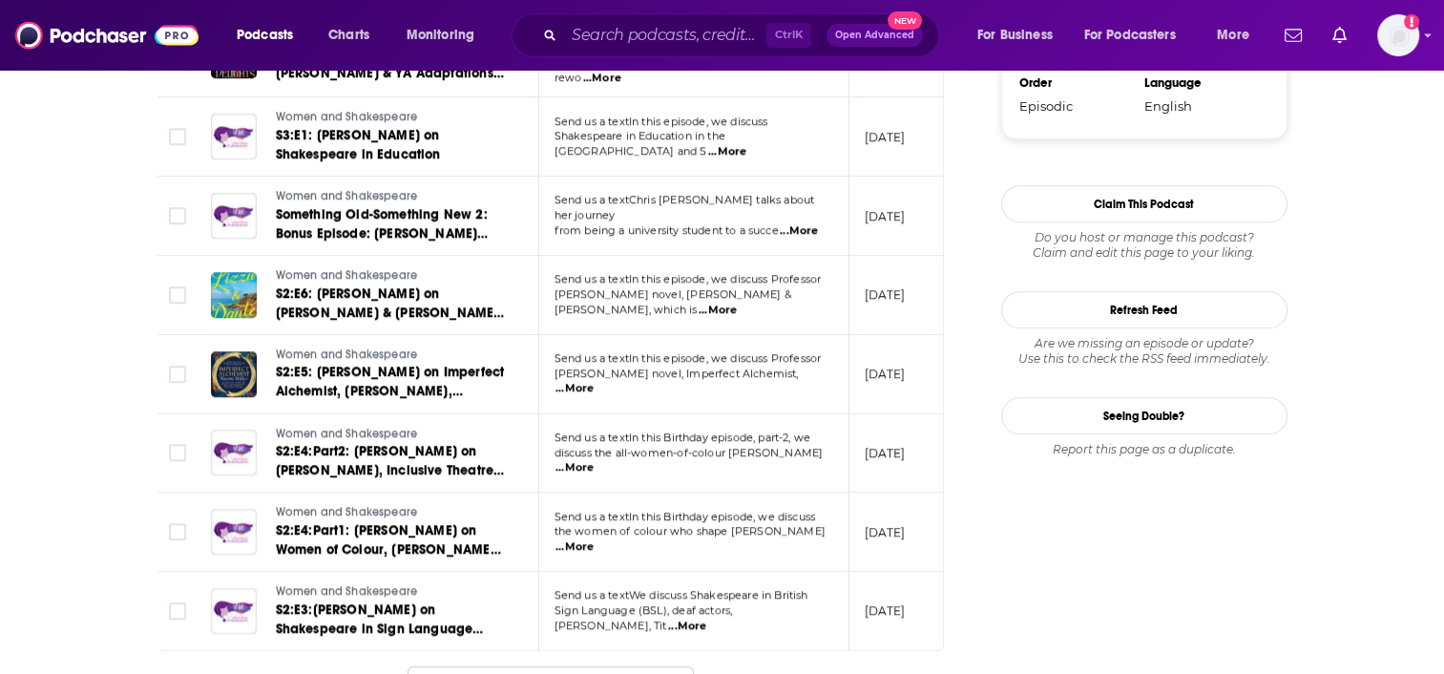
scroll to position [1986, 0]
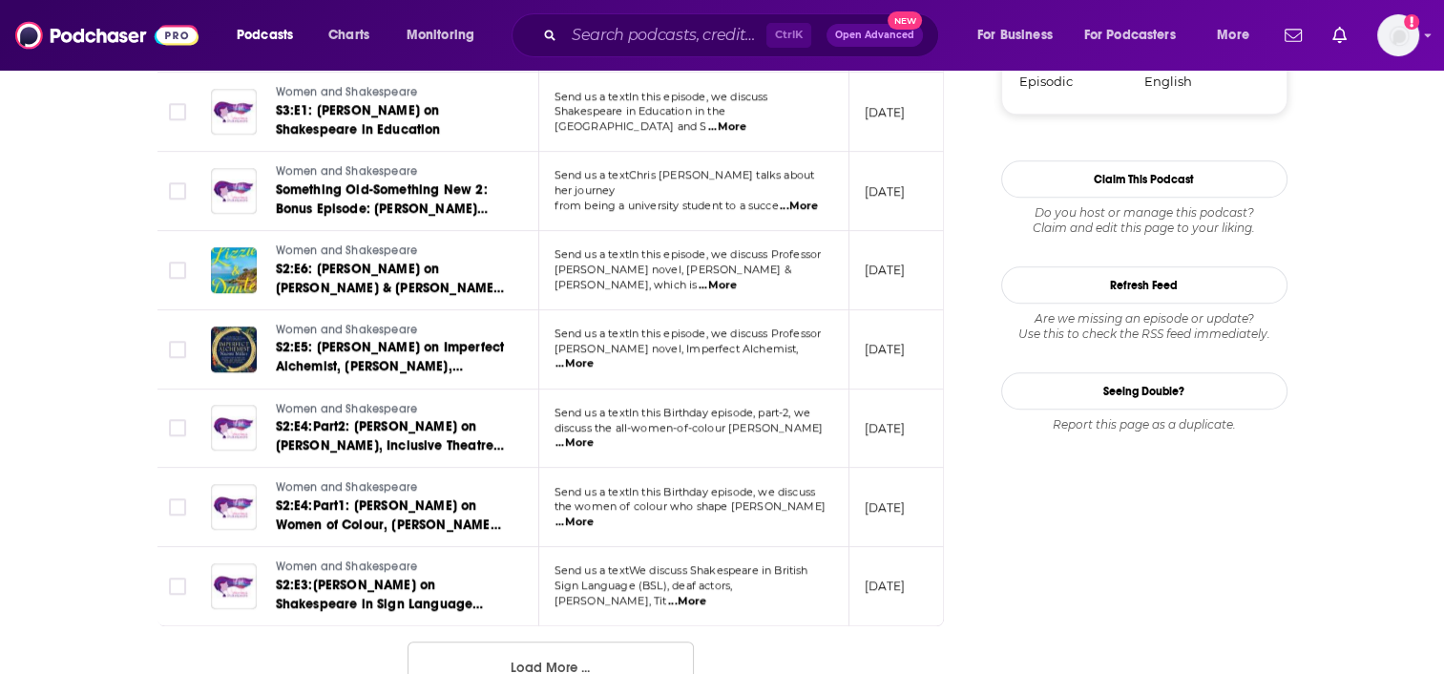
click at [598, 642] on button "Load More ..." at bounding box center [551, 668] width 286 height 52
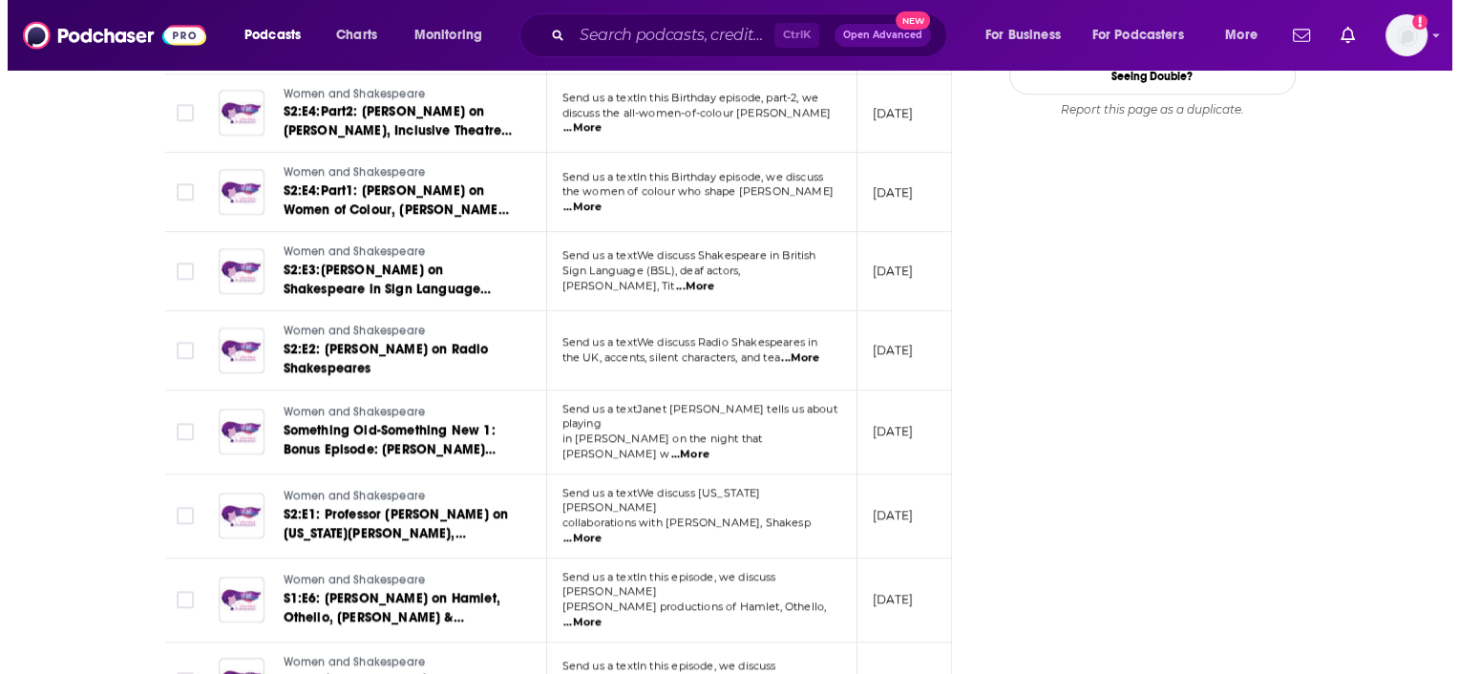
scroll to position [0, 0]
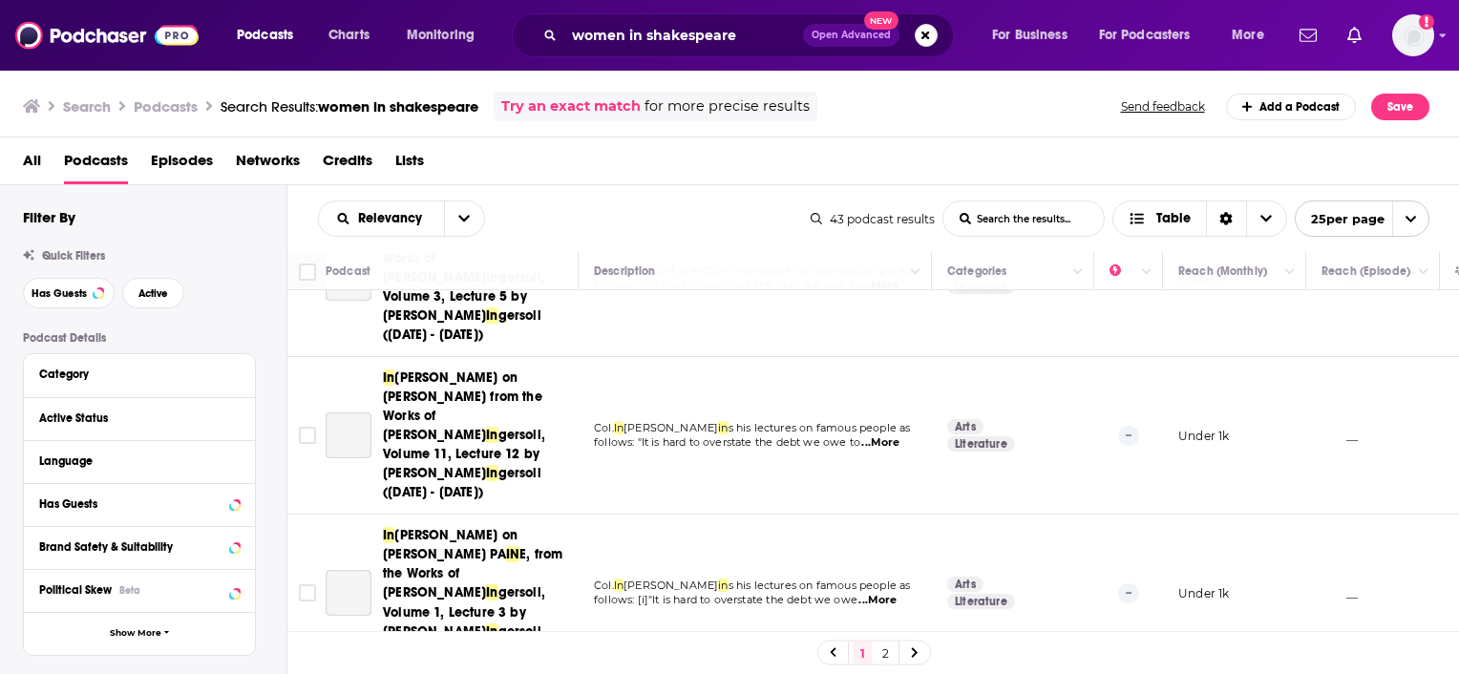
scroll to position [1862, 0]
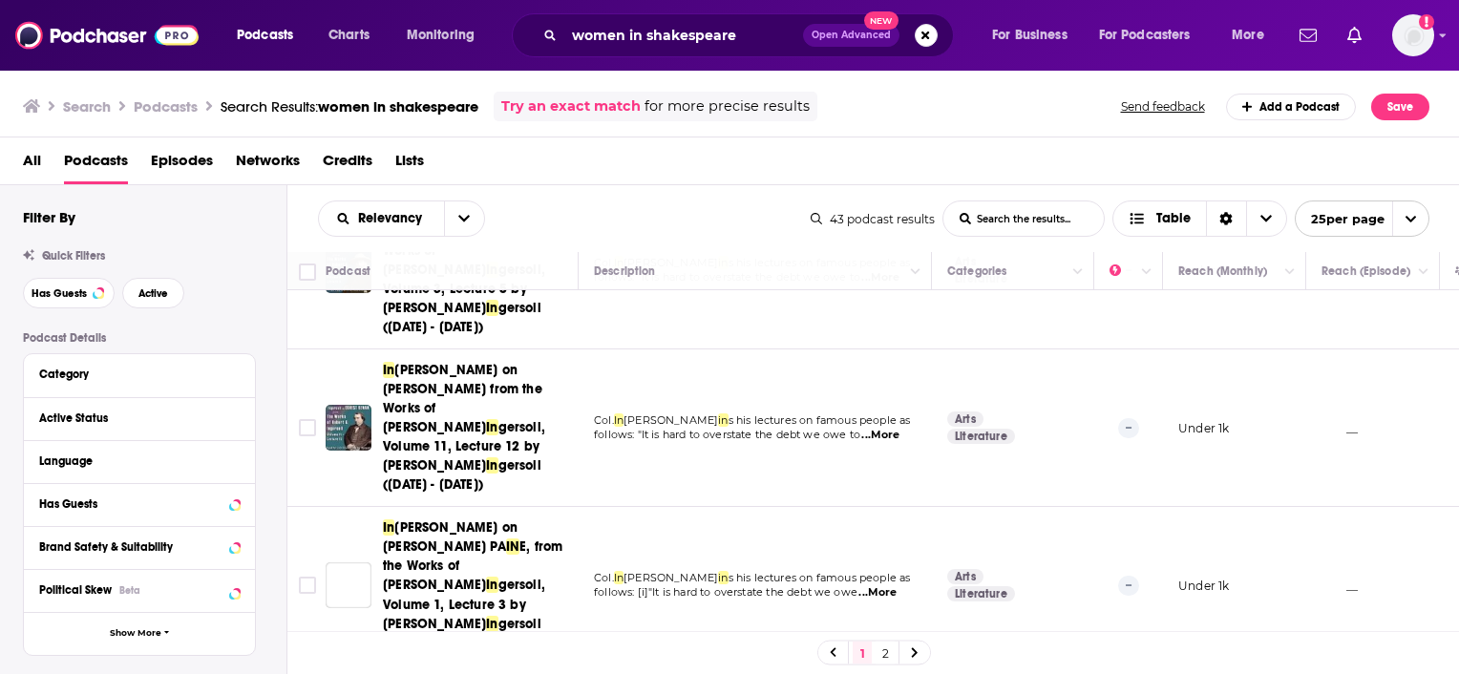
click at [920, 652] on link at bounding box center [914, 653] width 31 height 22
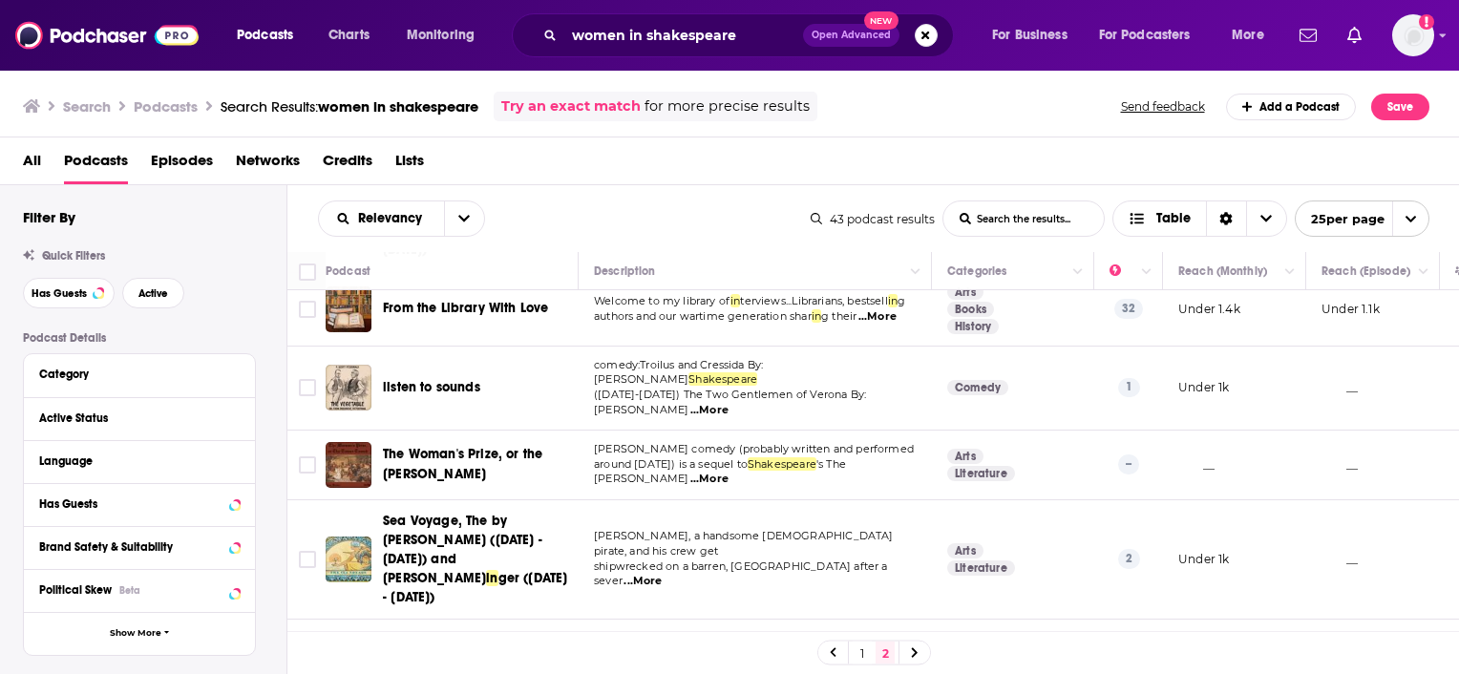
scroll to position [533, 0]
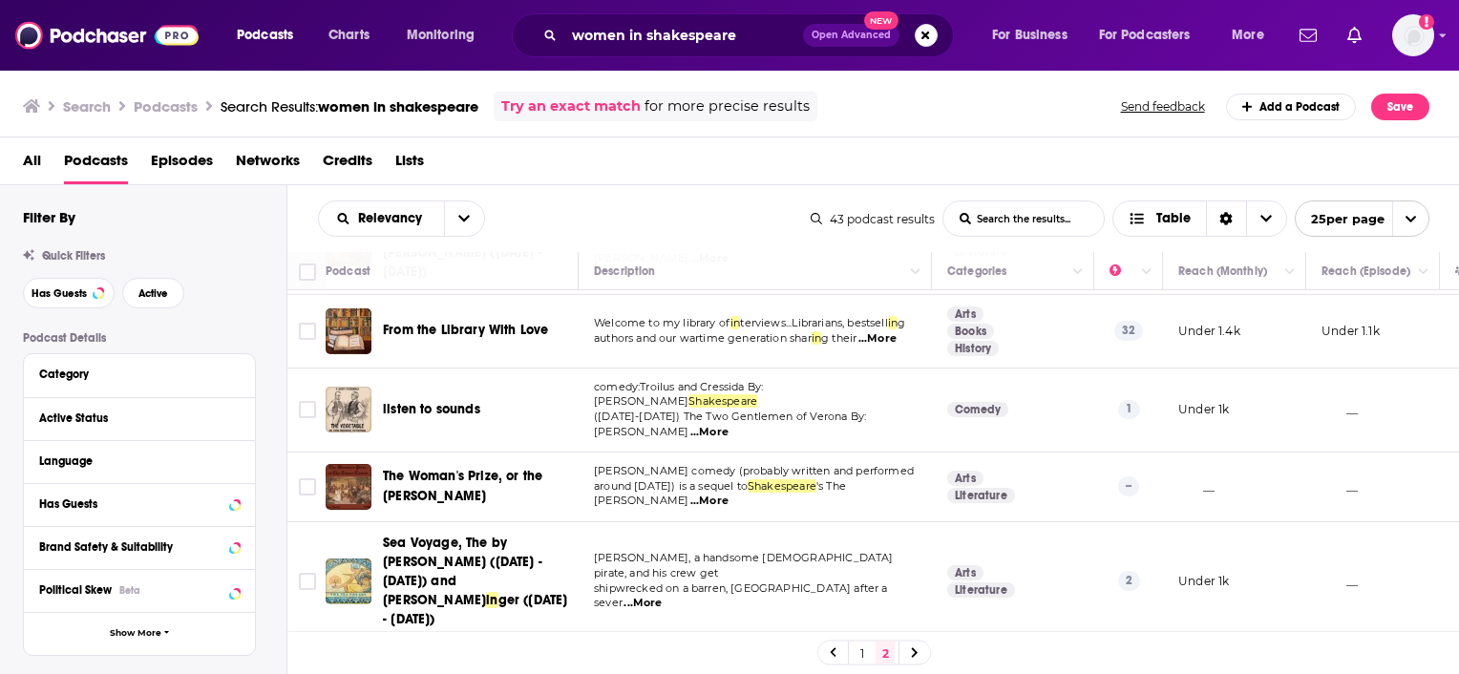
click at [728, 494] on span "...More" at bounding box center [709, 501] width 38 height 15
